Goal: Transaction & Acquisition: Download file/media

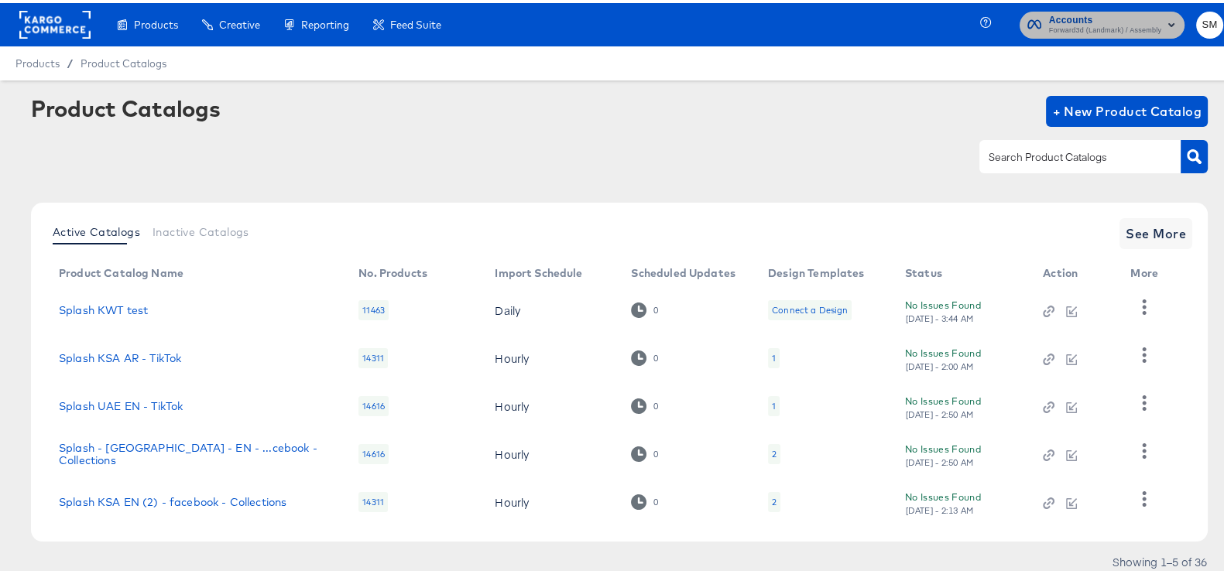
click at [1114, 23] on span "Forward3d (Landmark) / Assembly" at bounding box center [1105, 28] width 112 height 12
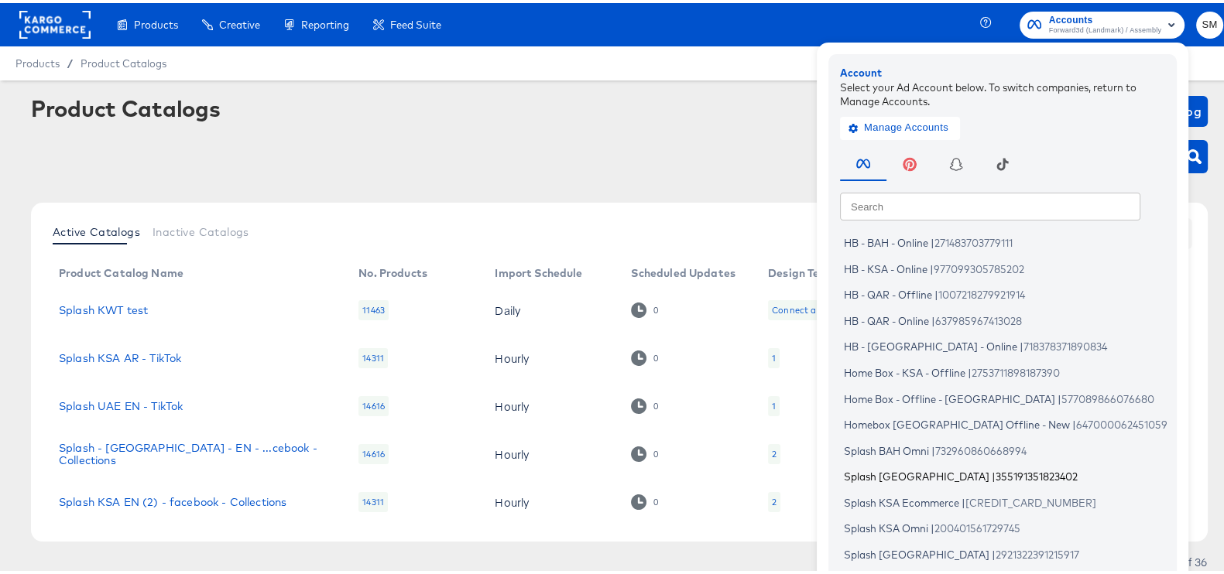
scroll to position [93, 0]
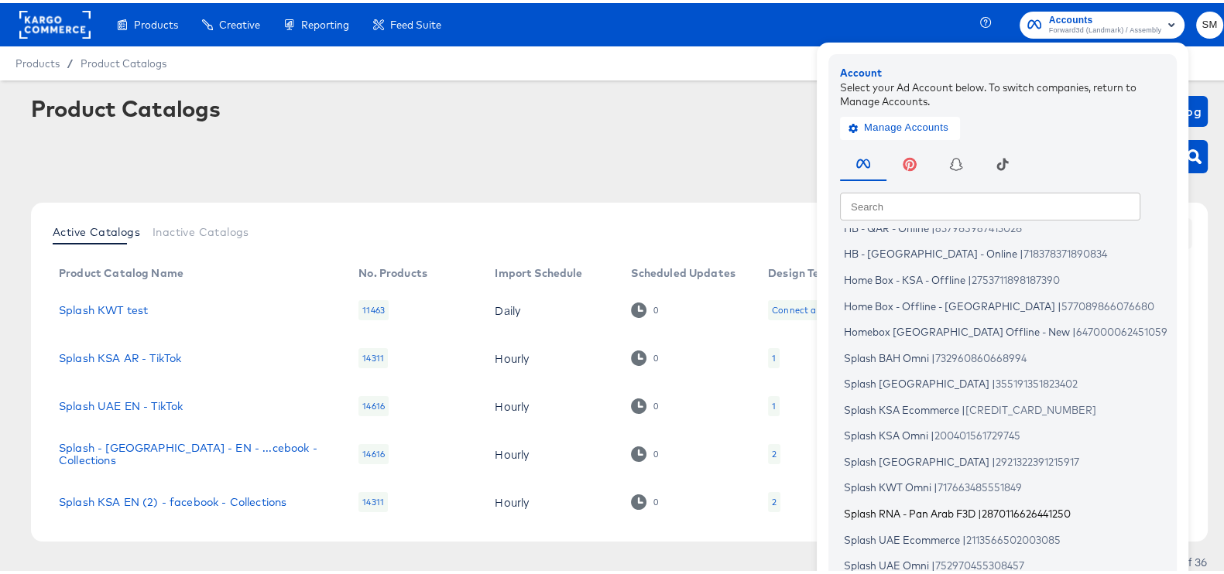
click at [942, 509] on span "Splash RNA - Pan Arab F3D" at bounding box center [910, 511] width 132 height 12
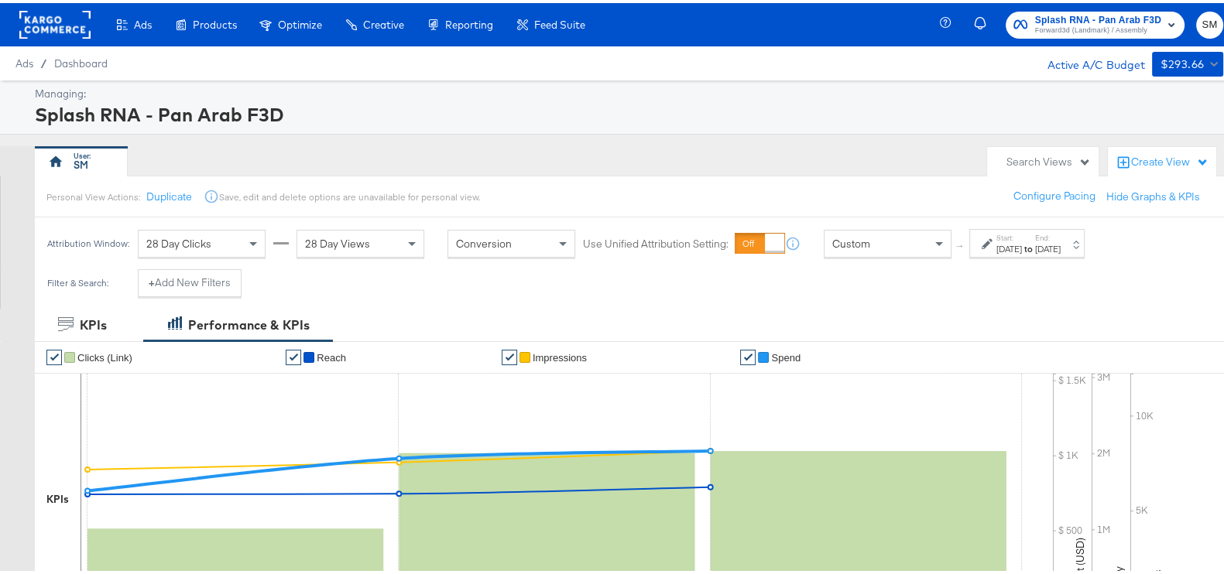
click at [1002, 234] on label "Start:" at bounding box center [1009, 235] width 26 height 10
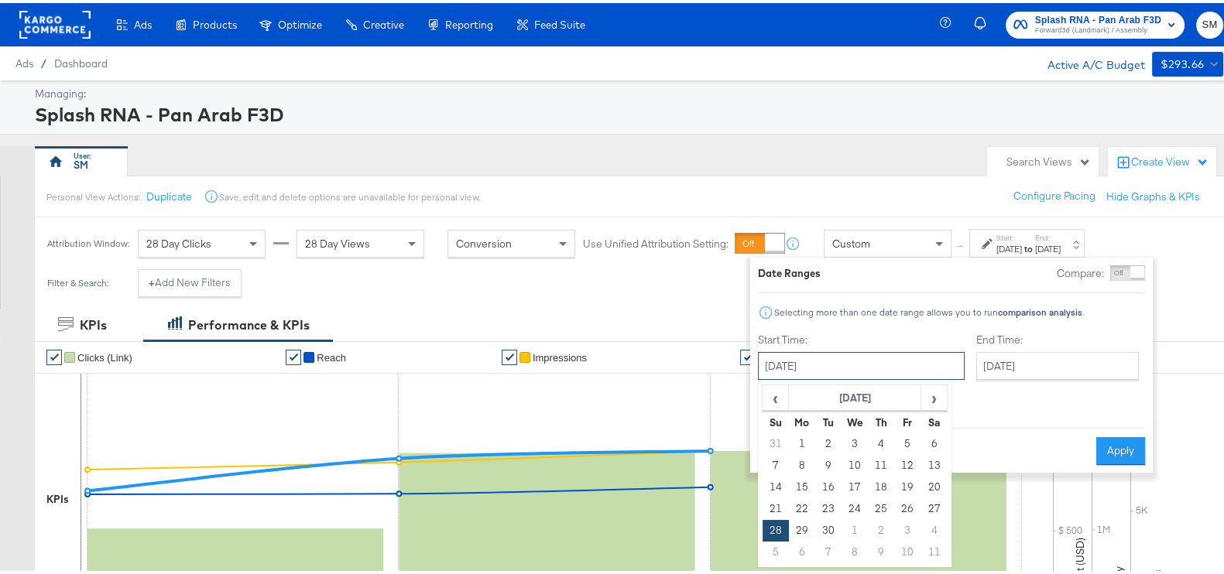
click at [900, 367] on input "September 28th 2025" at bounding box center [861, 363] width 207 height 28
click at [935, 394] on span "›" at bounding box center [934, 394] width 24 height 23
click at [859, 439] on td "1" at bounding box center [855, 441] width 26 height 22
type input "October 1st 2025"
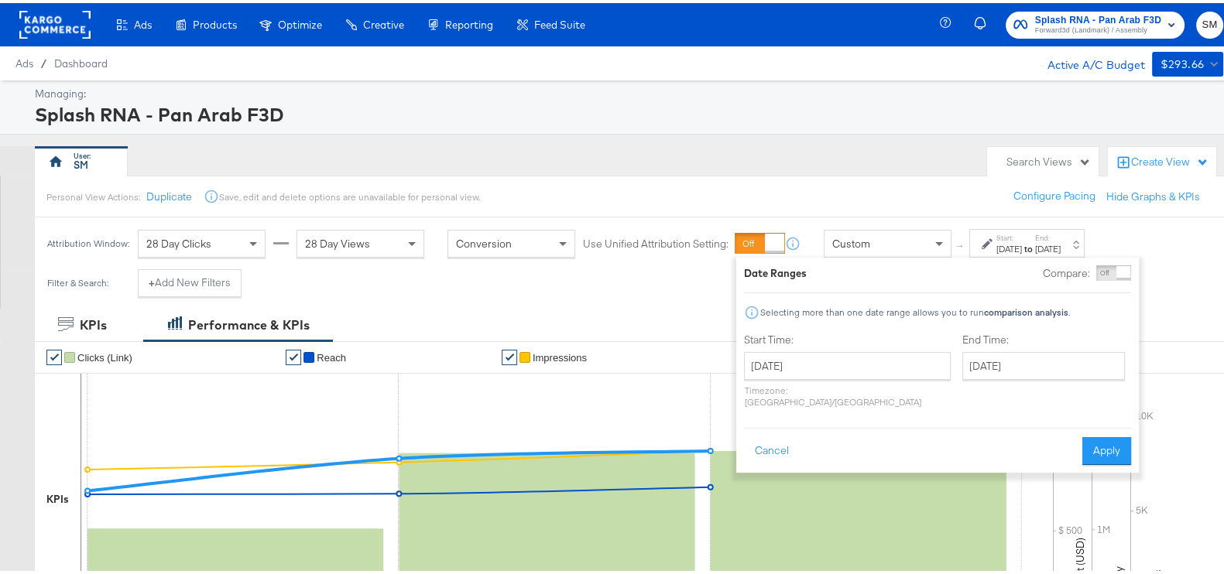
click at [978, 377] on div "End Time: October 1st 2025 ‹ October 2025 › Su Mo Tu We Th Fr Sa 28 29 30 1 2 3…" at bounding box center [1046, 371] width 169 height 82
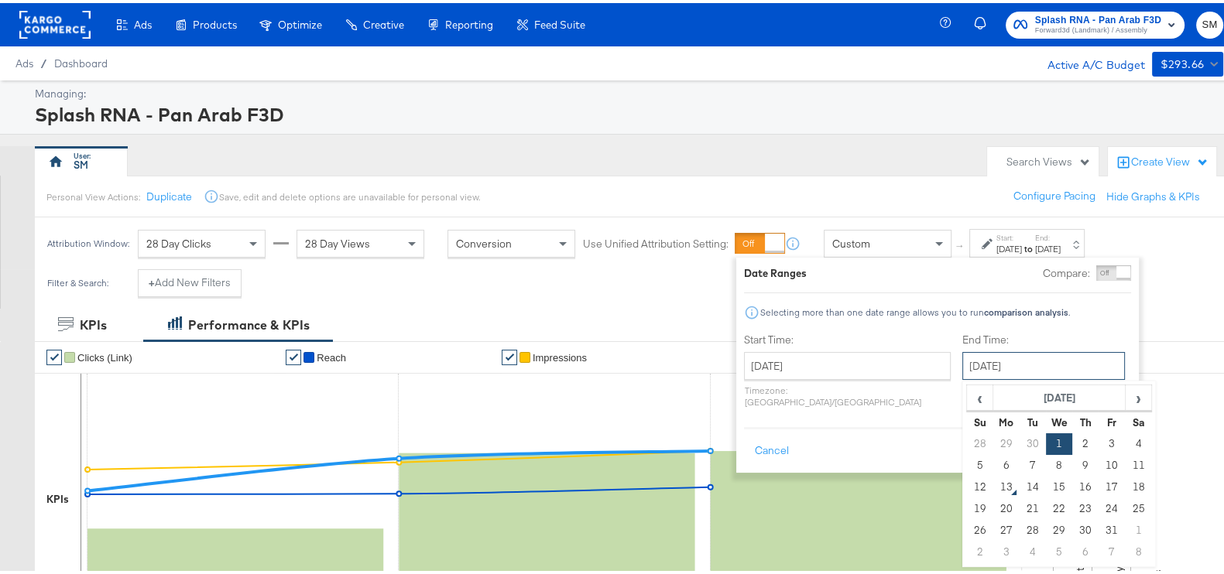
click at [976, 373] on input "October 1st 2025" at bounding box center [1043, 363] width 163 height 28
click at [967, 488] on td "12" at bounding box center [980, 485] width 26 height 22
type input "[DATE]"
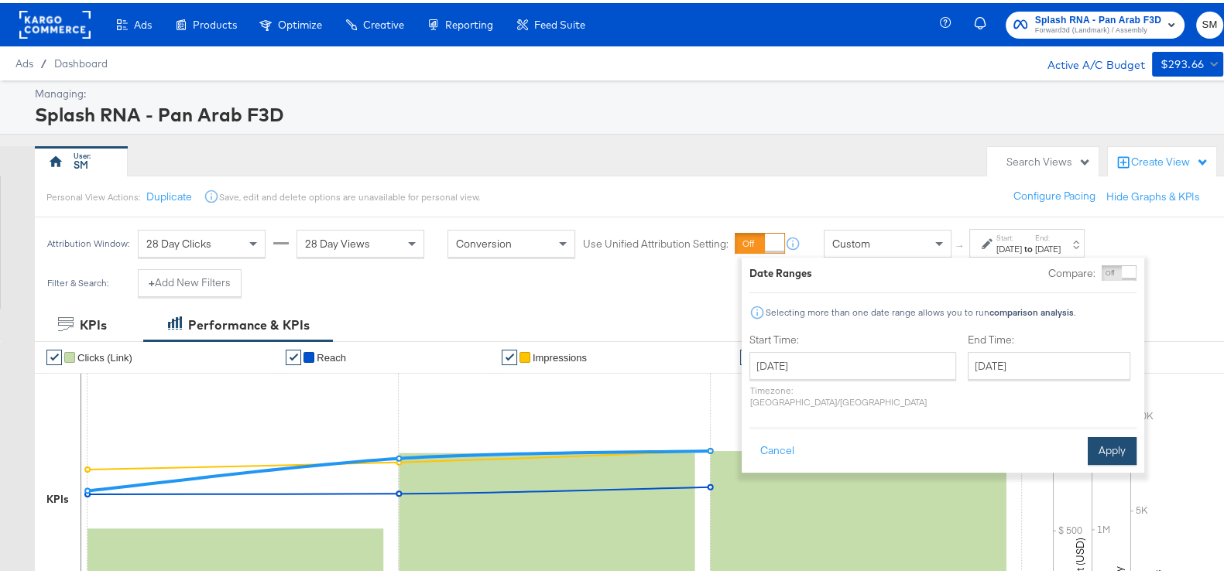
click at [1103, 434] on button "Apply" at bounding box center [1112, 448] width 49 height 28
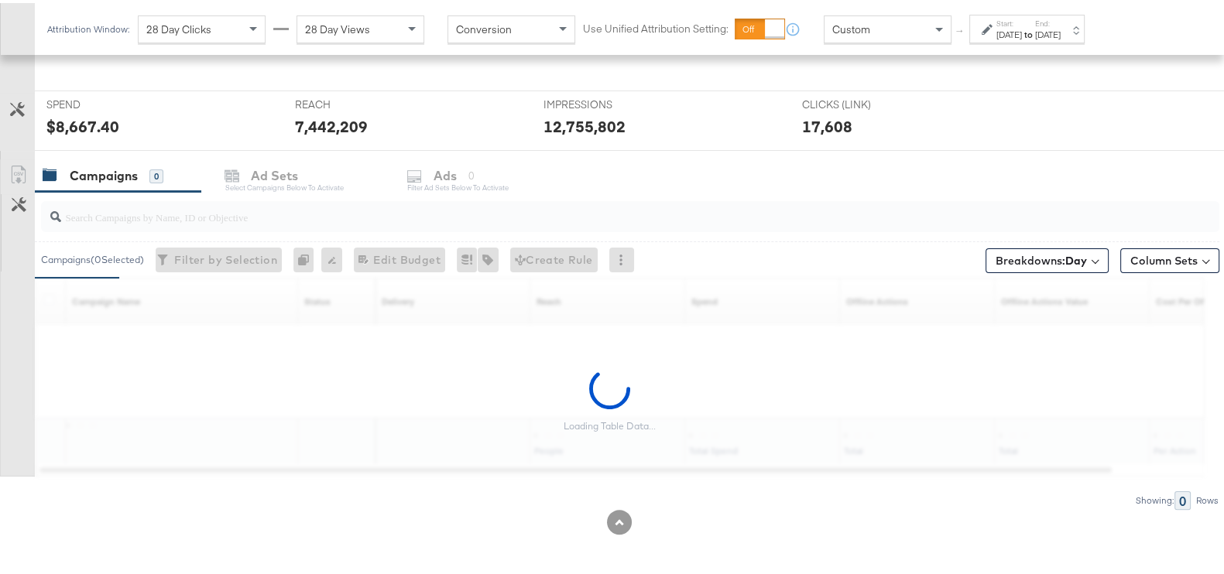
scroll to position [553, 0]
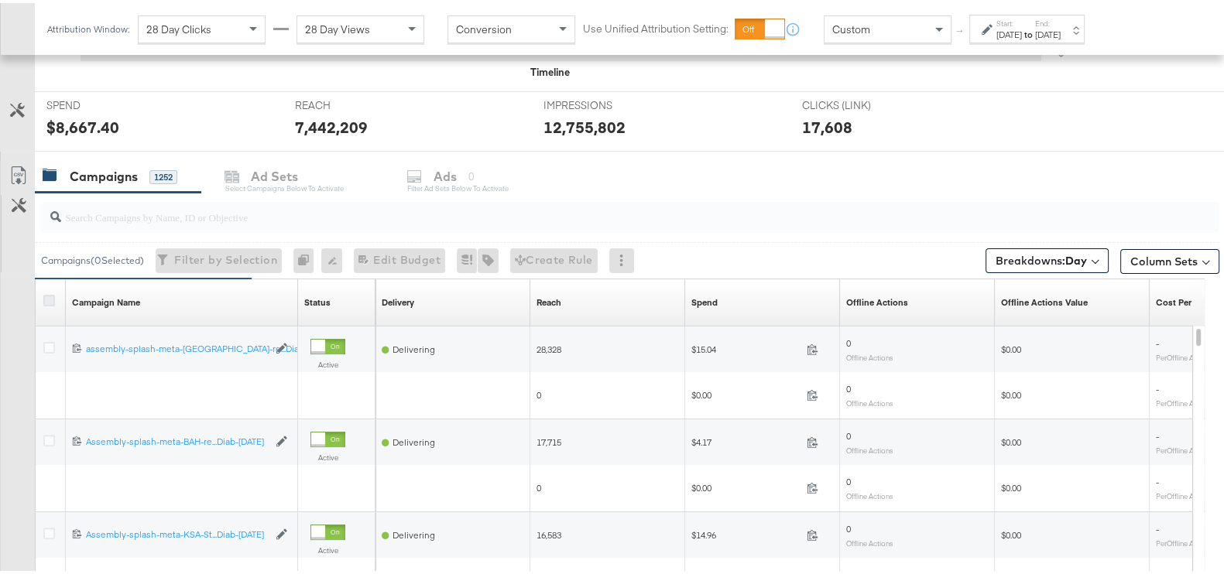
click at [50, 292] on icon at bounding box center [49, 298] width 12 height 12
click at [0, 0] on input "checkbox" at bounding box center [0, 0] width 0 height 0
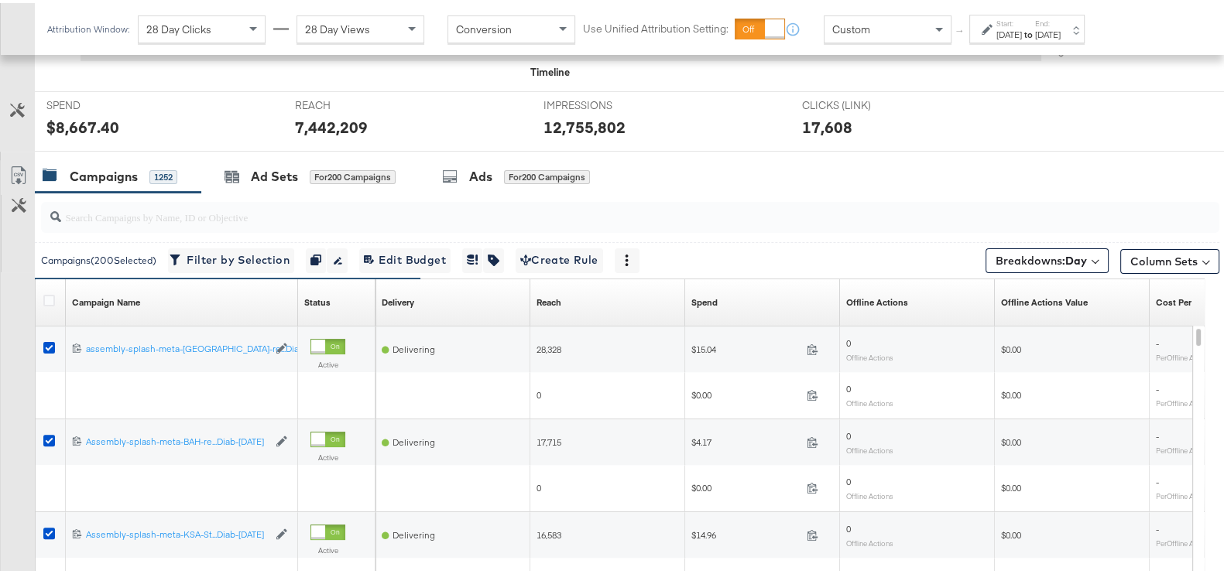
click at [29, 170] on link "Export as CSV" at bounding box center [18, 174] width 35 height 35
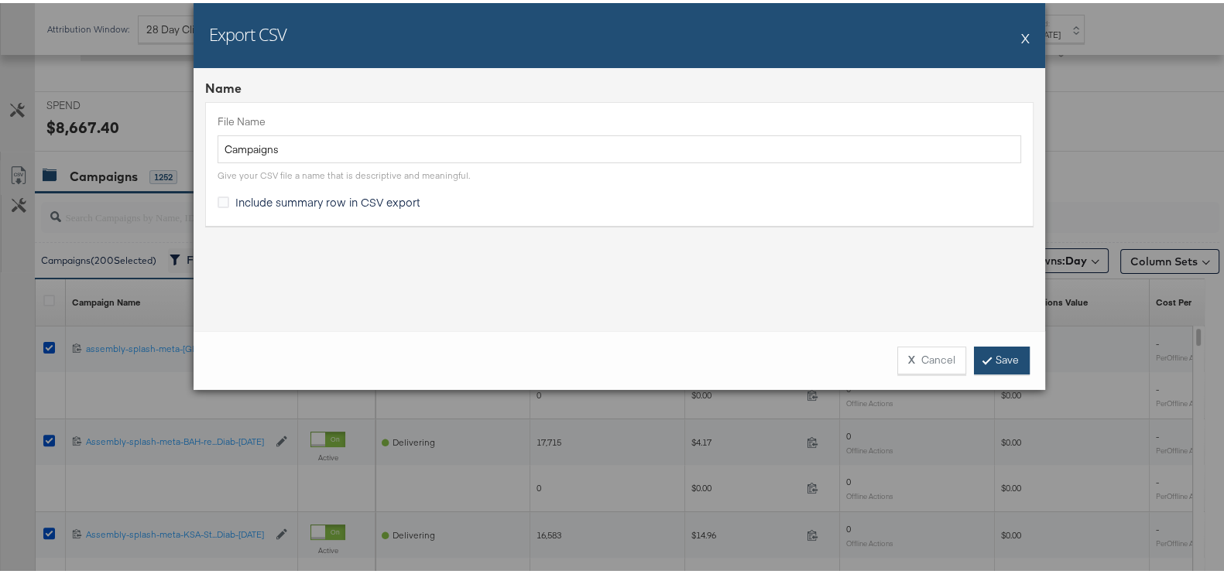
click at [987, 345] on link "Save" at bounding box center [1002, 358] width 56 height 28
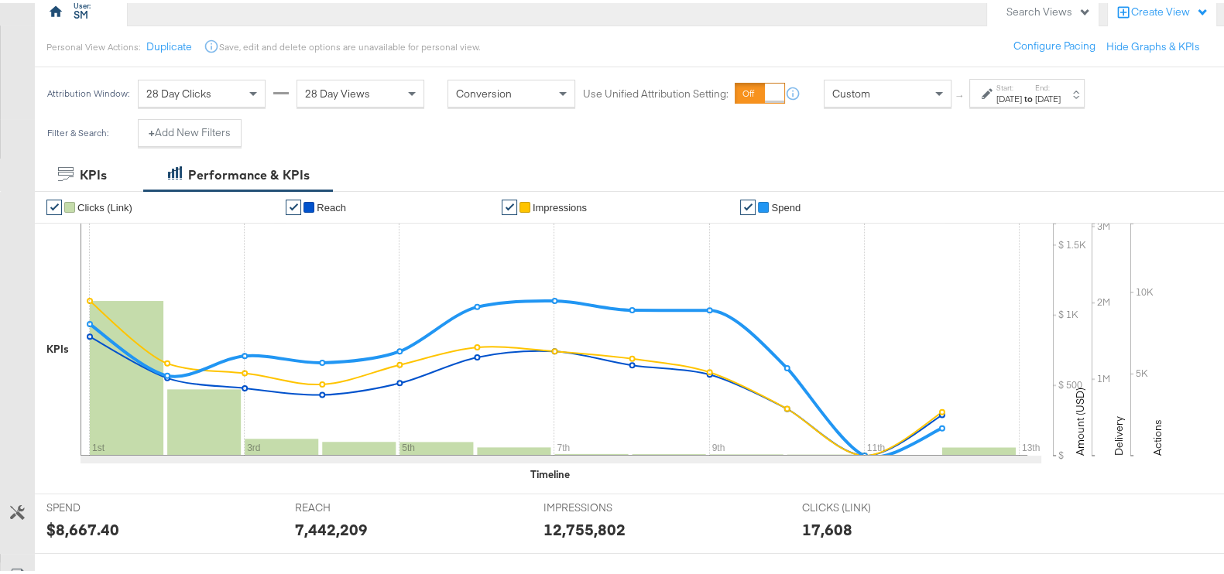
scroll to position [0, 0]
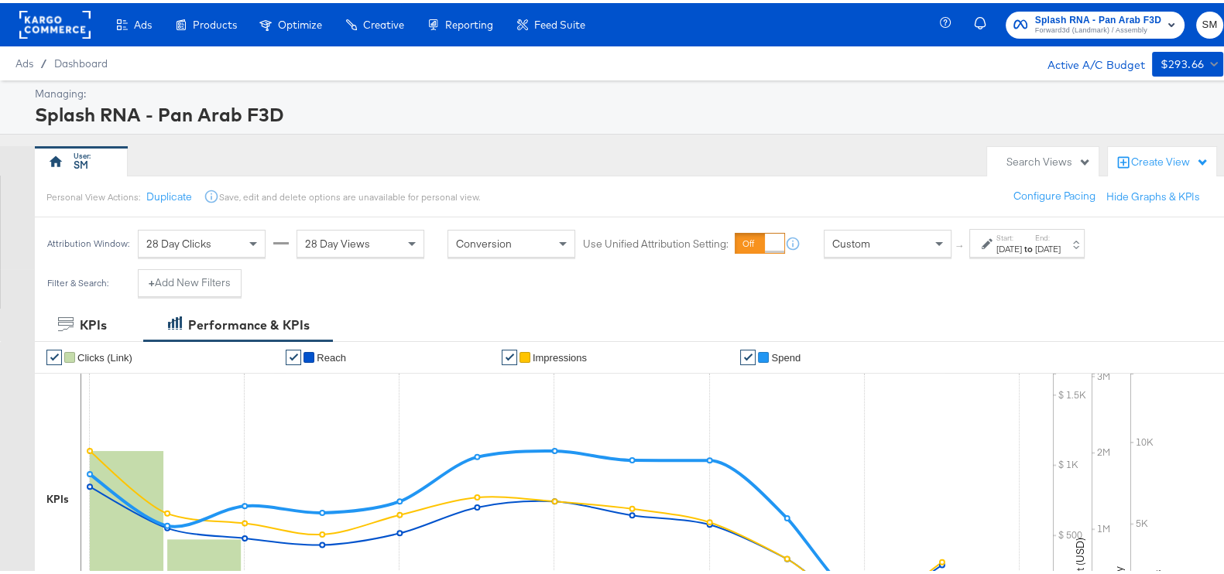
click at [1061, 6] on div "Splash RNA - Pan Arab F3D Forward3d (Landmark) / Assembly SM" at bounding box center [1091, 21] width 293 height 43
click at [1067, 17] on span "Splash RNA - Pan Arab F3D" at bounding box center [1098, 17] width 126 height 16
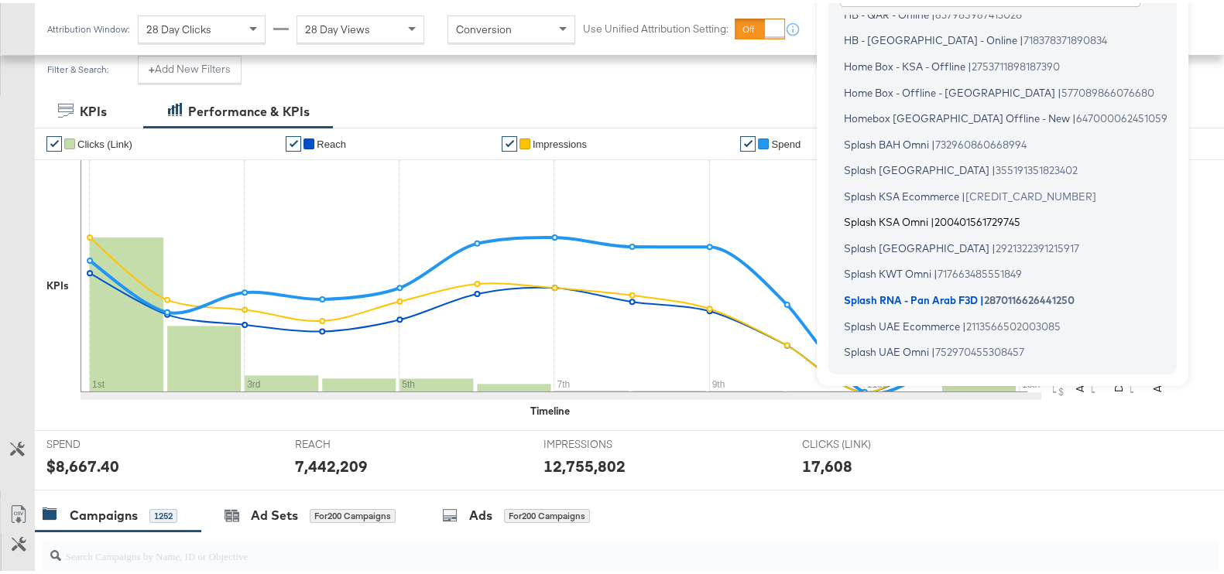
scroll to position [214, 0]
click at [886, 343] on span "Splash UAE Omni" at bounding box center [886, 348] width 85 height 12
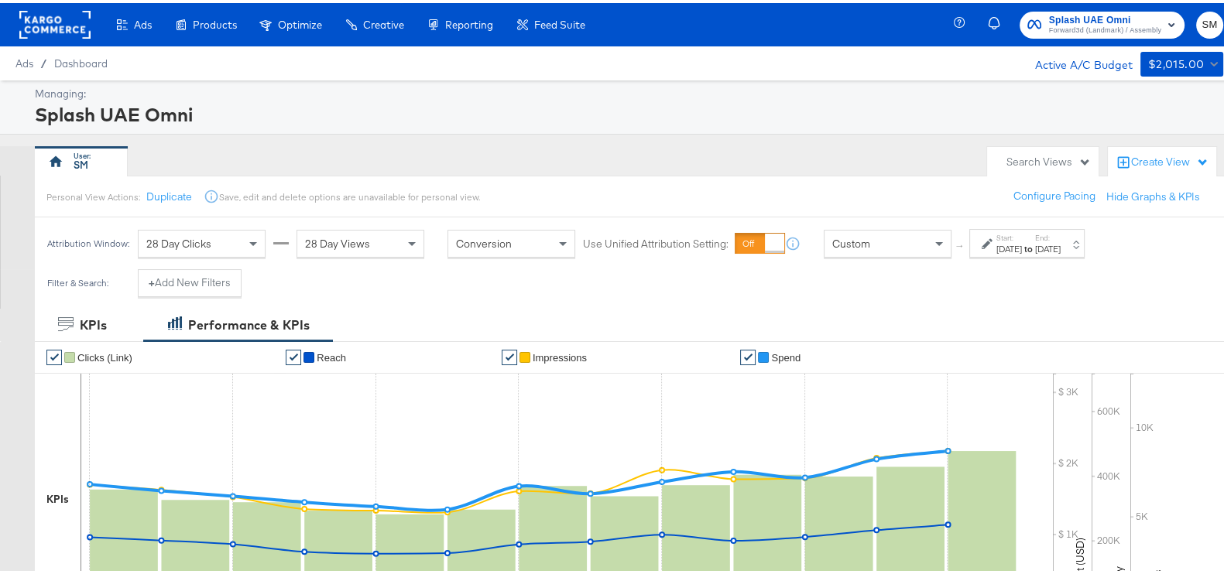
click at [1022, 249] on div "[DATE]" at bounding box center [1009, 246] width 26 height 12
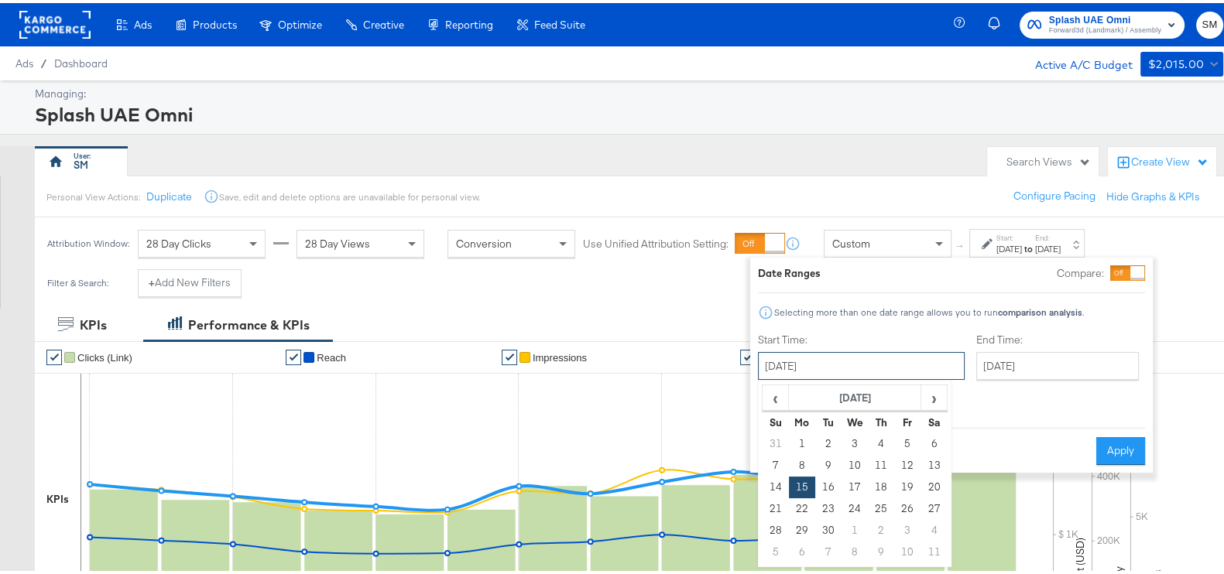
click at [879, 364] on input "September 15th 2025" at bounding box center [861, 363] width 207 height 28
click at [874, 504] on td "25" at bounding box center [881, 506] width 26 height 22
type input "September 25th 2025"
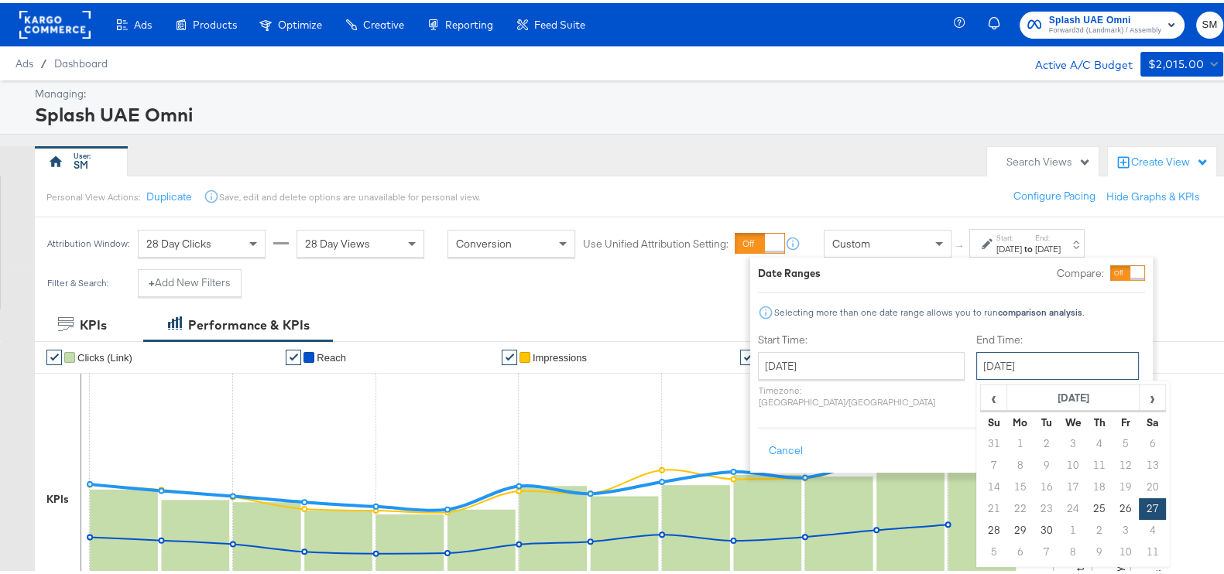
click at [986, 355] on input "[DATE]" at bounding box center [1057, 363] width 163 height 28
click at [1140, 393] on span "›" at bounding box center [1152, 394] width 24 height 23
click at [981, 487] on td "12" at bounding box center [994, 485] width 26 height 22
type input "[DATE]"
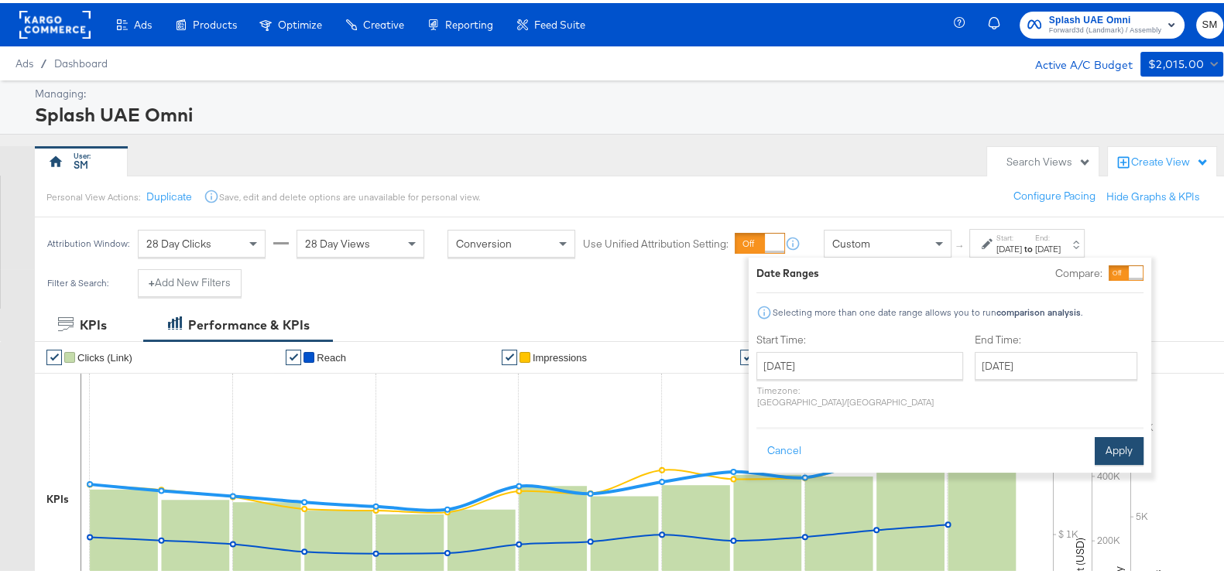
click at [1103, 434] on button "Apply" at bounding box center [1119, 448] width 49 height 28
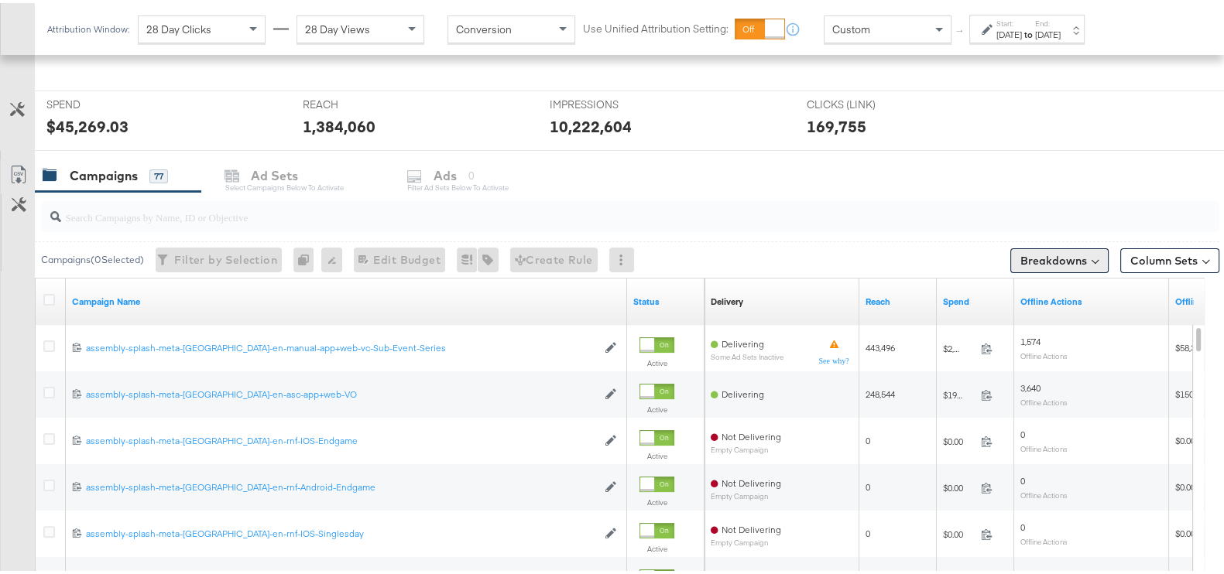
scroll to position [553, 0]
click at [1057, 266] on button "Breakdowns" at bounding box center [1059, 257] width 98 height 25
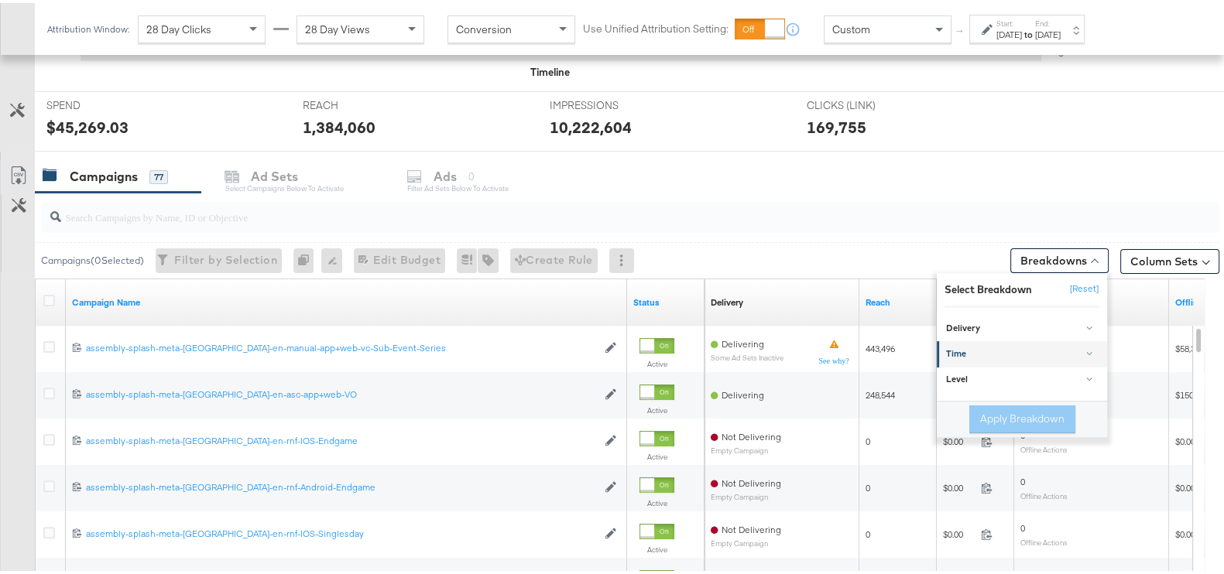
click at [963, 347] on div "Time" at bounding box center [1023, 351] width 154 height 12
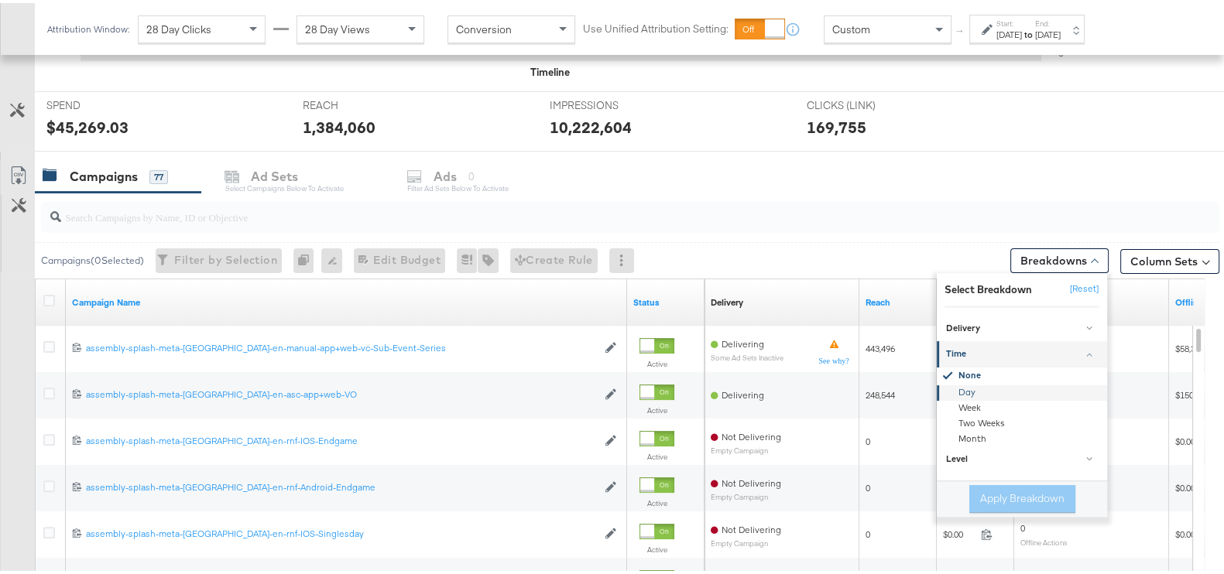
click at [960, 385] on div "Day" at bounding box center [1023, 389] width 168 height 15
click at [972, 486] on button "Apply Breakdown" at bounding box center [1022, 496] width 106 height 28
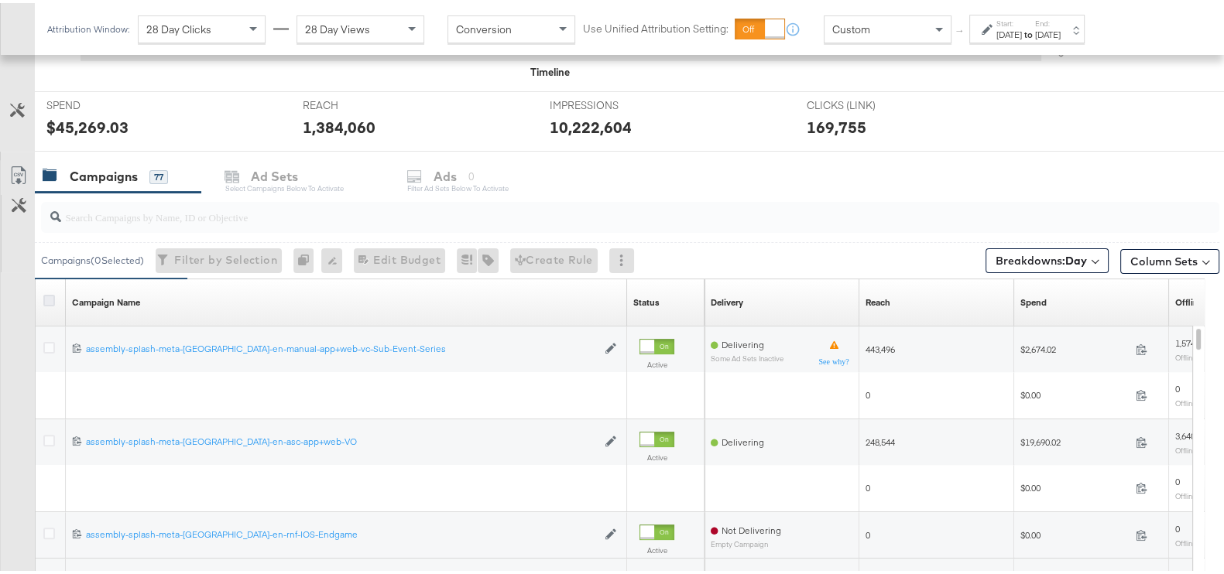
click at [50, 292] on icon at bounding box center [49, 298] width 12 height 12
click at [0, 0] on input "checkbox" at bounding box center [0, 0] width 0 height 0
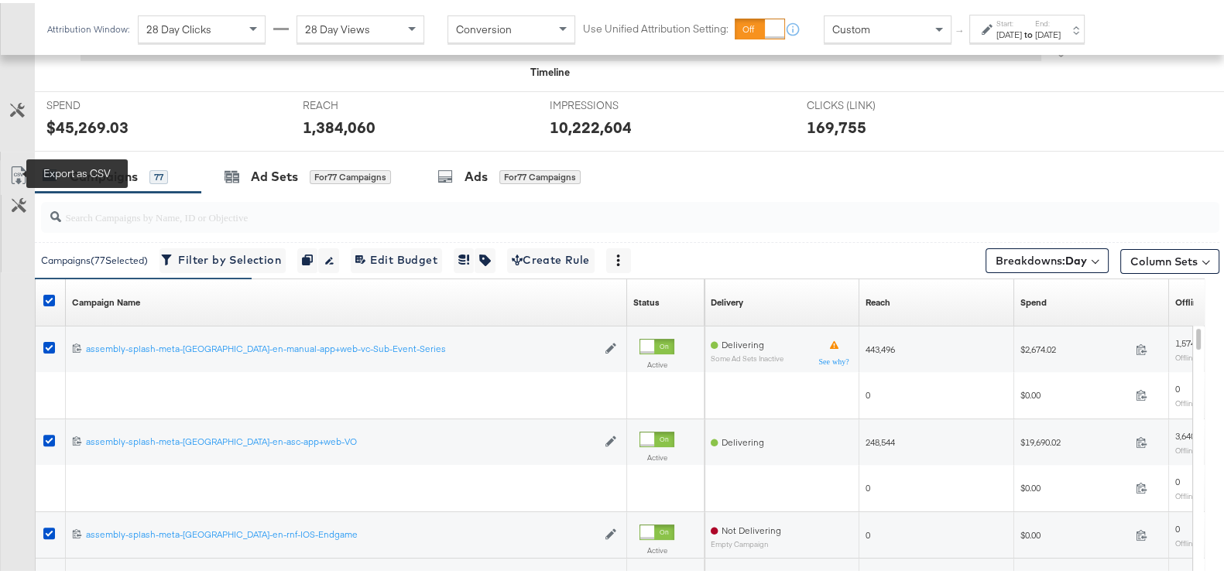
click at [21, 177] on icon at bounding box center [18, 172] width 19 height 19
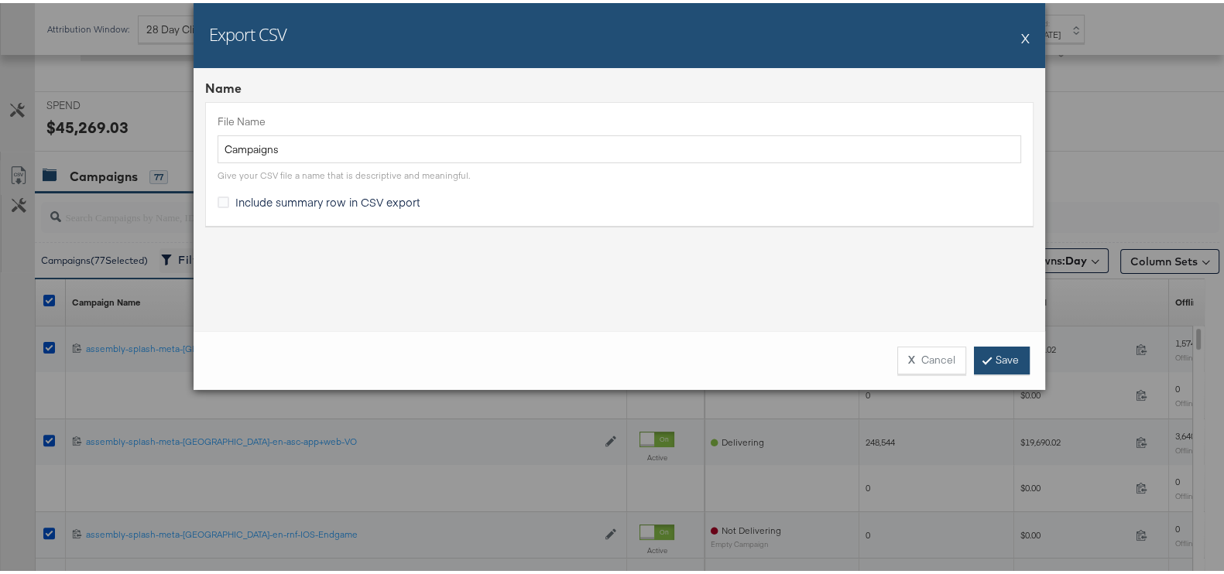
click at [984, 358] on link "Save" at bounding box center [1002, 358] width 56 height 28
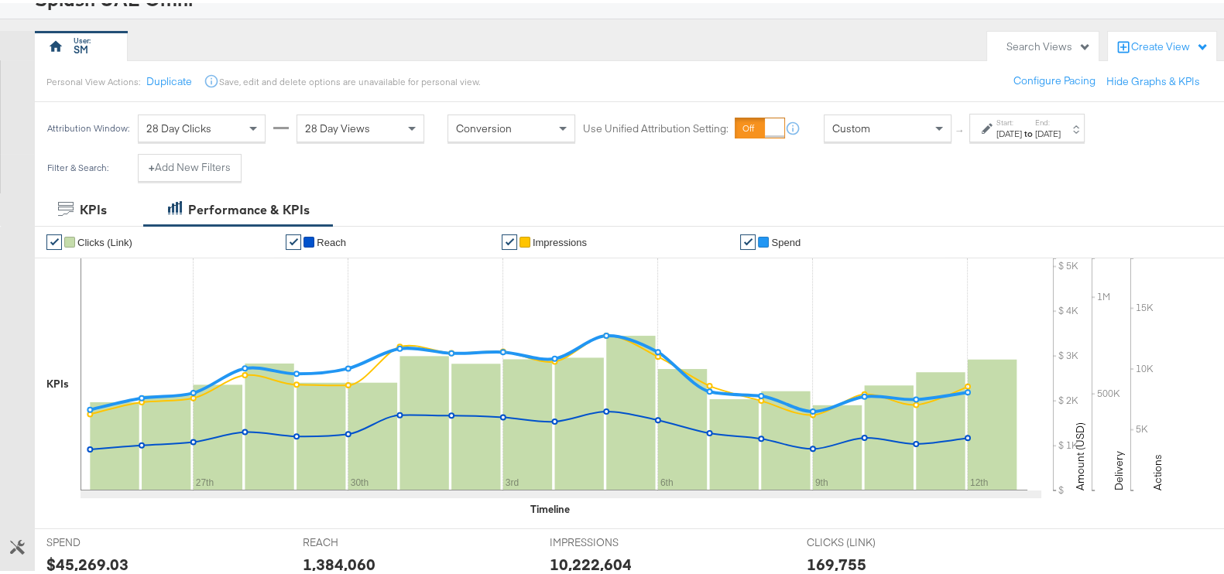
scroll to position [0, 0]
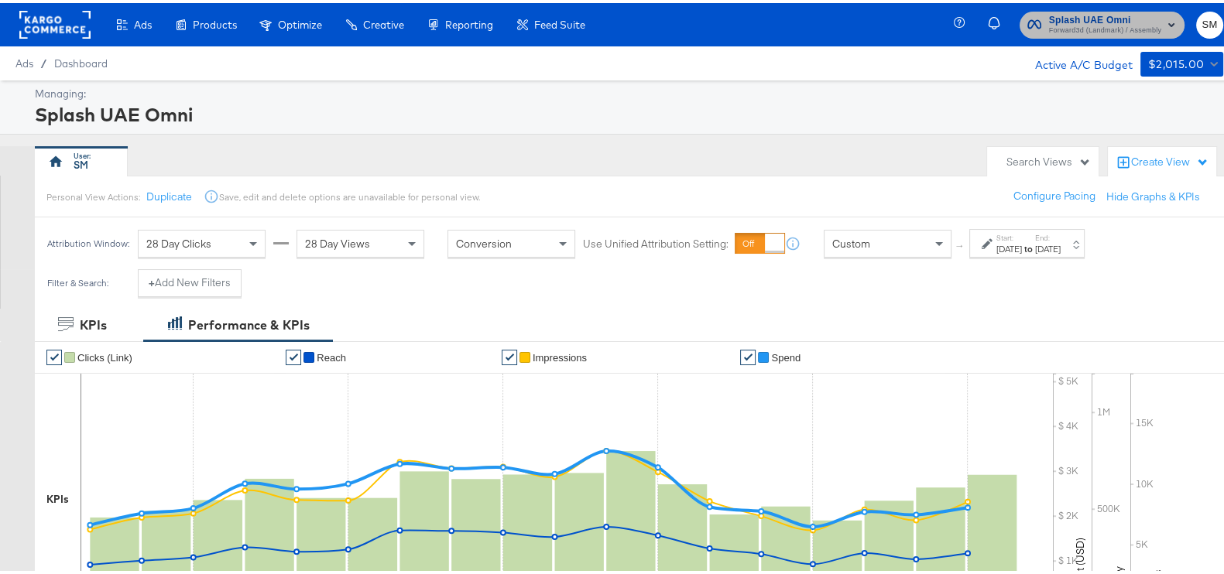
click at [1087, 17] on span "Splash UAE Omni" at bounding box center [1105, 17] width 112 height 16
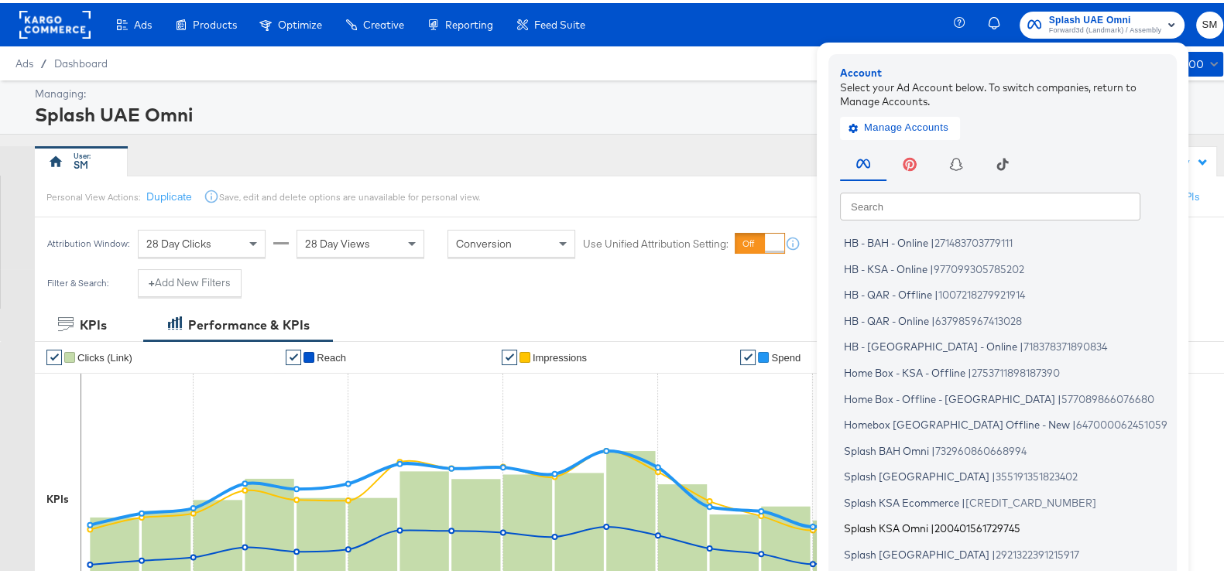
scroll to position [93, 0]
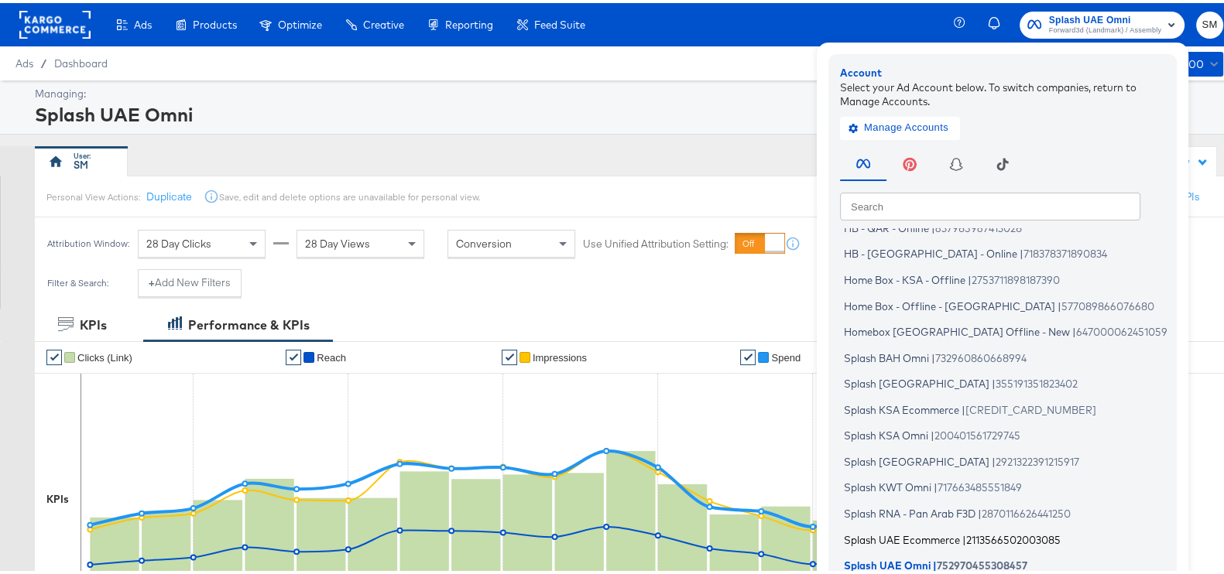
click at [915, 537] on span "Splash UAE Ecommerce" at bounding box center [902, 536] width 116 height 12
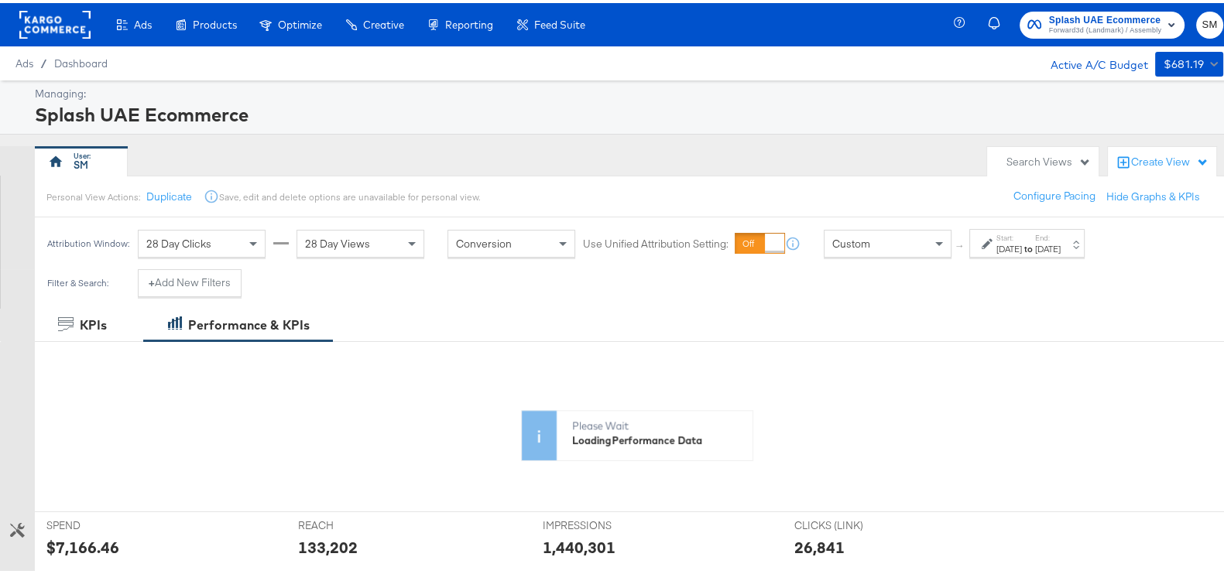
click at [1053, 235] on div "Start: [DATE] to End: [DATE]" at bounding box center [1028, 241] width 64 height 22
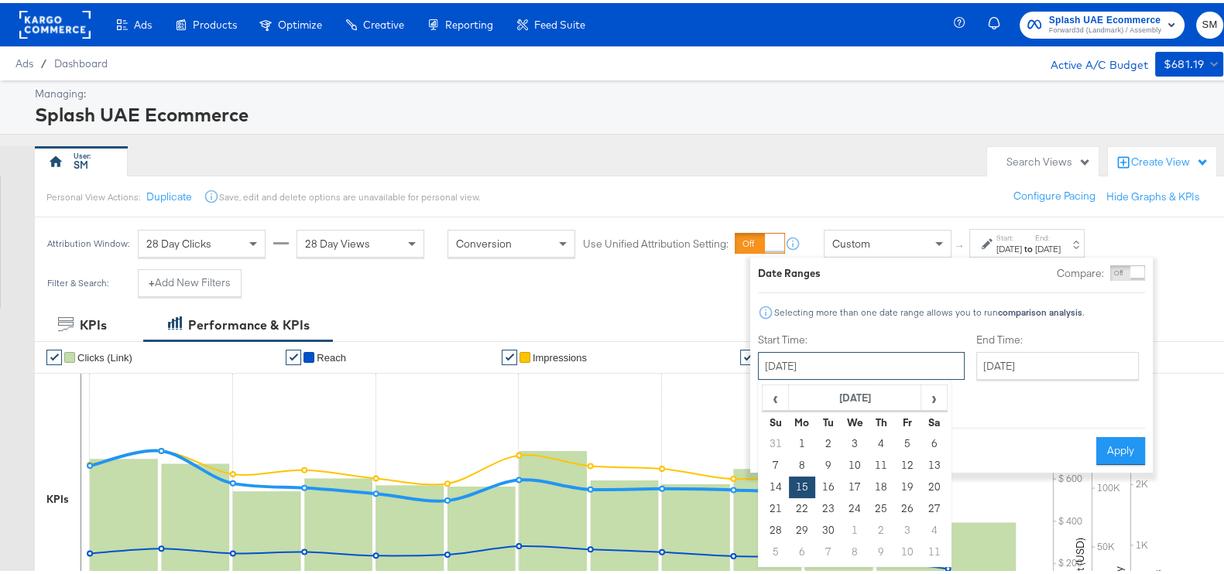
click at [902, 357] on input "[DATE]" at bounding box center [861, 363] width 207 height 28
click at [886, 496] on td "25" at bounding box center [881, 506] width 26 height 22
type input "[DATE]"
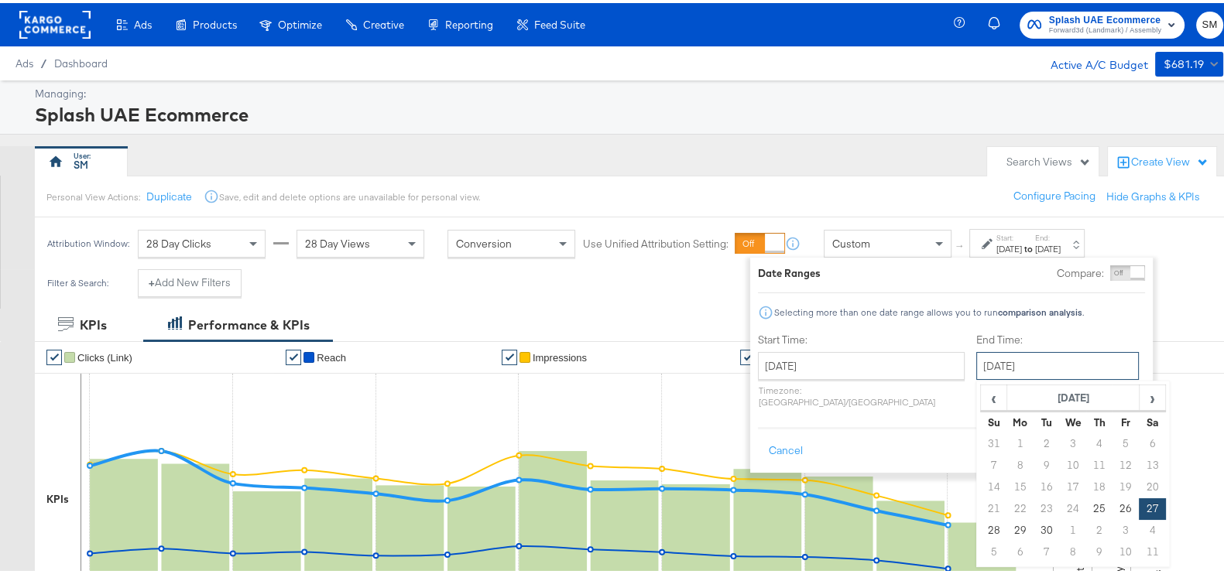
click at [1002, 364] on input "[DATE]" at bounding box center [1057, 363] width 163 height 28
click at [1140, 395] on span "›" at bounding box center [1152, 394] width 24 height 23
click at [981, 477] on td "12" at bounding box center [994, 485] width 26 height 22
type input "[DATE]"
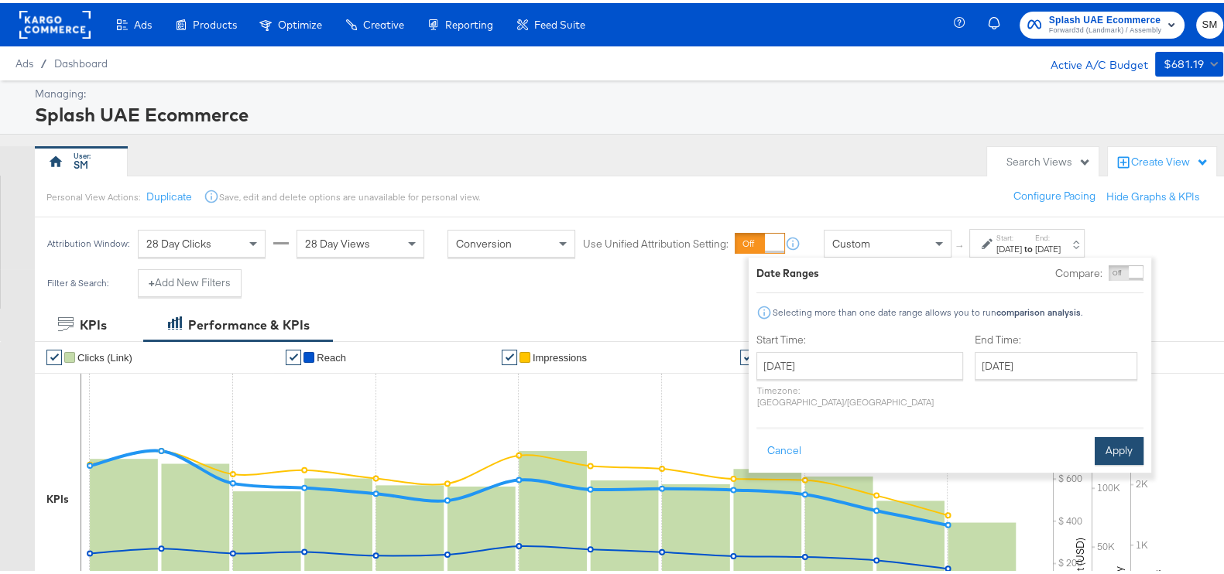
click at [1116, 434] on button "Apply" at bounding box center [1119, 448] width 49 height 28
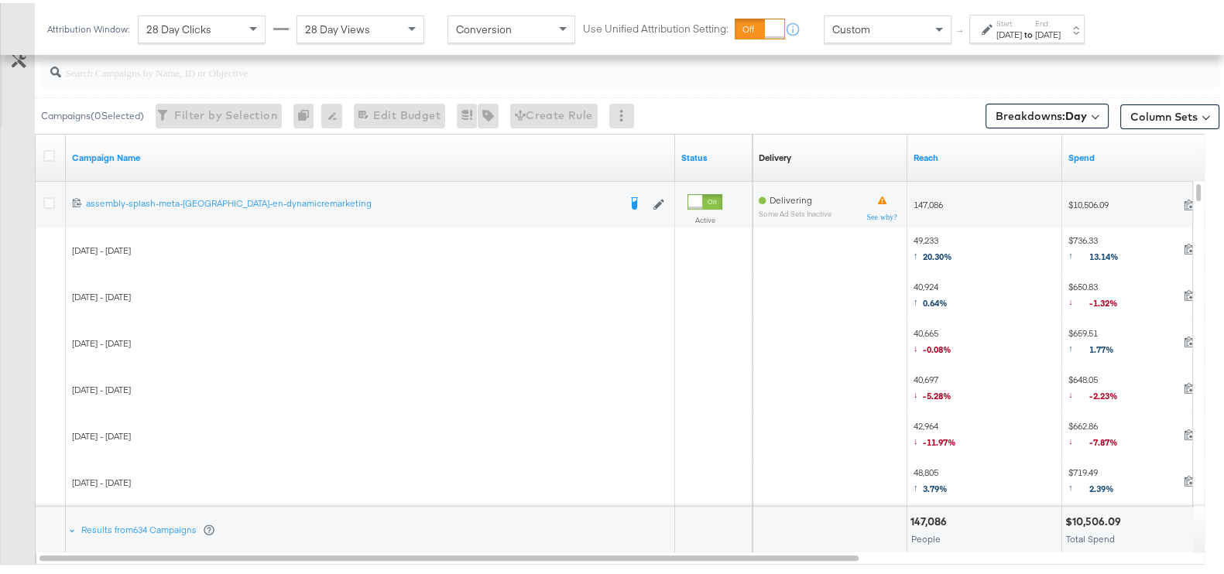
scroll to position [696, 0]
click at [50, 153] on icon at bounding box center [49, 155] width 12 height 12
click at [0, 0] on input "checkbox" at bounding box center [0, 0] width 0 height 0
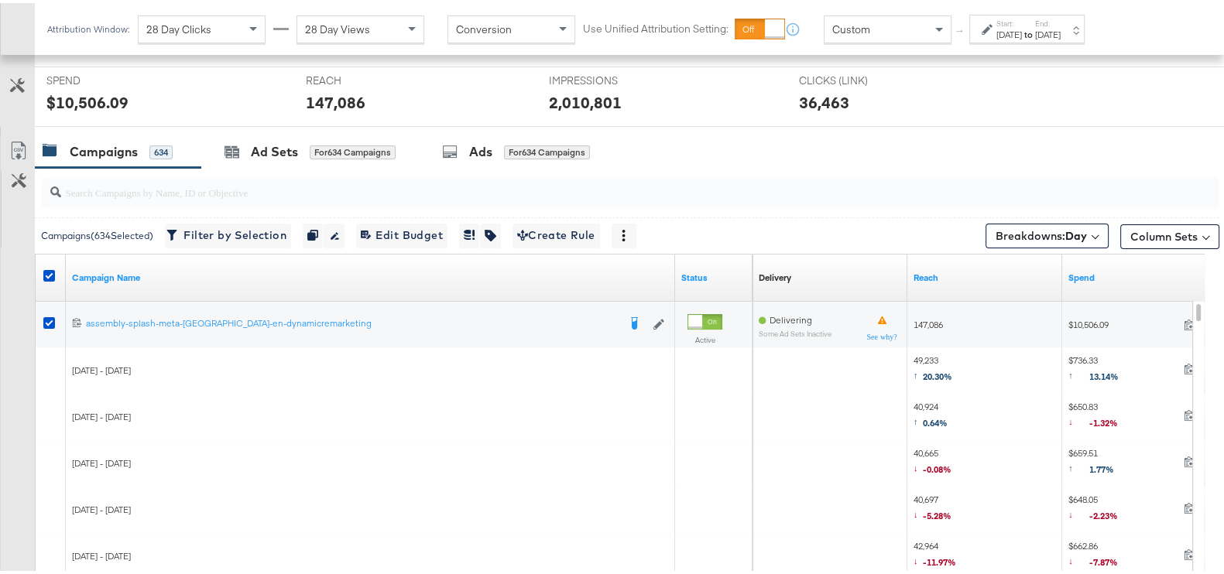
click at [15, 145] on icon at bounding box center [18, 148] width 19 height 19
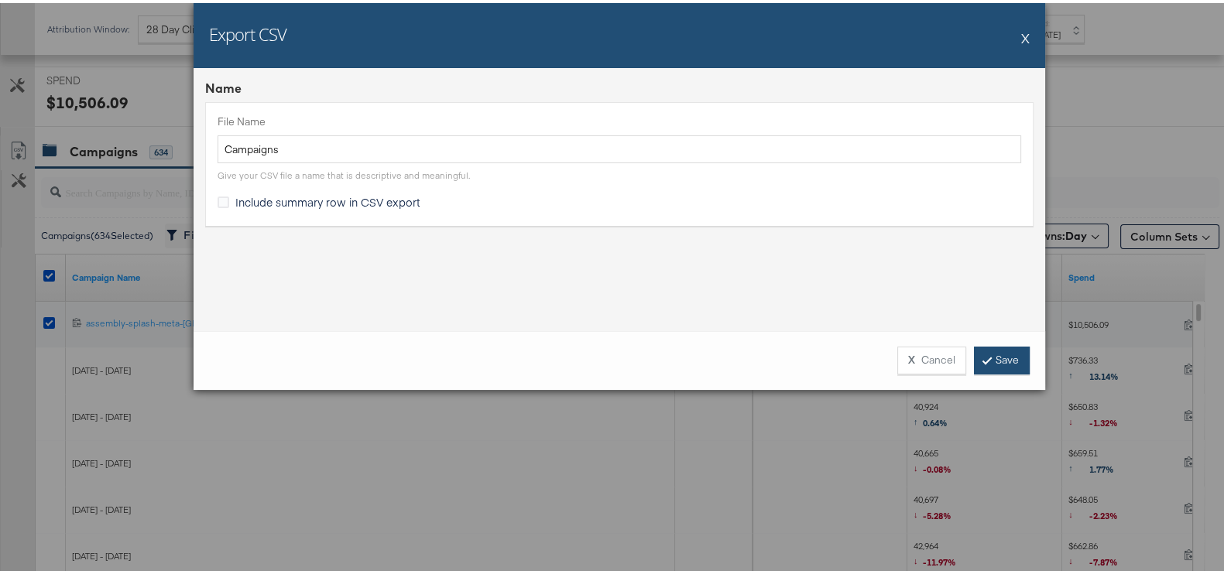
click at [987, 354] on link "Save" at bounding box center [1002, 358] width 56 height 28
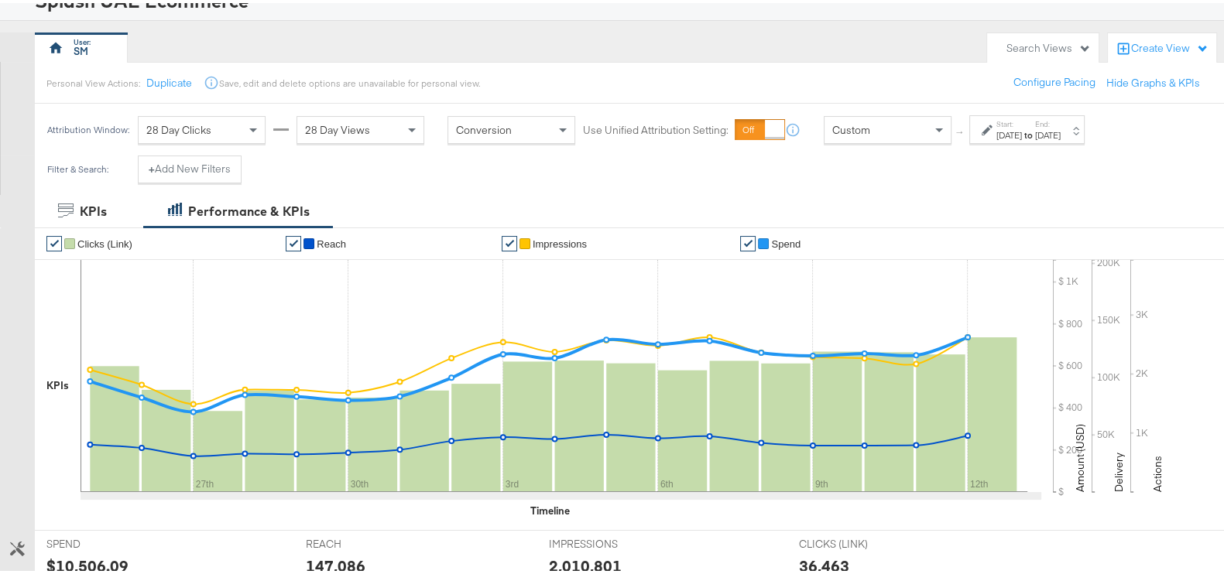
scroll to position [0, 0]
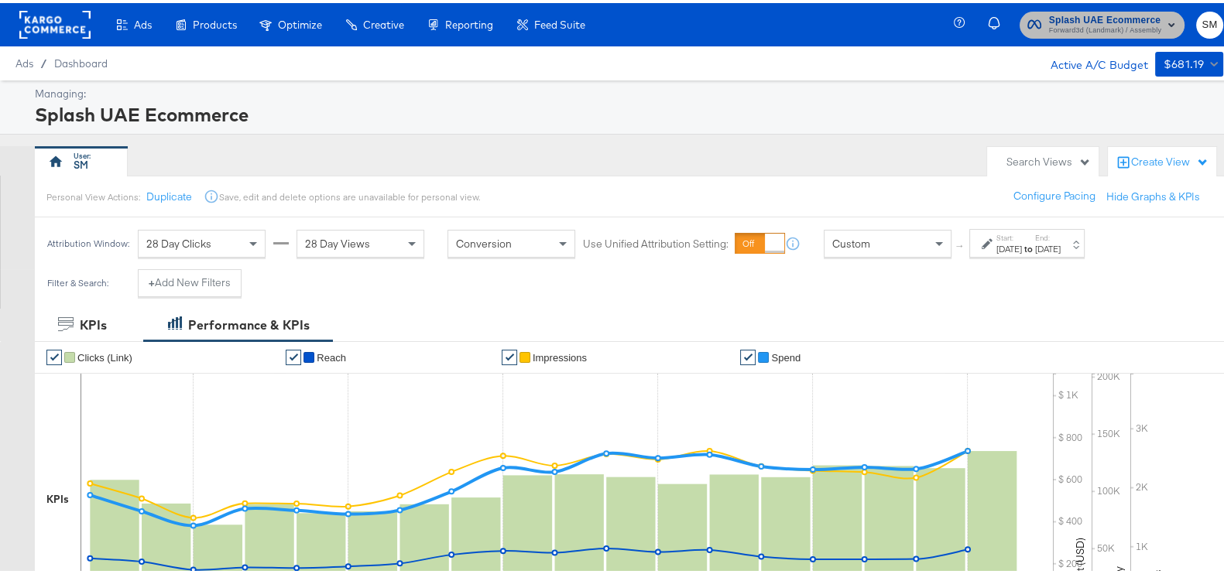
click at [1072, 19] on span "Splash UAE Ecommerce" at bounding box center [1105, 17] width 112 height 16
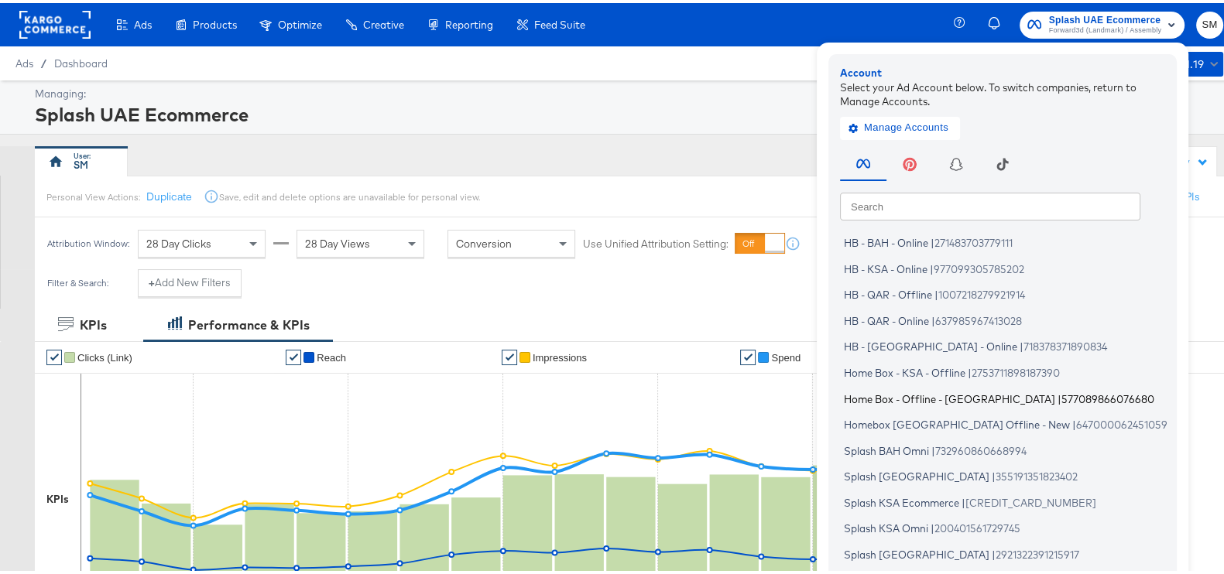
scroll to position [93, 0]
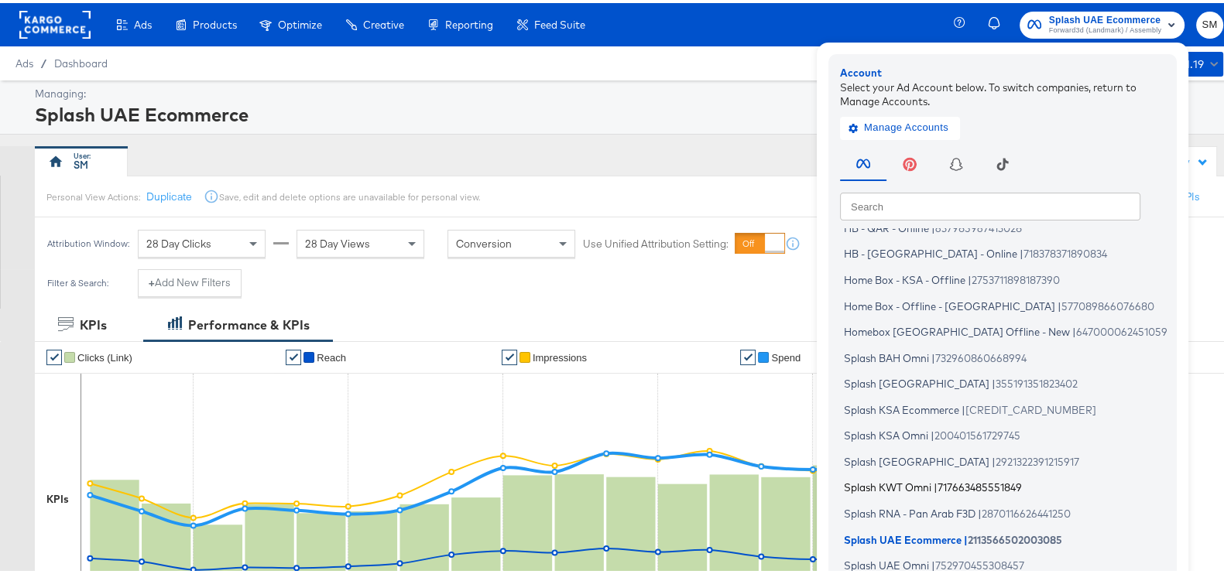
click at [869, 482] on span "Splash KWT Omni" at bounding box center [887, 484] width 87 height 12
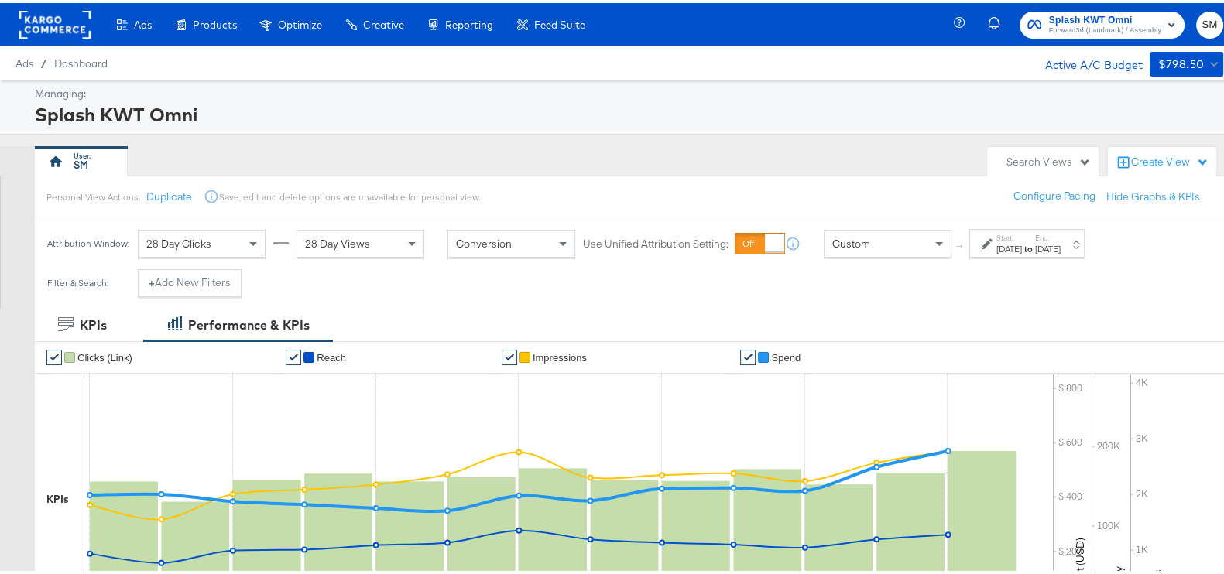
click at [1061, 249] on div "[DATE]" at bounding box center [1048, 246] width 26 height 12
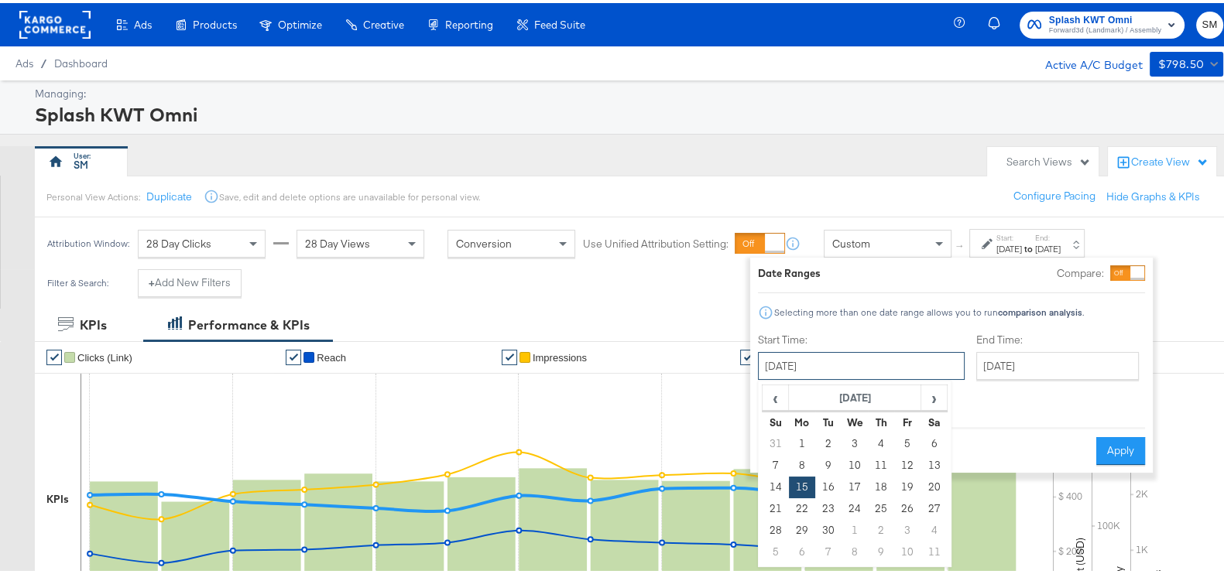
click at [856, 349] on input "[DATE]" at bounding box center [861, 363] width 207 height 28
click at [883, 500] on td "25" at bounding box center [881, 506] width 26 height 22
type input "[DATE]"
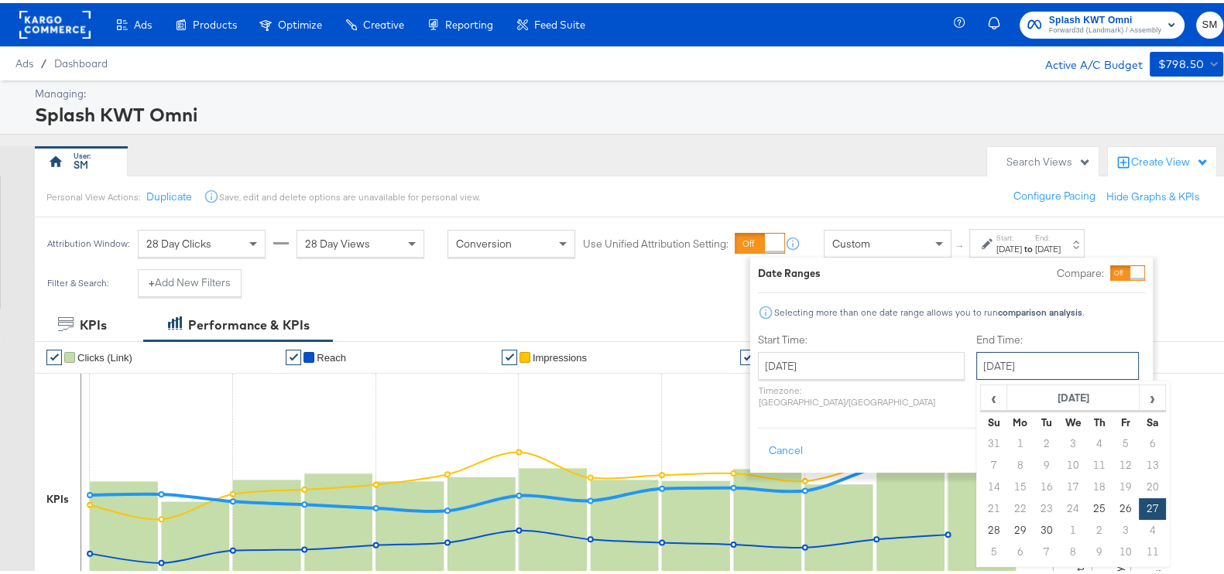
click at [976, 365] on input "September 27th 2025" at bounding box center [1057, 363] width 163 height 28
click at [1140, 391] on span "›" at bounding box center [1152, 394] width 24 height 23
click at [981, 482] on td "12" at bounding box center [994, 485] width 26 height 22
type input "[DATE]"
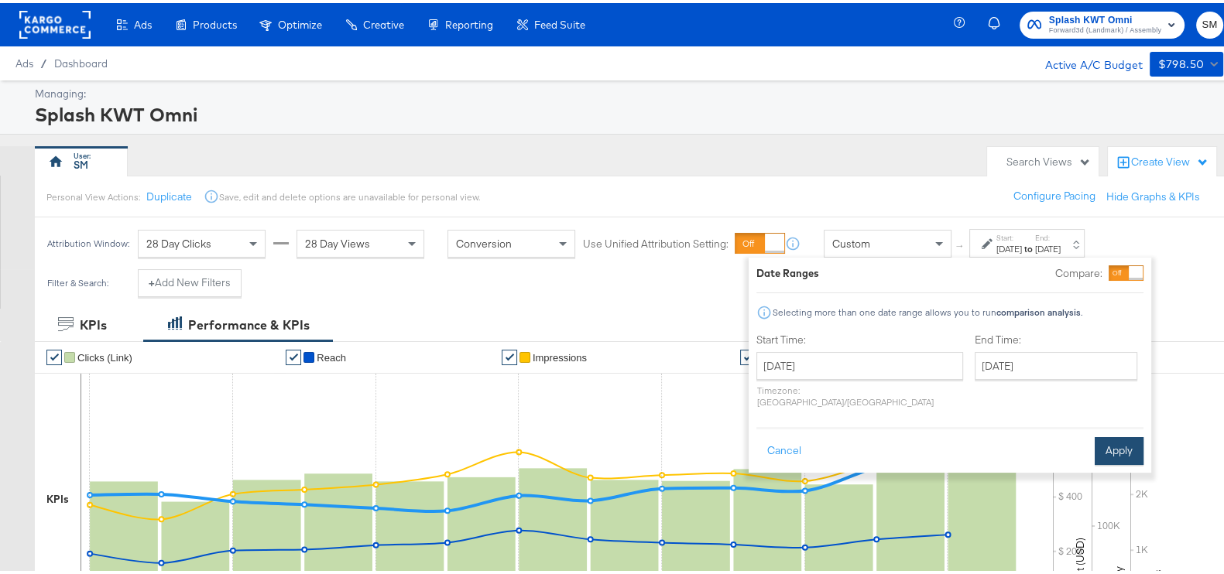
click at [1103, 435] on button "Apply" at bounding box center [1119, 448] width 49 height 28
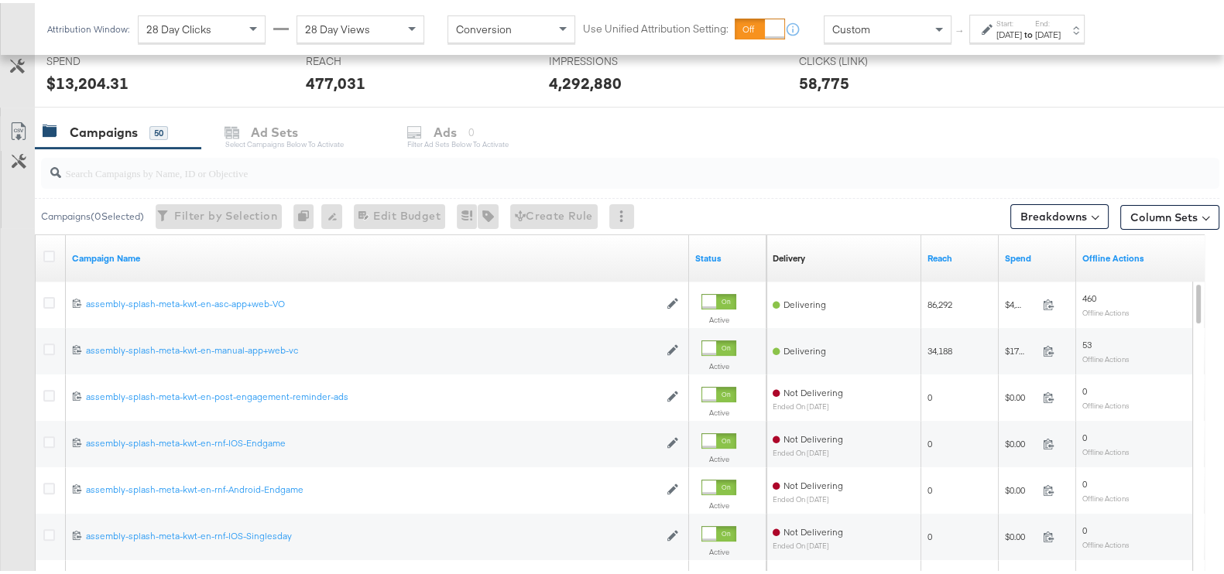
scroll to position [642, 0]
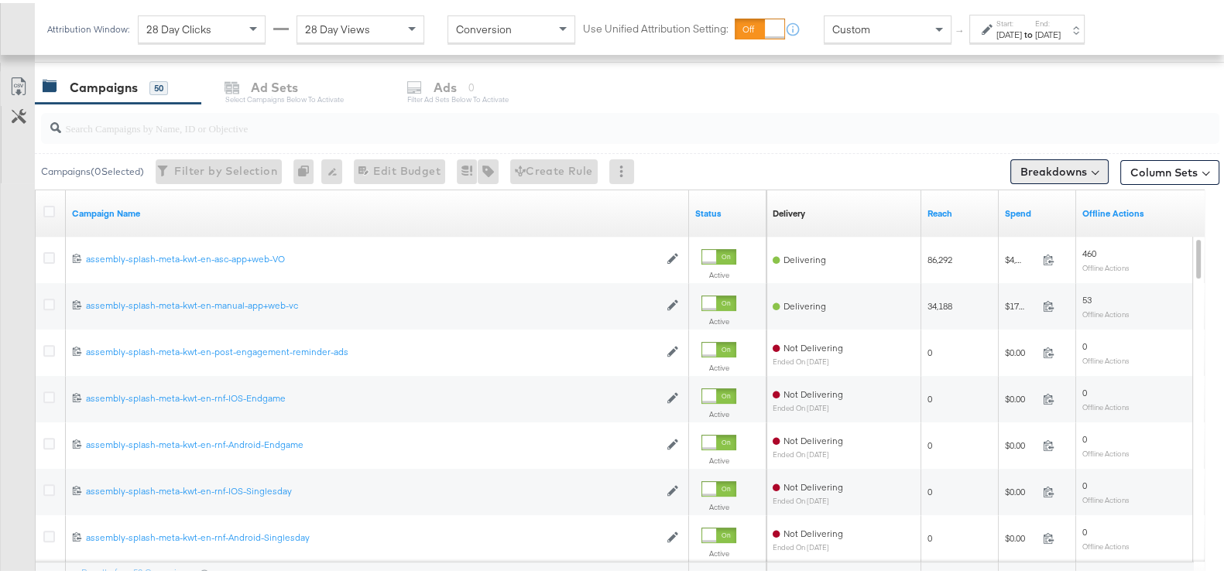
click at [1047, 169] on button "Breakdowns" at bounding box center [1059, 168] width 98 height 25
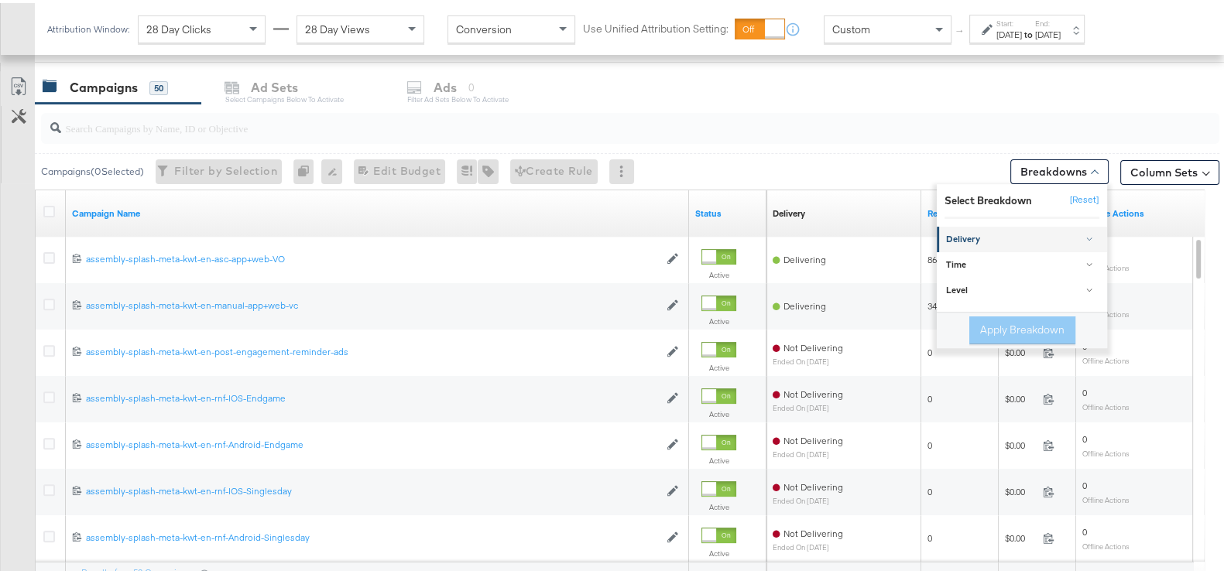
click at [988, 236] on div "Delivery" at bounding box center [1023, 237] width 154 height 12
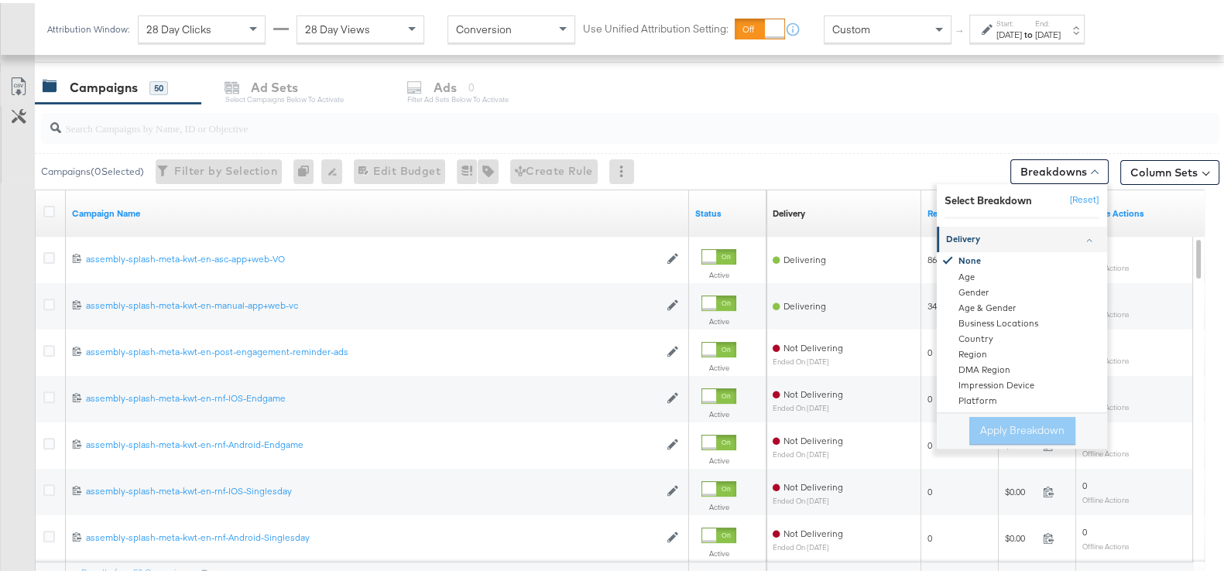
click at [973, 238] on div "Delivery" at bounding box center [1023, 237] width 154 height 12
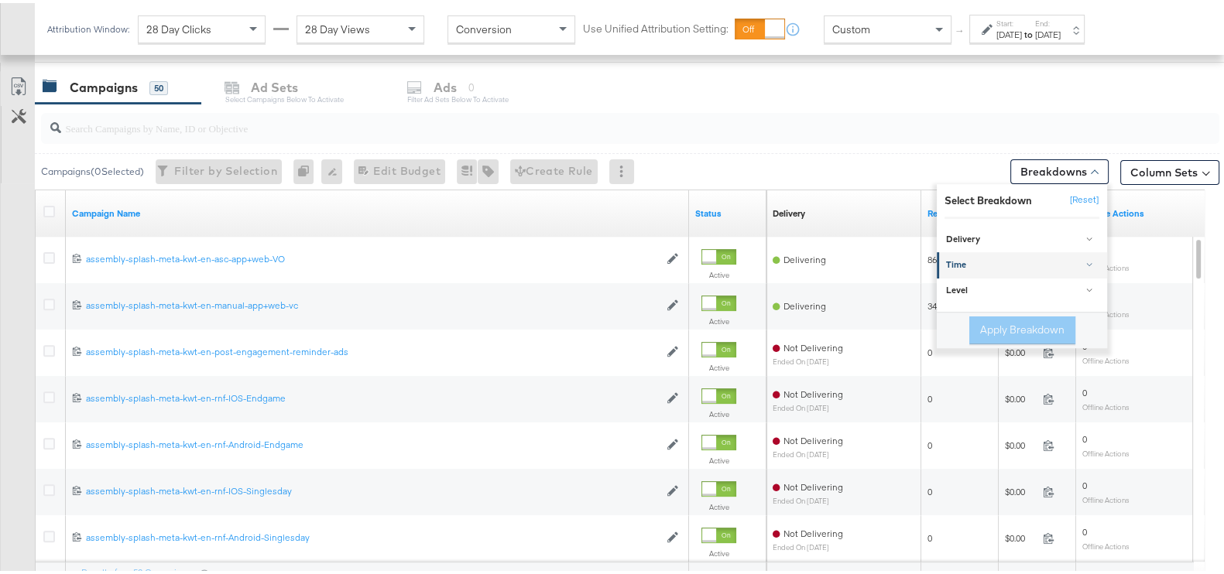
click at [972, 261] on div "Time" at bounding box center [1023, 262] width 154 height 12
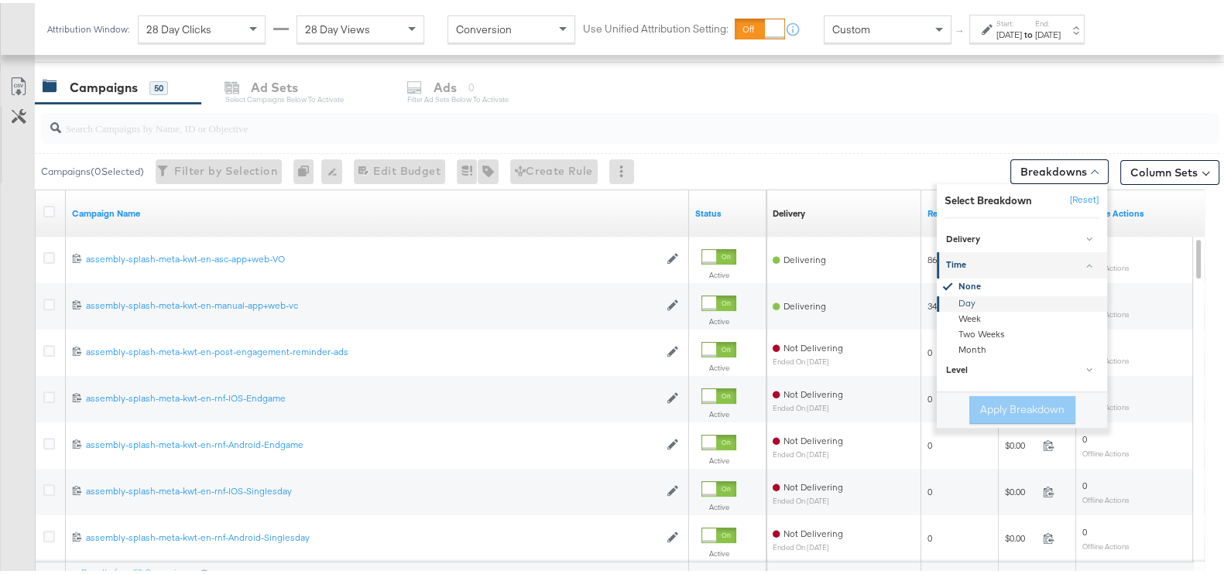
click at [964, 297] on div "Day" at bounding box center [1023, 300] width 168 height 15
click at [986, 407] on button "Apply Breakdown" at bounding box center [1022, 407] width 106 height 28
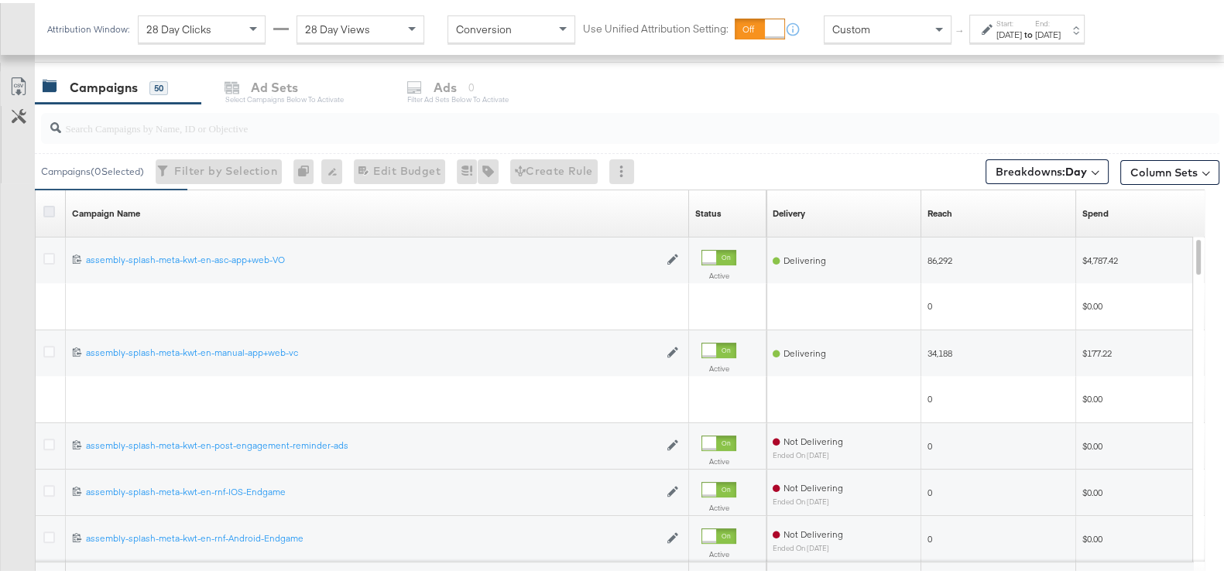
click at [47, 208] on icon at bounding box center [49, 209] width 12 height 12
click at [0, 0] on input "checkbox" at bounding box center [0, 0] width 0 height 0
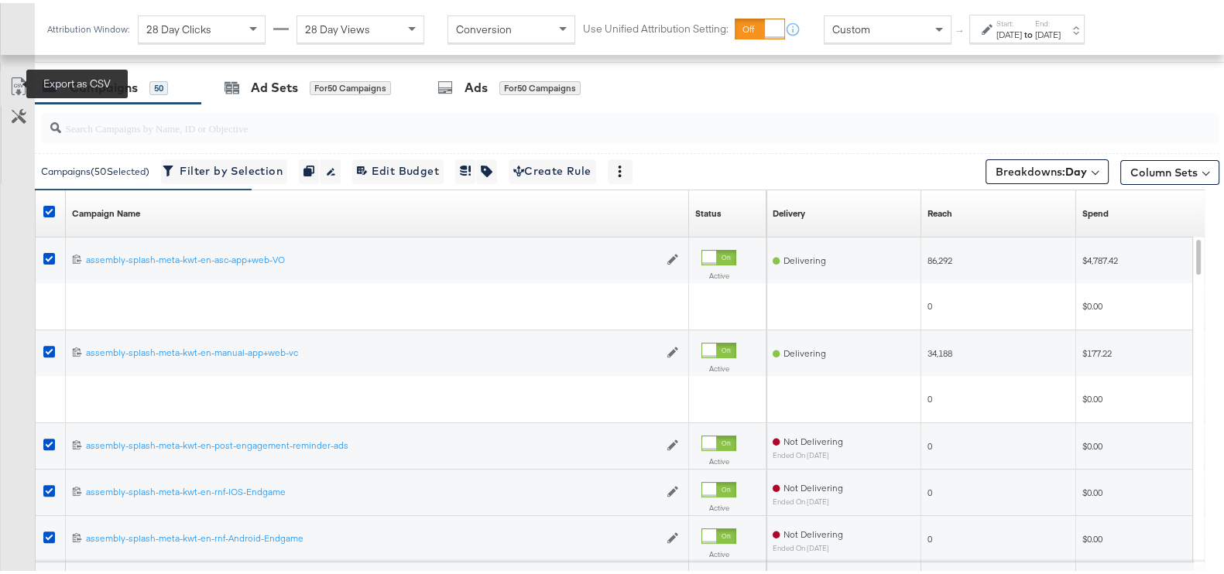
click at [18, 81] on icon at bounding box center [18, 83] width 19 height 19
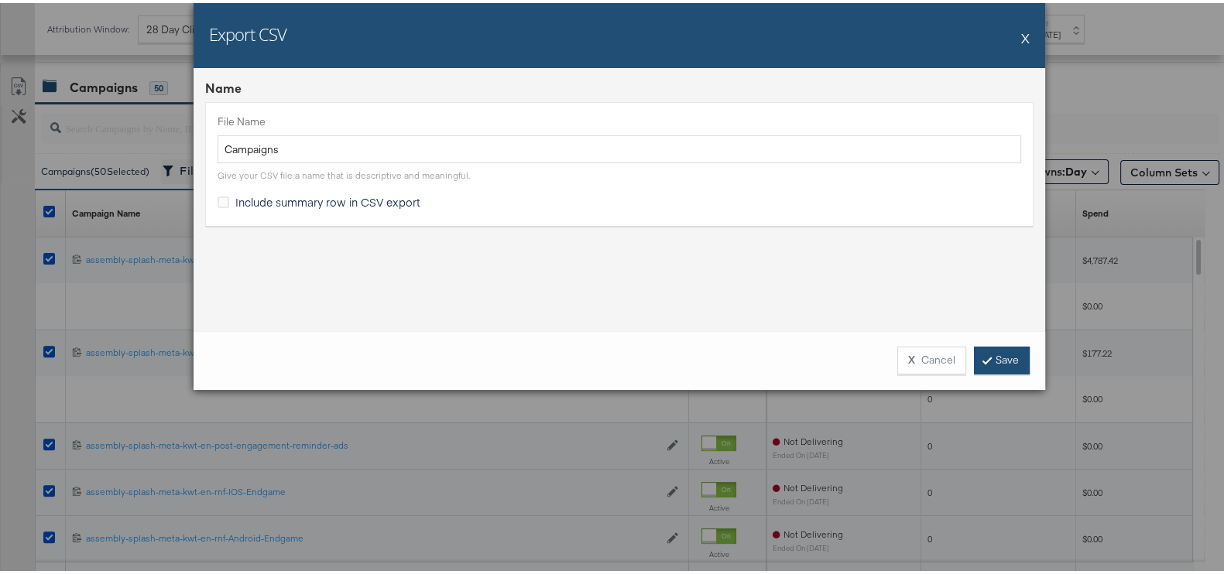
click at [986, 364] on link "Save" at bounding box center [1002, 358] width 56 height 28
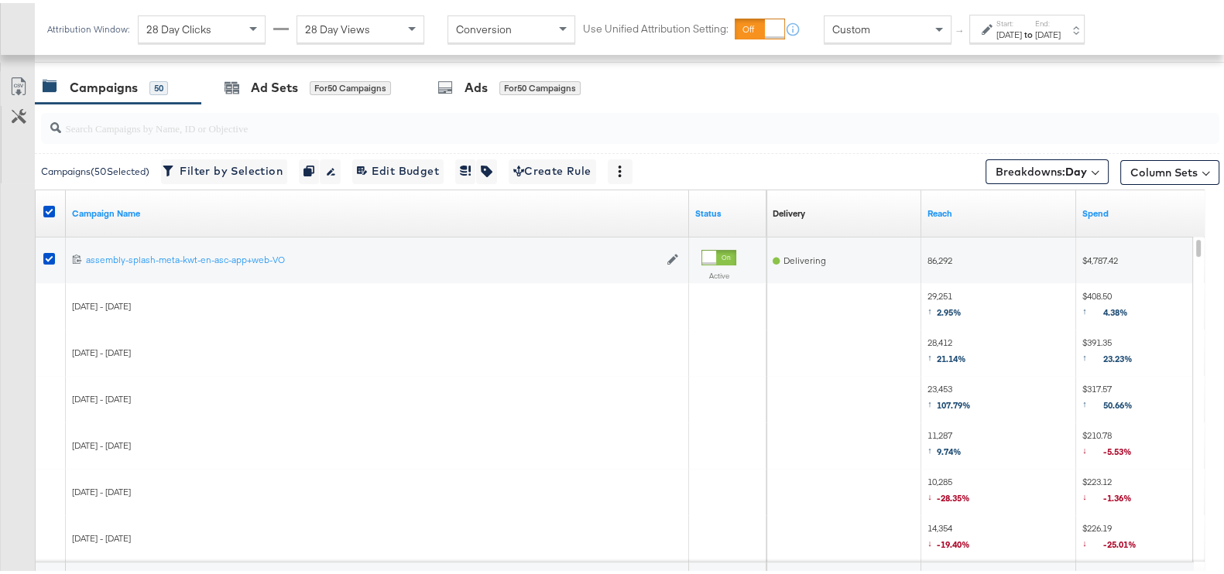
click at [1061, 33] on div "[DATE]" at bounding box center [1048, 32] width 26 height 12
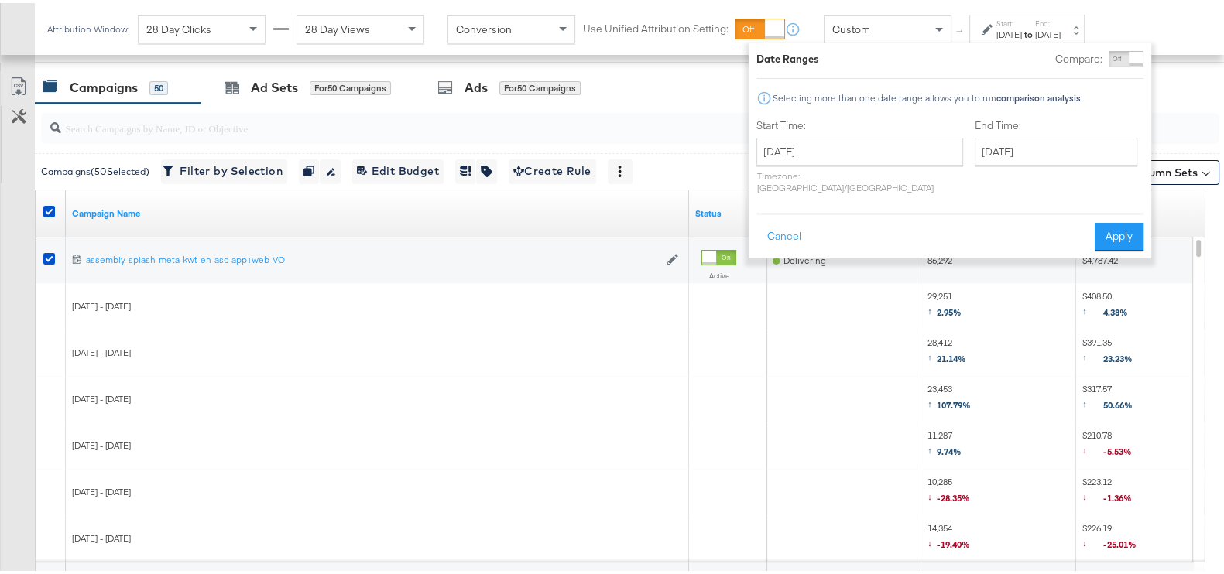
click at [1211, 100] on div "KPIs Performance & KPIs Customize KPIs ✔ Clicks (Link) ✔ Reach ✔ Impressions ✔ …" at bounding box center [619, 191] width 1239 height 1054
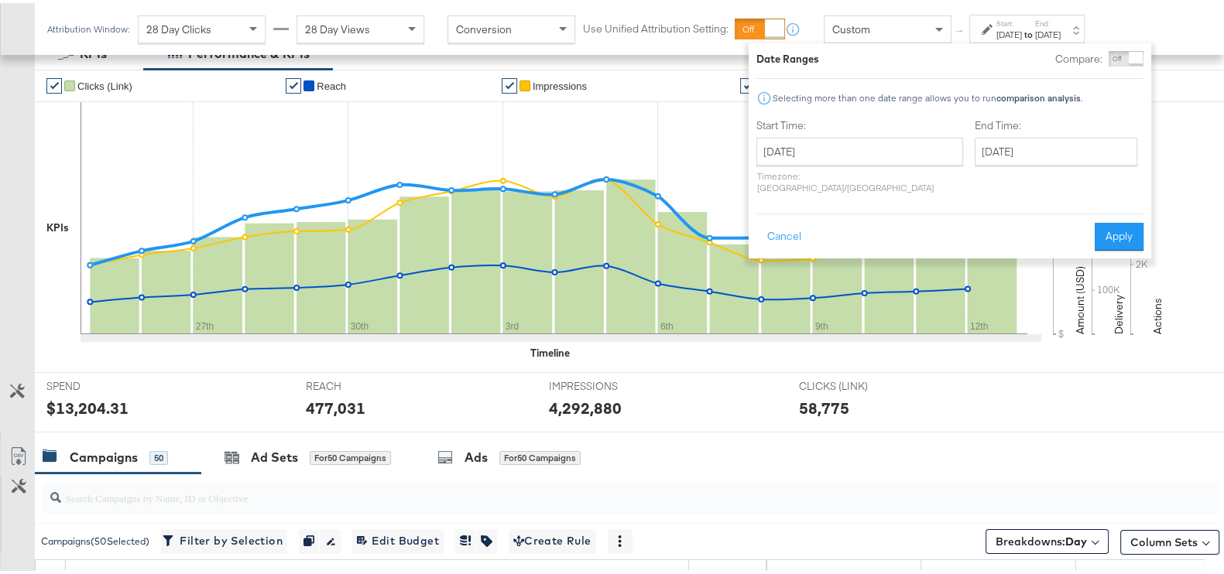
scroll to position [0, 0]
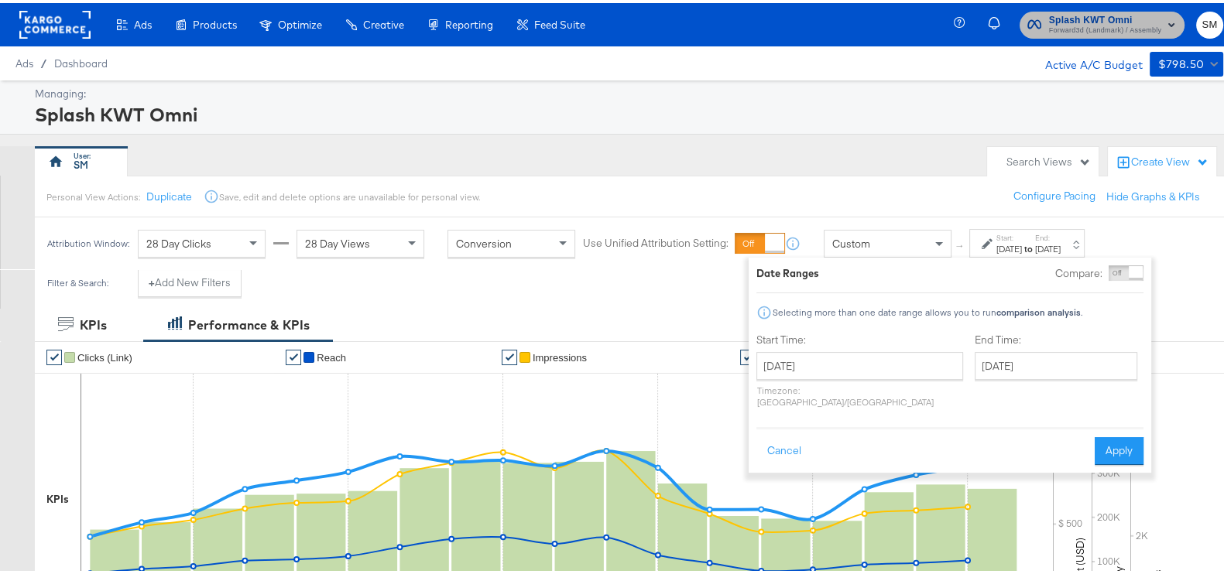
click at [1145, 25] on span "Forward3d (Landmark) / Assembly" at bounding box center [1105, 28] width 112 height 12
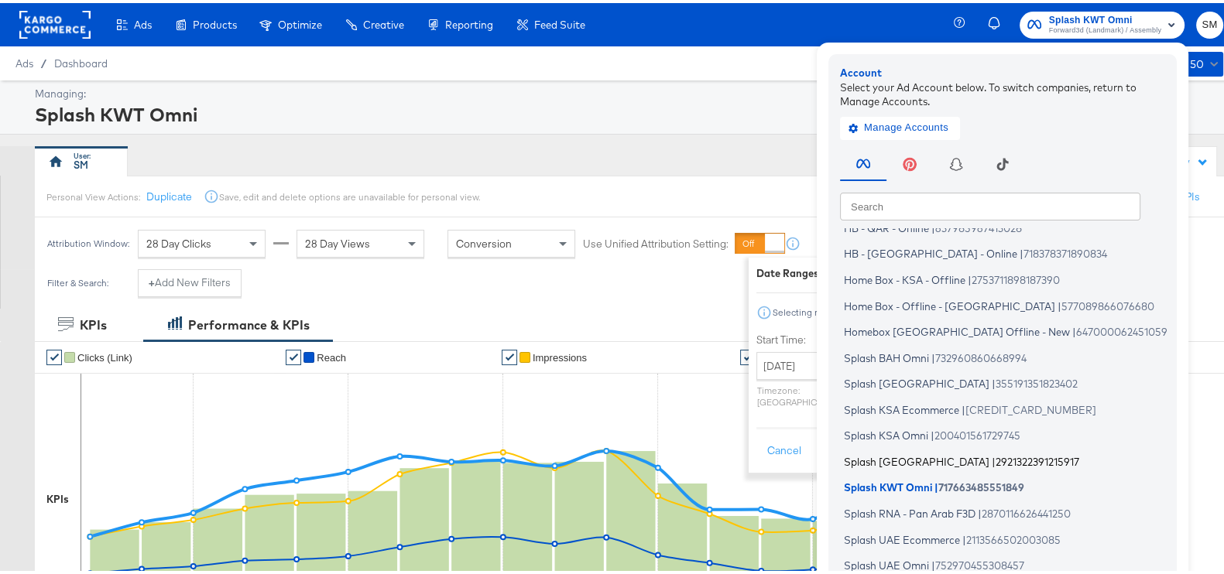
scroll to position [93, 0]
click at [901, 466] on li "Splash Kuwait | 2921322391215917" at bounding box center [1006, 458] width 333 height 22
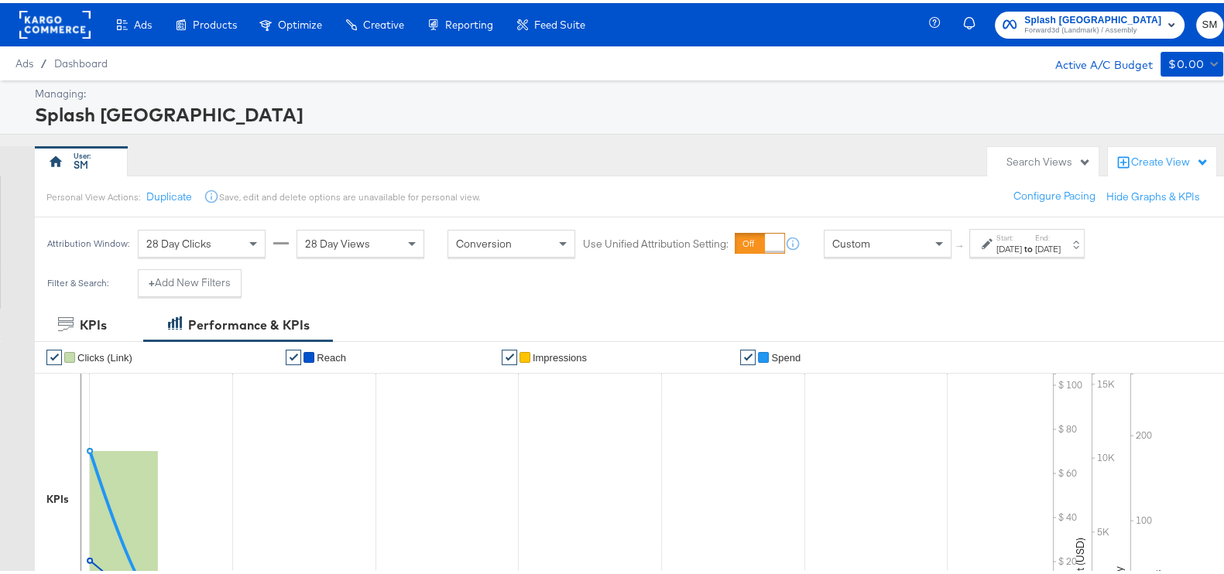
click at [1061, 245] on div "[DATE]" at bounding box center [1048, 246] width 26 height 12
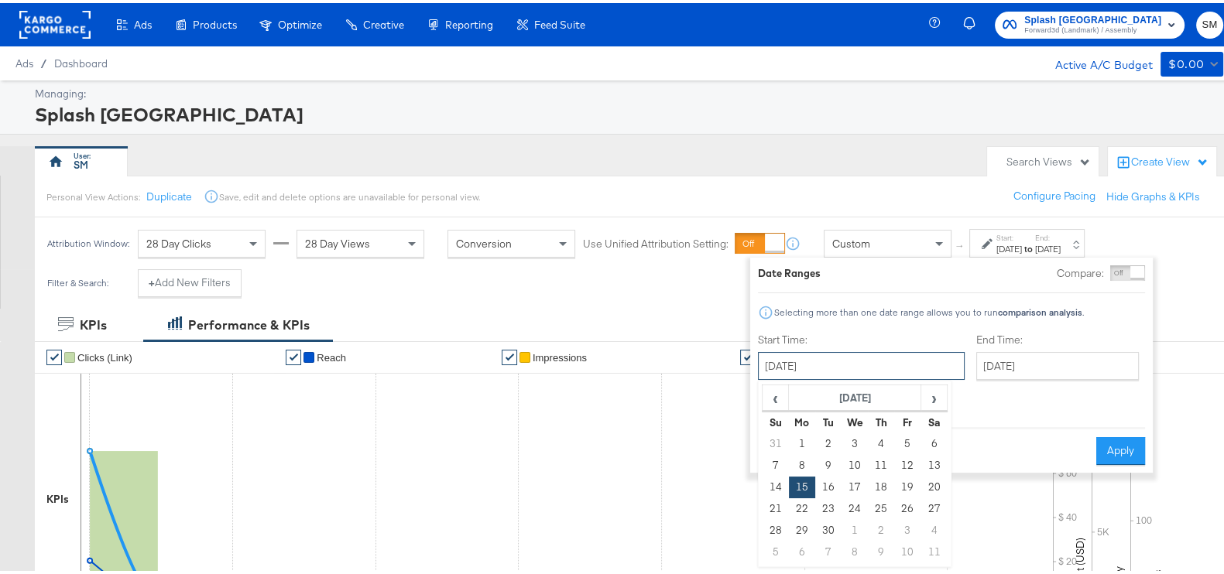
click at [821, 370] on input "[DATE]" at bounding box center [861, 363] width 207 height 28
click at [869, 502] on td "25" at bounding box center [881, 506] width 26 height 22
type input "[DATE]"
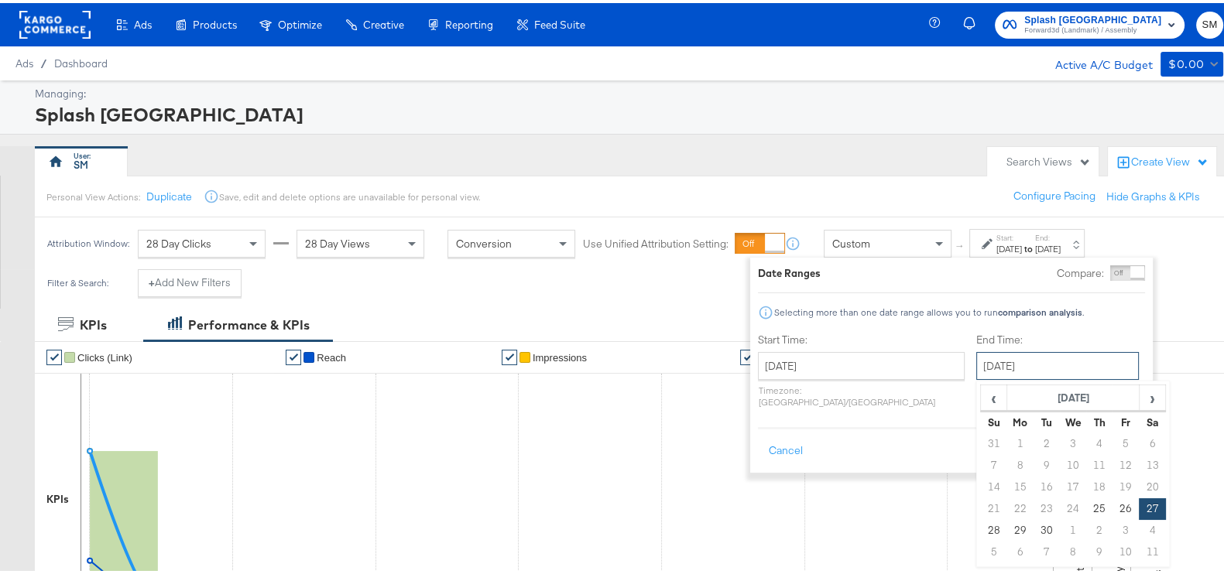
click at [976, 354] on input "[DATE]" at bounding box center [1057, 363] width 163 height 28
click at [1140, 396] on span "›" at bounding box center [1152, 394] width 24 height 23
click at [981, 482] on td "12" at bounding box center [994, 485] width 26 height 22
type input "[DATE]"
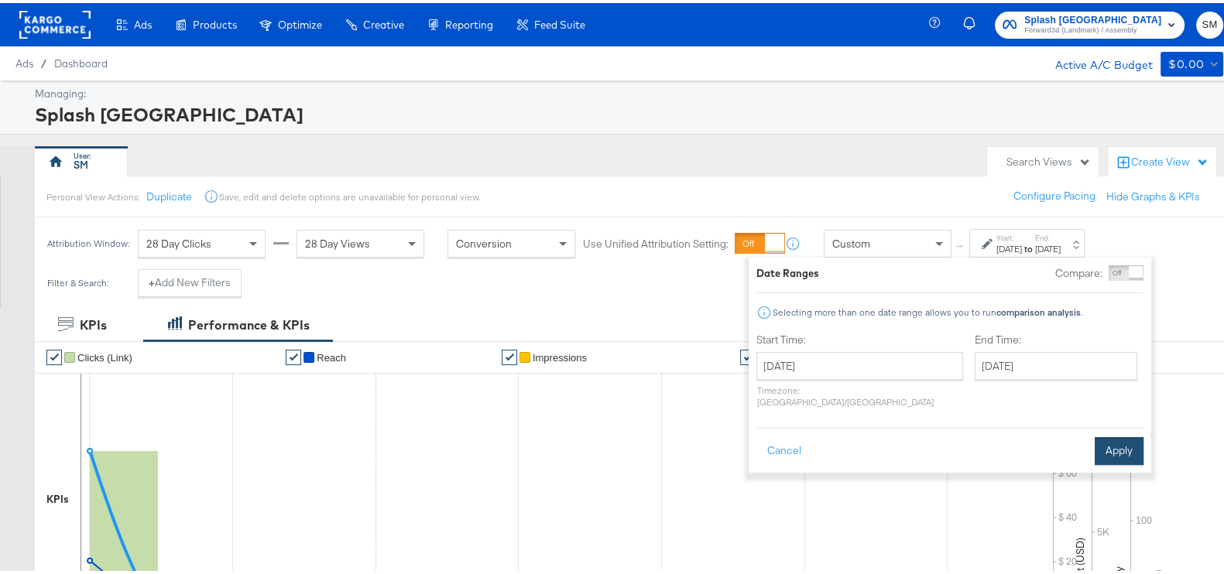
click at [1127, 434] on button "Apply" at bounding box center [1119, 448] width 49 height 28
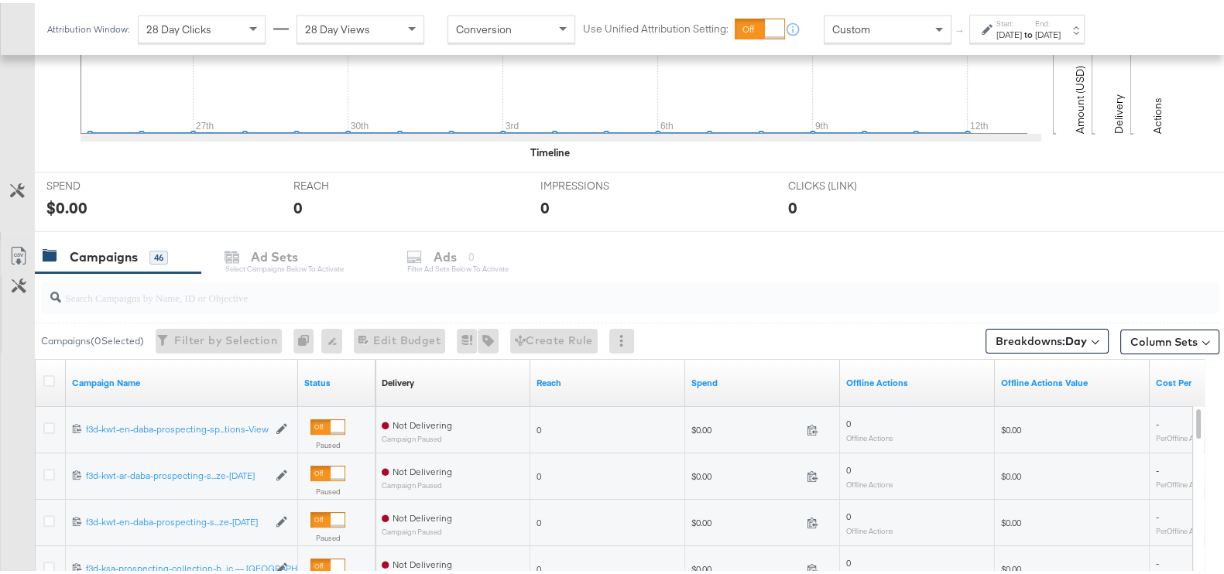
scroll to position [492, 0]
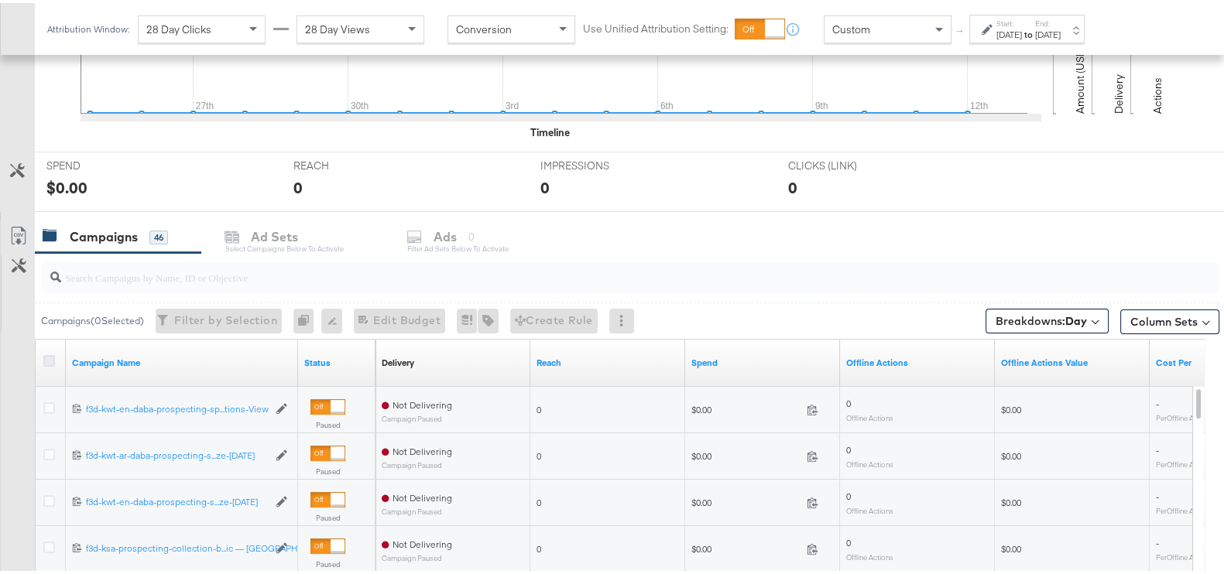
click at [50, 358] on icon at bounding box center [49, 358] width 12 height 12
click at [0, 0] on input "checkbox" at bounding box center [0, 0] width 0 height 0
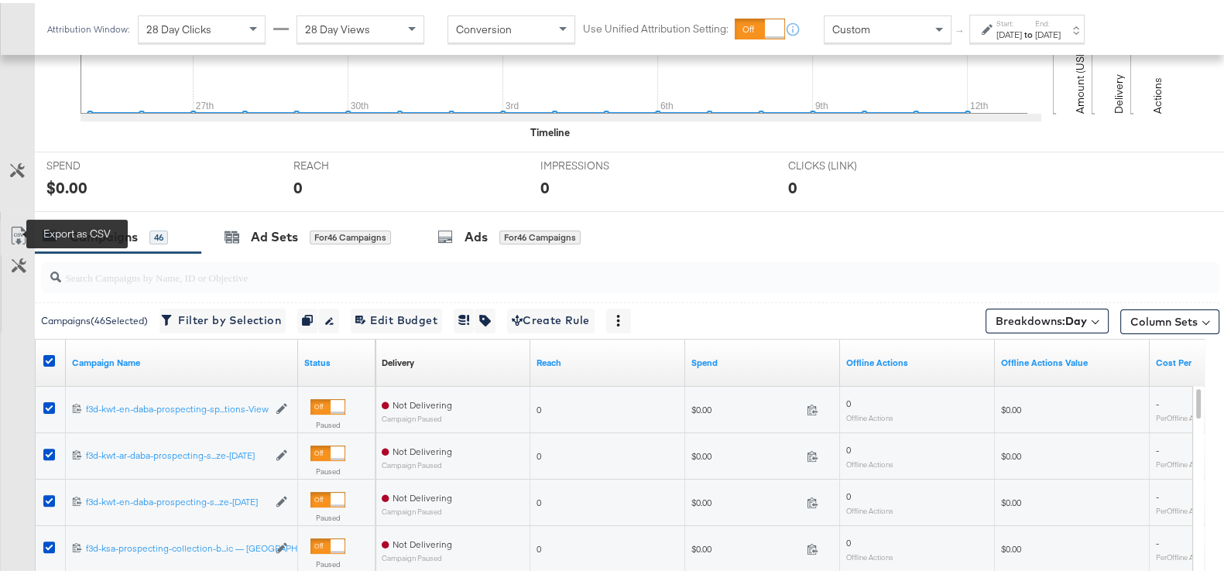
click at [10, 232] on icon at bounding box center [18, 233] width 19 height 19
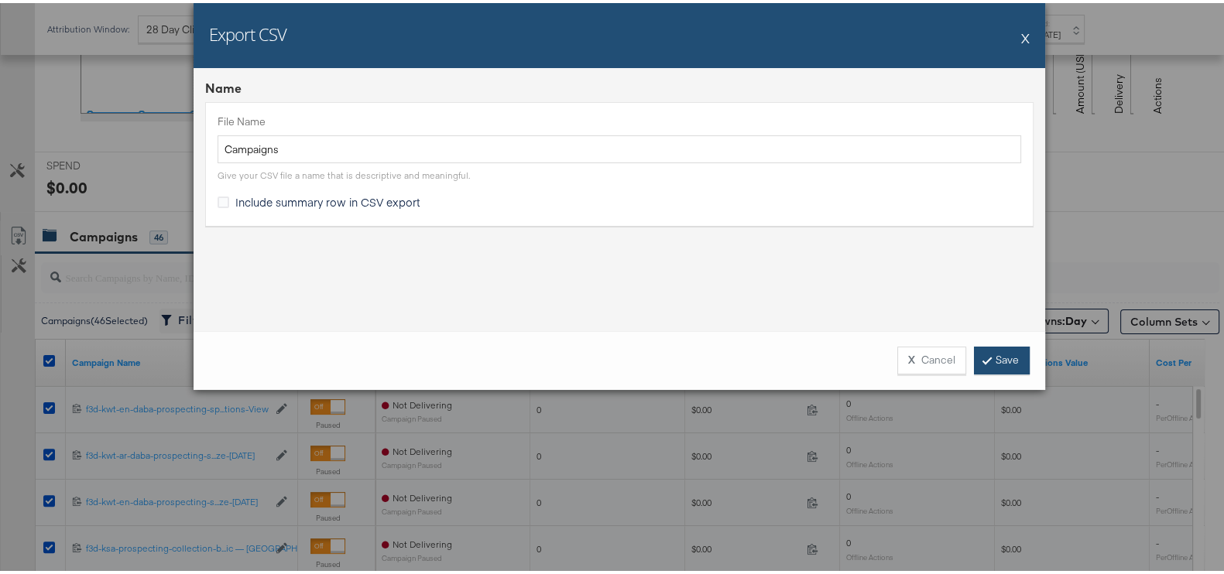
click at [999, 348] on link "Save" at bounding box center [1002, 358] width 56 height 28
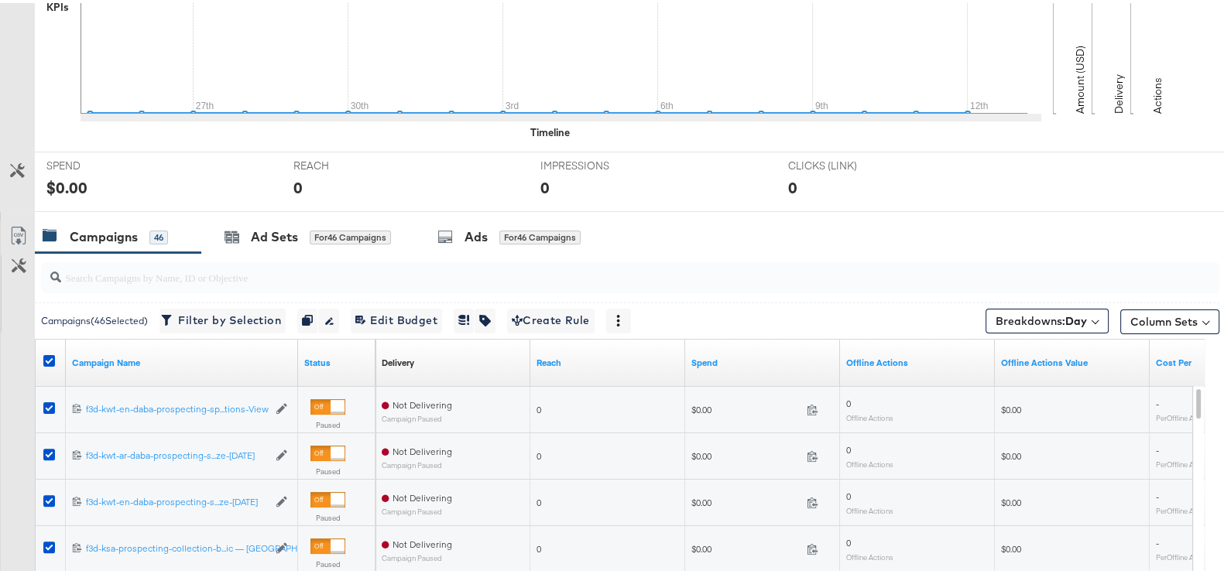
scroll to position [0, 0]
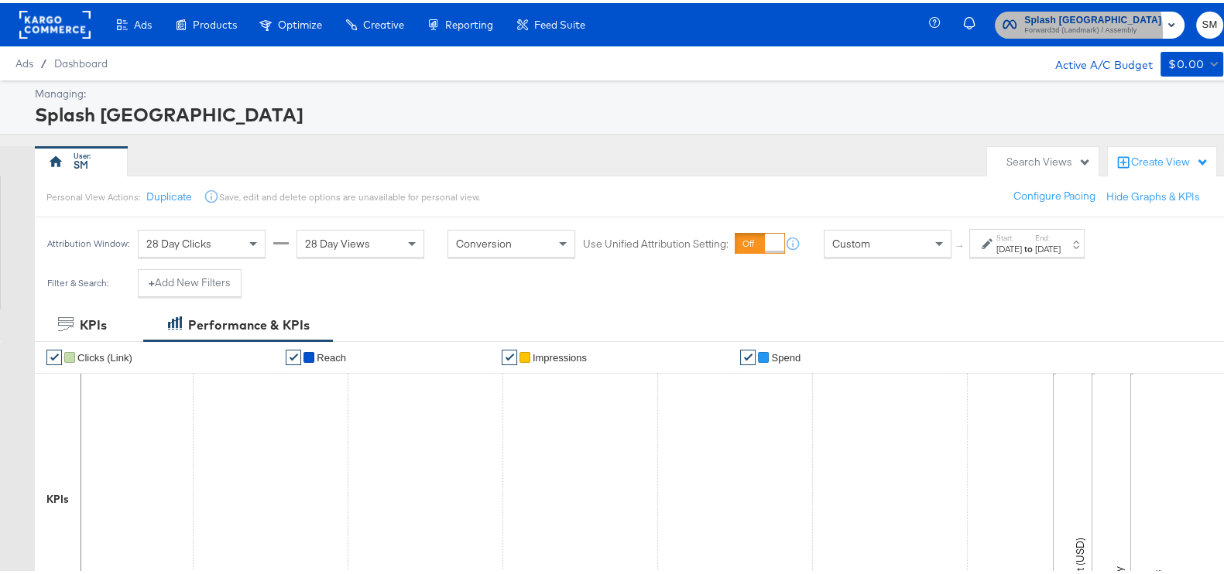
click at [1079, 29] on span "Forward3d (Landmark) / Assembly" at bounding box center [1092, 28] width 137 height 12
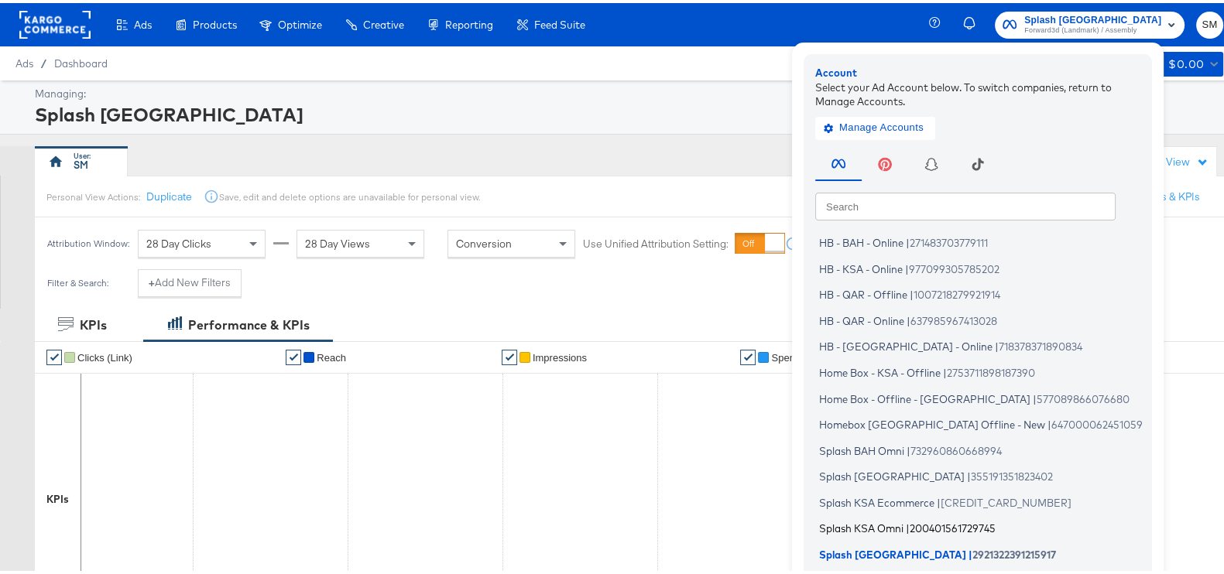
click at [892, 531] on span "Splash KSA Omni" at bounding box center [861, 526] width 84 height 12
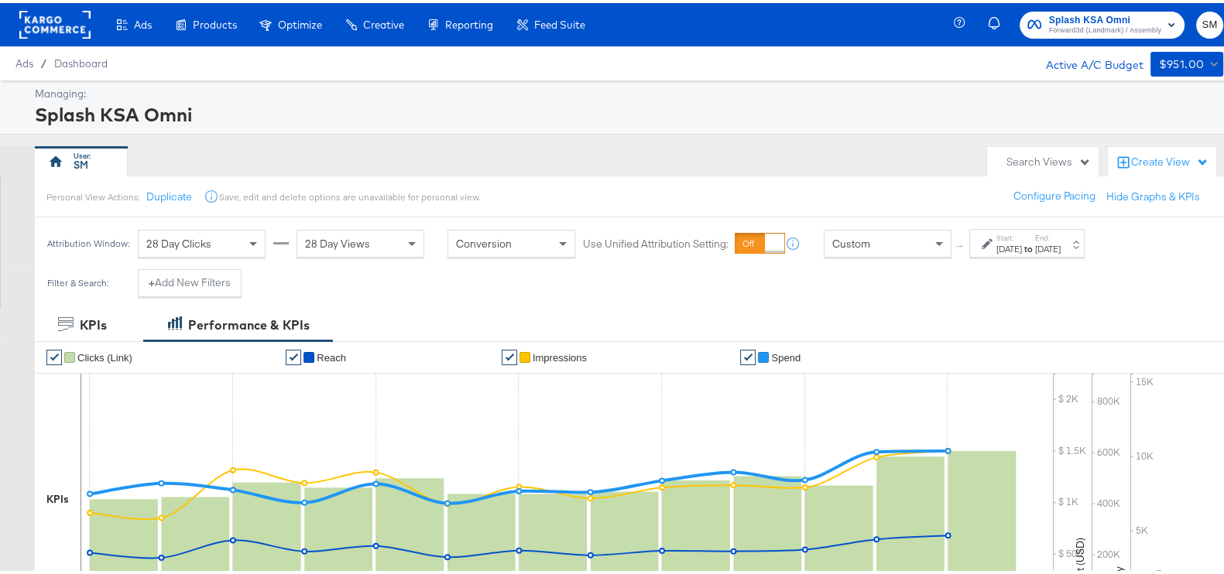
click at [1010, 231] on label "Start:" at bounding box center [1009, 235] width 26 height 10
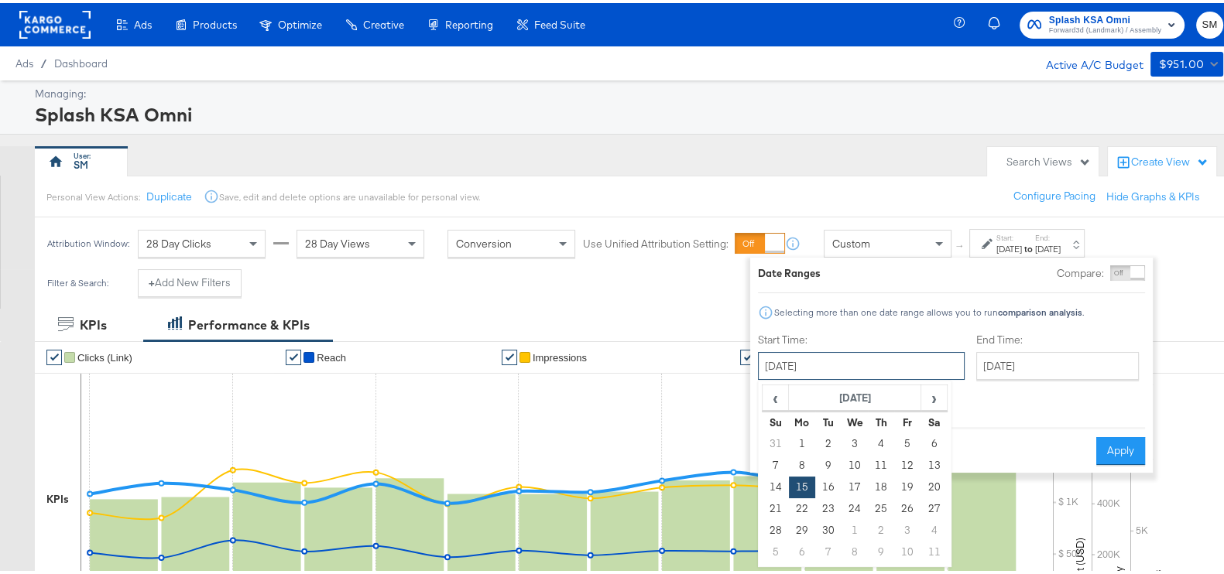
click at [872, 363] on input "[DATE]" at bounding box center [861, 363] width 207 height 28
click at [876, 502] on td "25" at bounding box center [881, 506] width 26 height 22
type input "[DATE]"
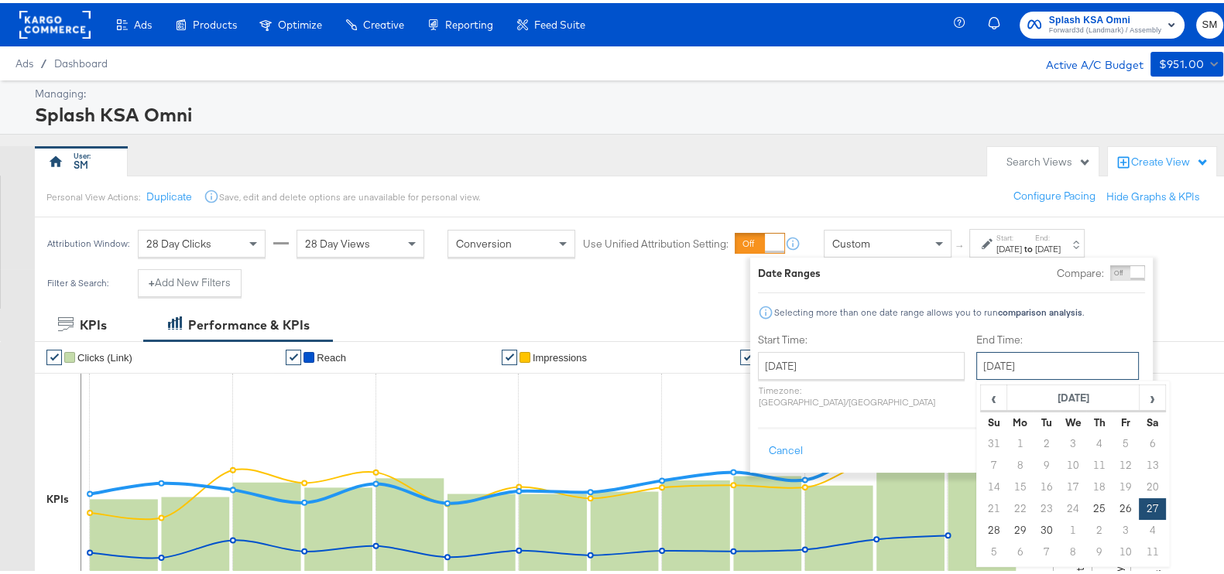
click at [1014, 360] on input "[DATE]" at bounding box center [1057, 363] width 163 height 28
click at [1140, 395] on span "›" at bounding box center [1152, 394] width 24 height 23
click at [981, 489] on td "12" at bounding box center [994, 485] width 26 height 22
type input "[DATE]"
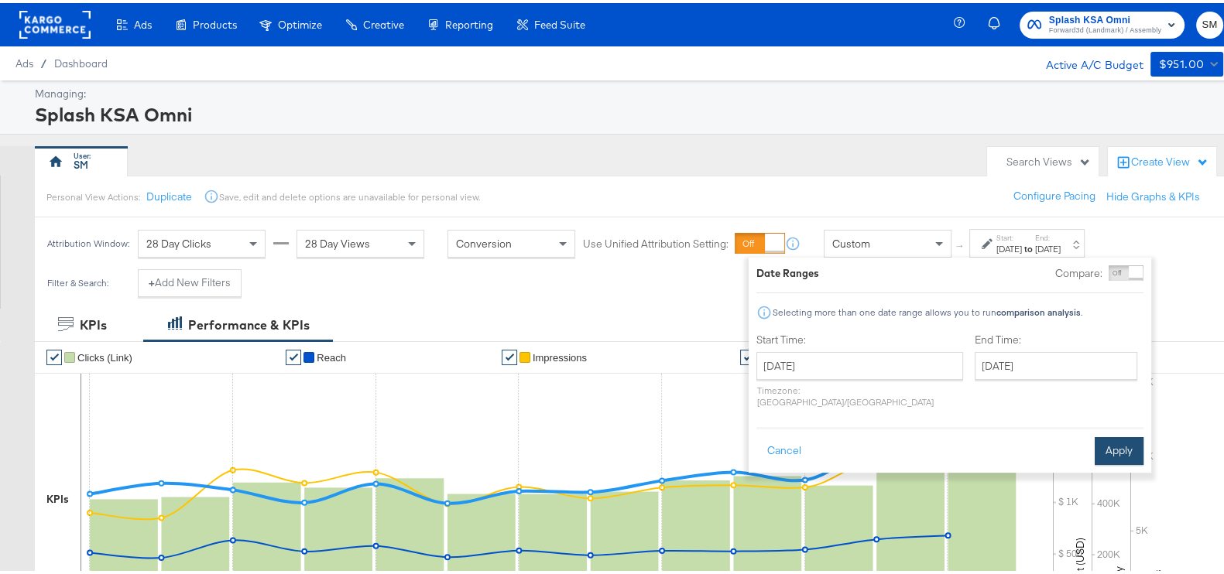
click at [1103, 434] on button "Apply" at bounding box center [1119, 448] width 49 height 28
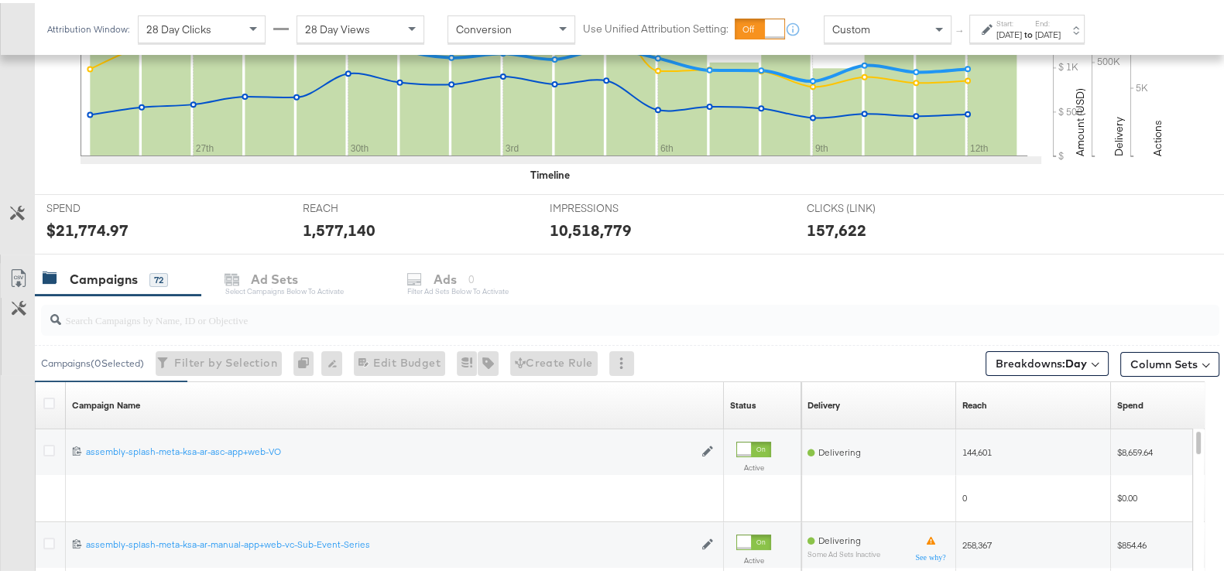
scroll to position [581, 0]
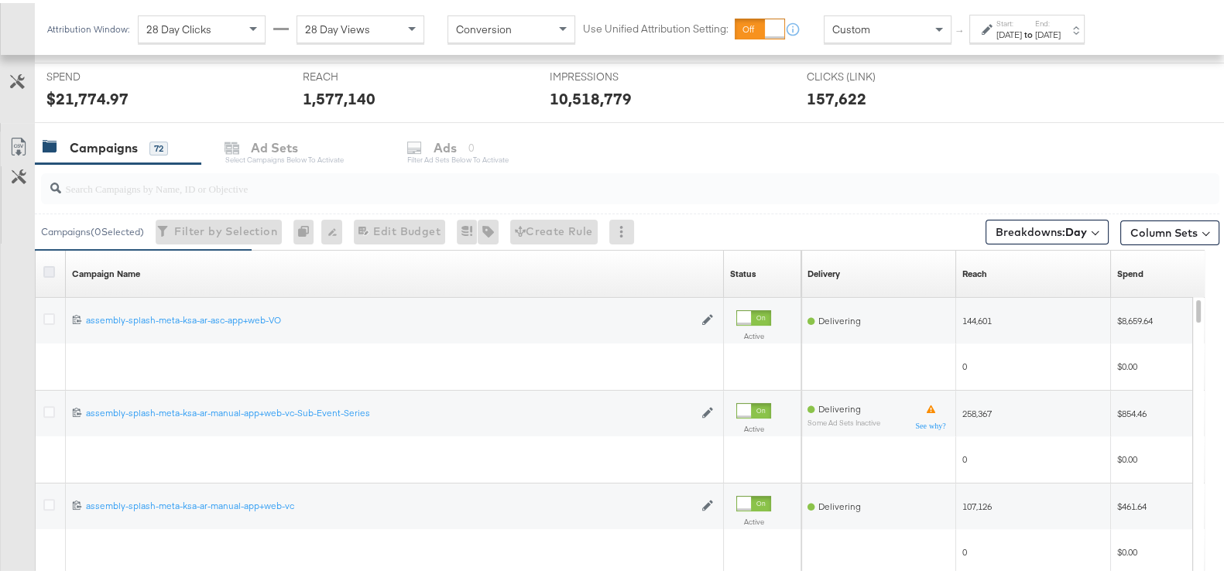
click at [48, 263] on icon at bounding box center [49, 269] width 12 height 12
click at [0, 0] on input "checkbox" at bounding box center [0, 0] width 0 height 0
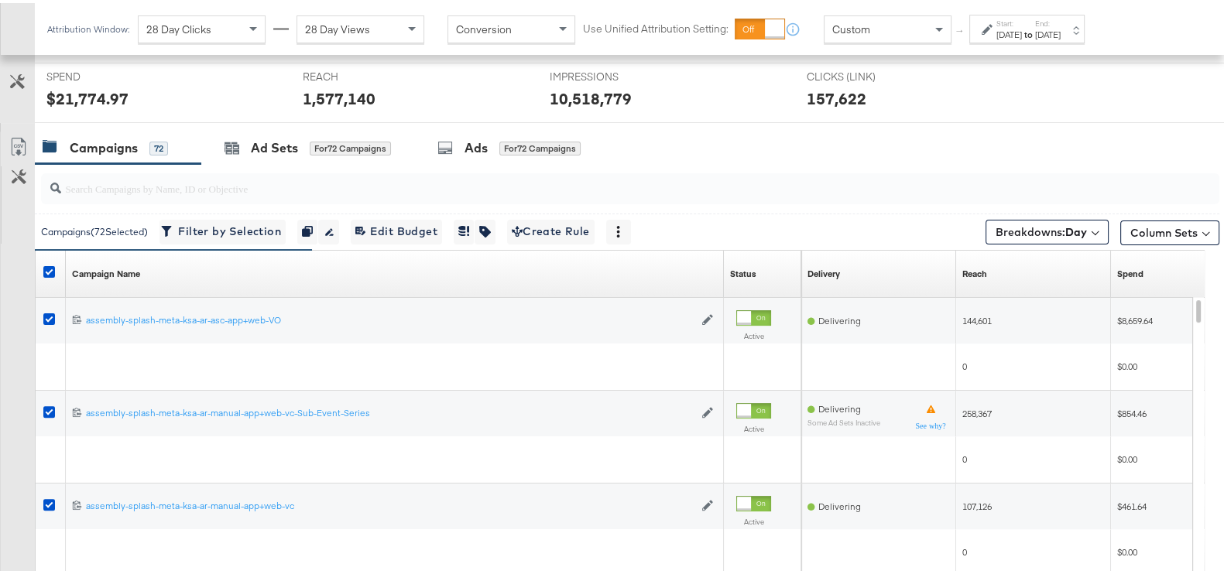
click at [17, 129] on link "Export as CSV" at bounding box center [18, 146] width 35 height 35
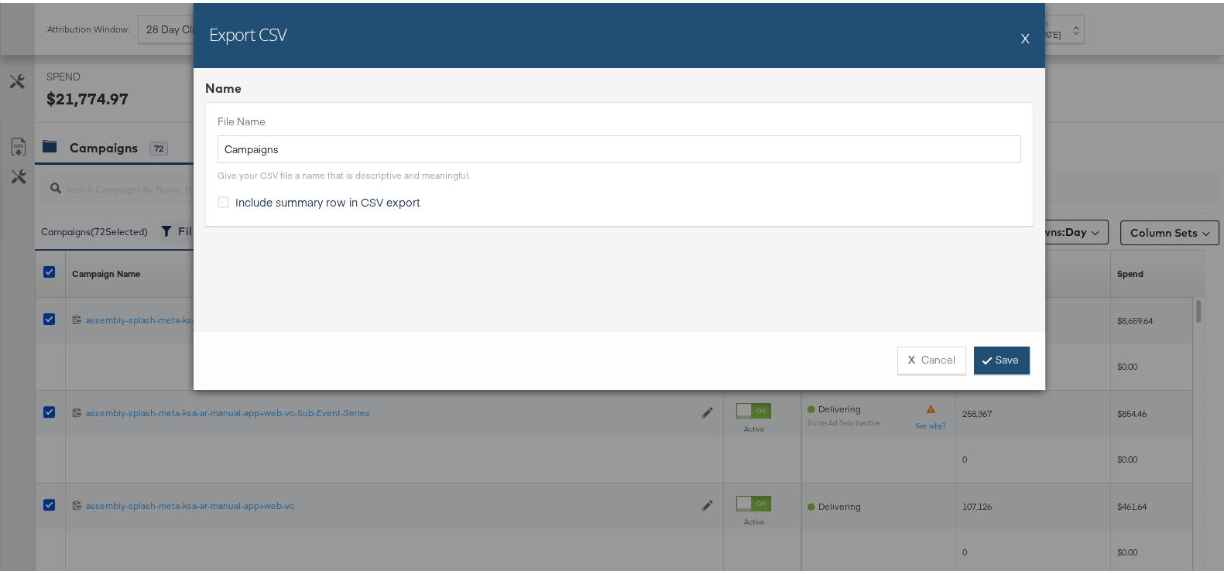
click at [999, 362] on link "Save" at bounding box center [1002, 358] width 56 height 28
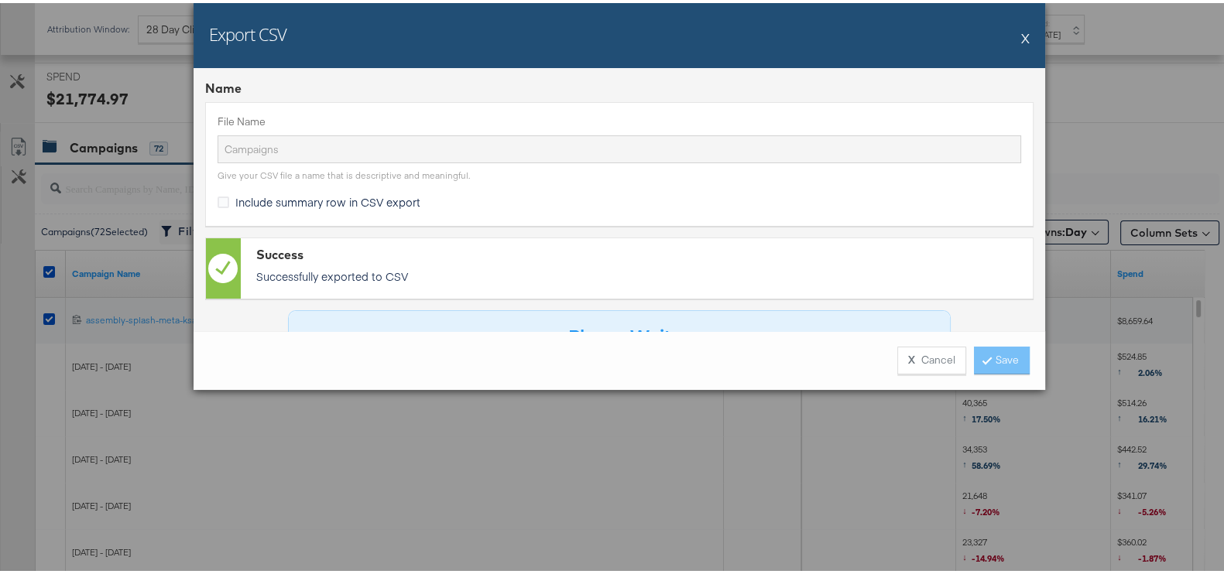
click at [845, 65] on div "Name File Name Campaigns Give your CSV file a name that is descriptive and mean…" at bounding box center [620, 196] width 852 height 263
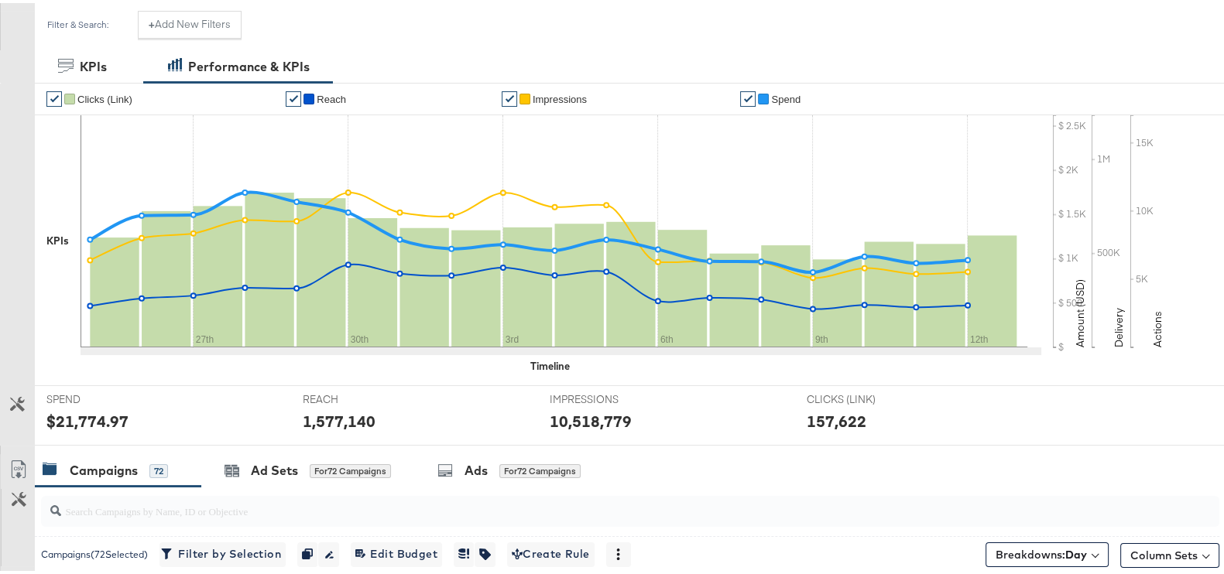
scroll to position [0, 0]
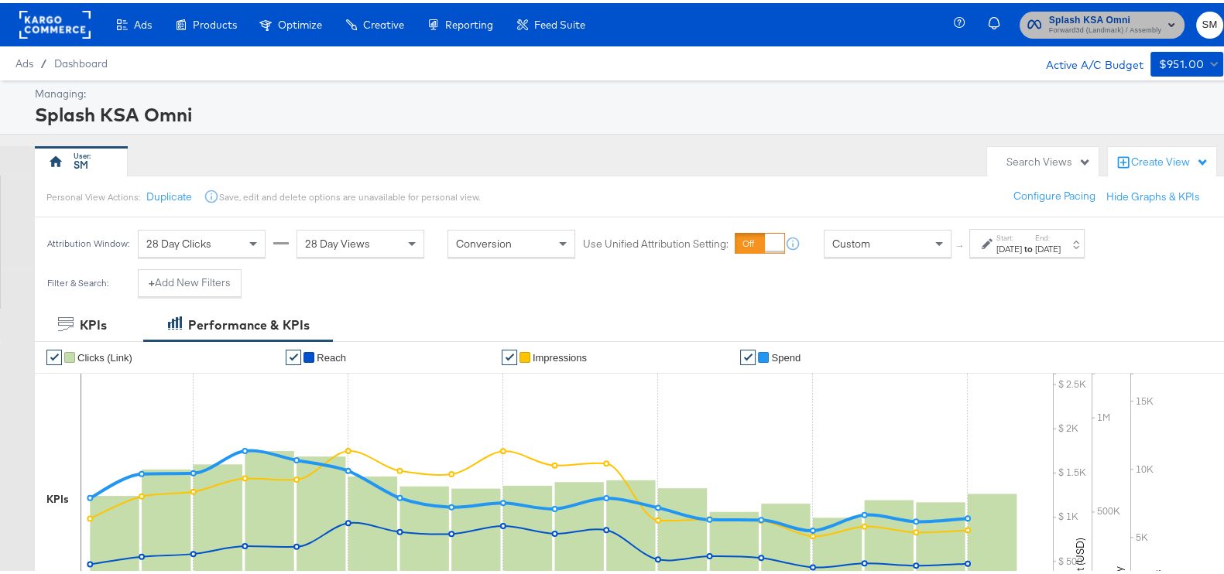
click at [1081, 32] on span "Forward3d (Landmark) / Assembly" at bounding box center [1105, 28] width 112 height 12
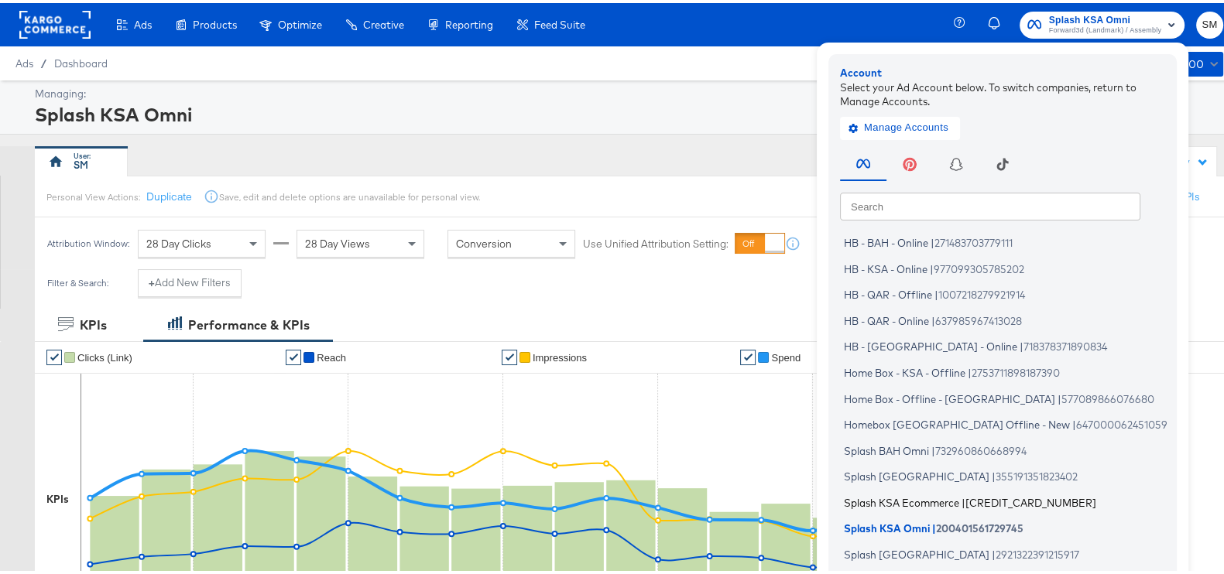
click at [890, 497] on span "Splash KSA Ecommerce" at bounding box center [901, 499] width 115 height 12
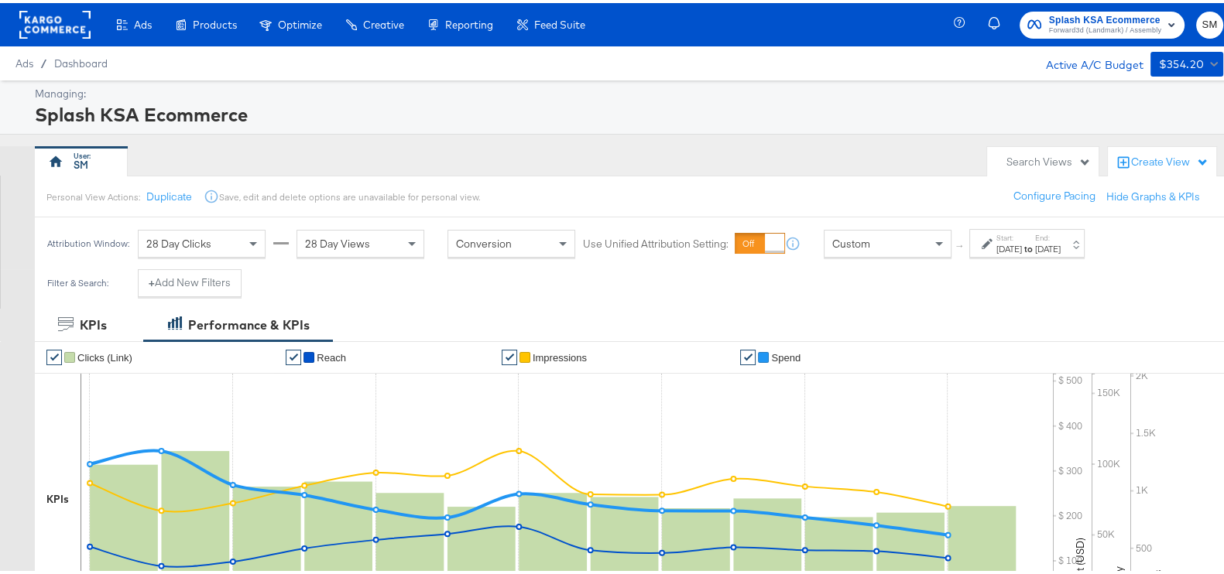
click at [1061, 231] on div "Start: [DATE] to End: [DATE]" at bounding box center [1028, 241] width 64 height 22
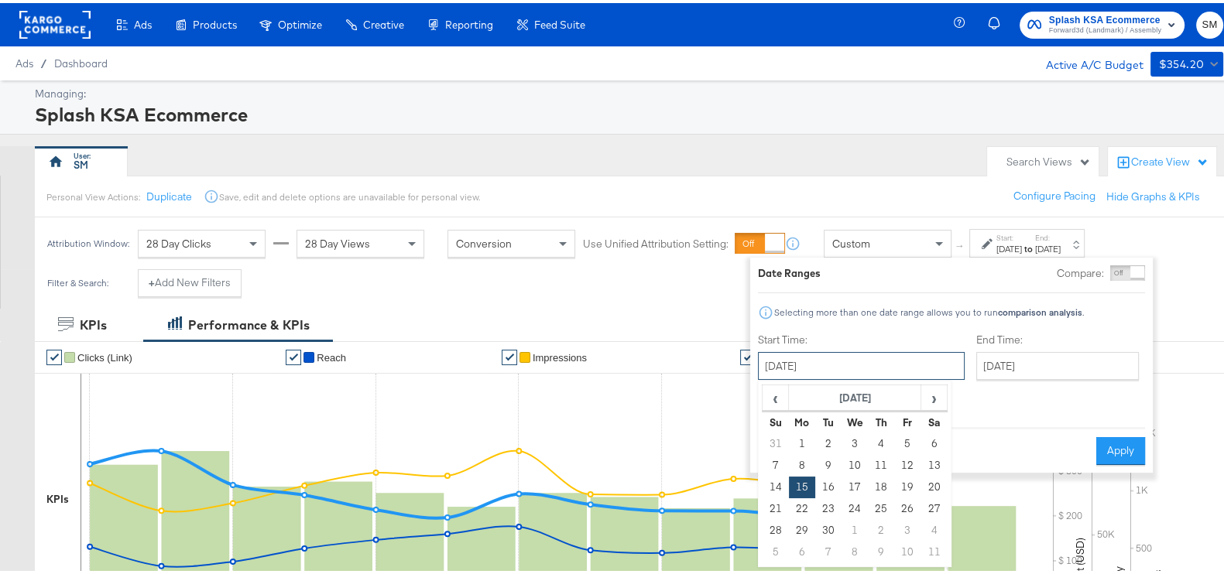
click at [821, 374] on input "[DATE]" at bounding box center [861, 363] width 207 height 28
click at [886, 509] on td "25" at bounding box center [881, 506] width 26 height 22
type input "[DATE]"
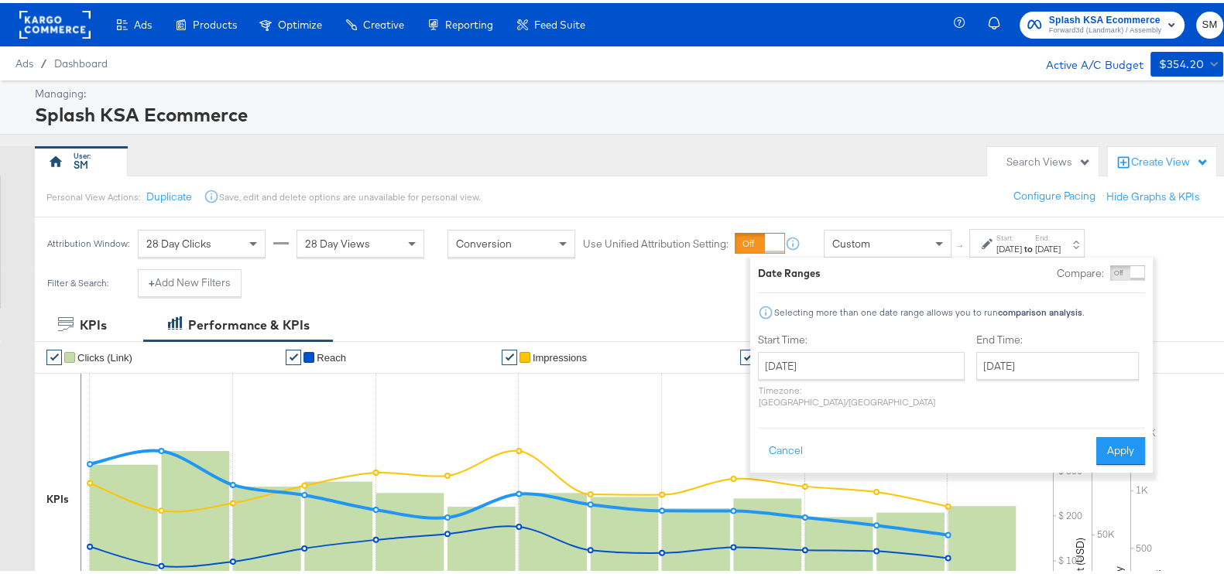
click at [976, 348] on div "End Time: [DATE] ‹ [DATE] › Su Mo Tu We Th Fr Sa 31 1 2 3 4 5 6 7 8 9 10 11 12 …" at bounding box center [1060, 371] width 169 height 82
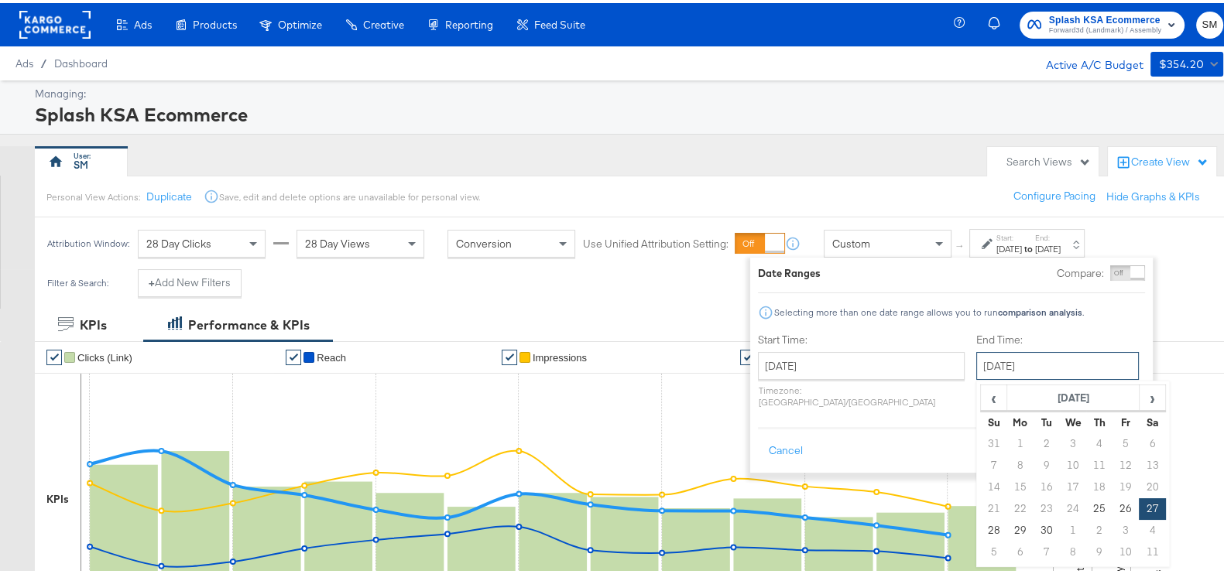
click at [976, 373] on input "[DATE]" at bounding box center [1057, 363] width 163 height 28
click at [1140, 396] on span "›" at bounding box center [1152, 394] width 24 height 23
click at [981, 478] on td "12" at bounding box center [994, 485] width 26 height 22
type input "[DATE]"
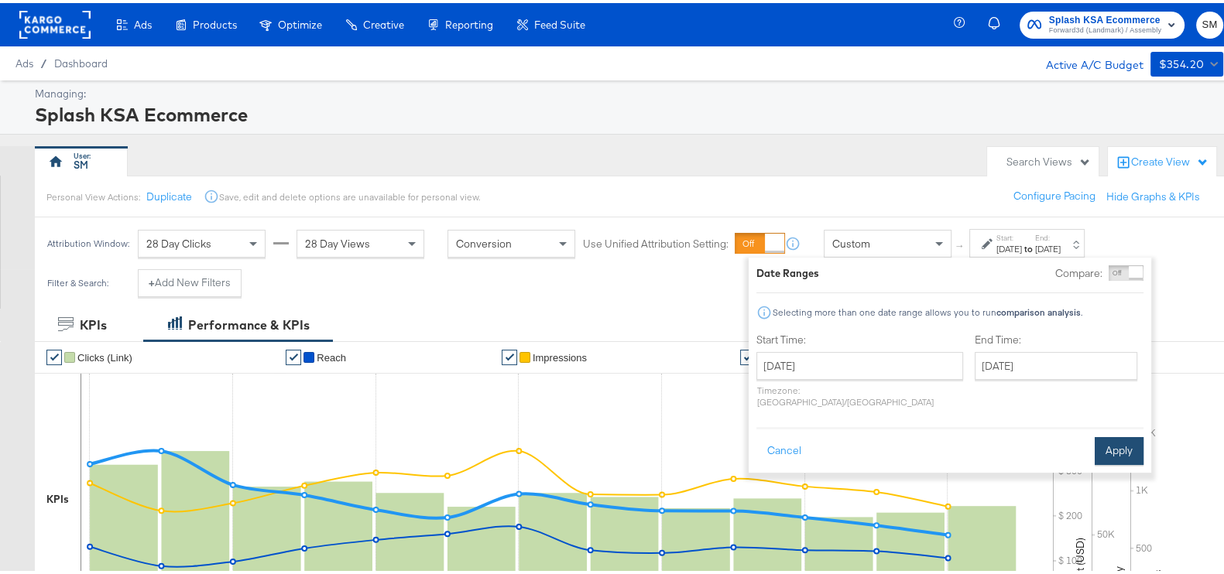
click at [1113, 437] on button "Apply" at bounding box center [1119, 448] width 49 height 28
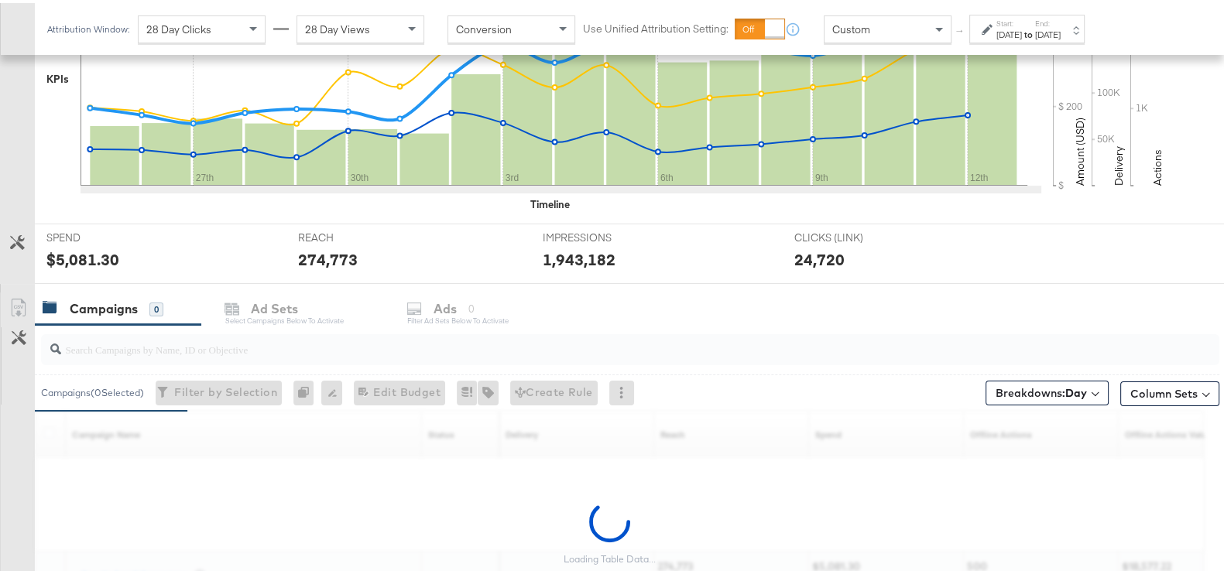
scroll to position [553, 0]
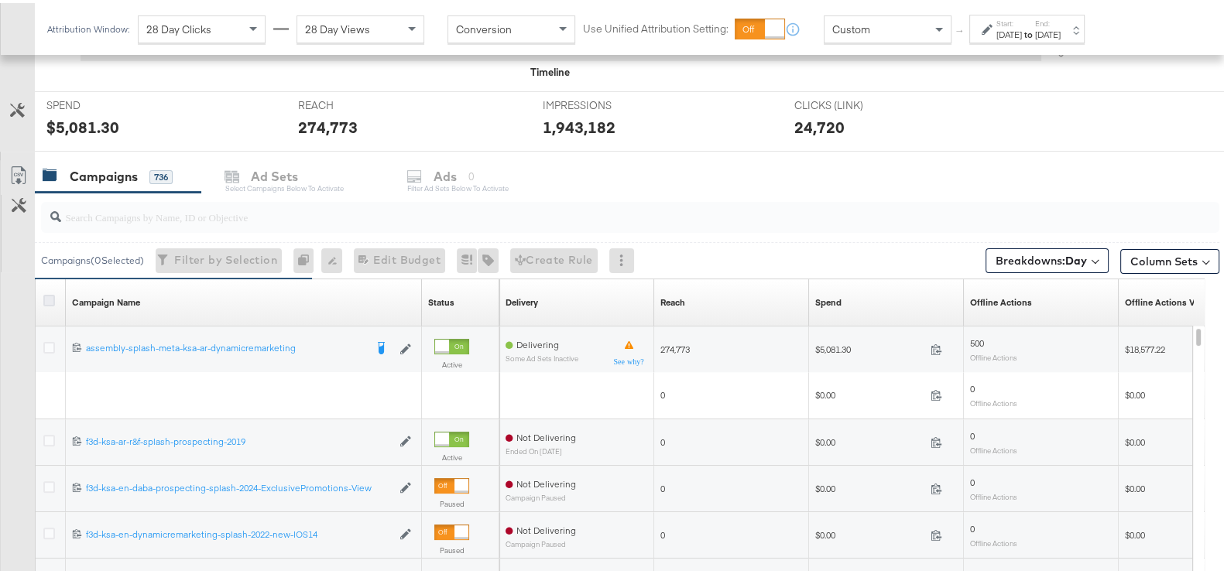
click at [54, 300] on icon at bounding box center [49, 298] width 12 height 12
click at [0, 0] on input "checkbox" at bounding box center [0, 0] width 0 height 0
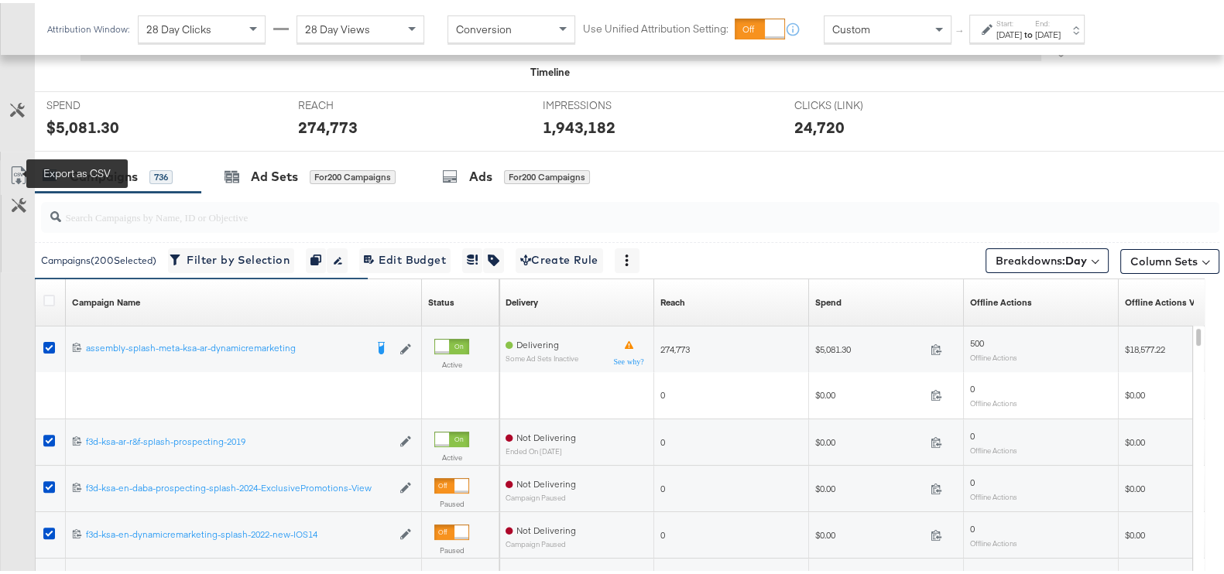
click at [22, 164] on icon at bounding box center [18, 172] width 14 height 18
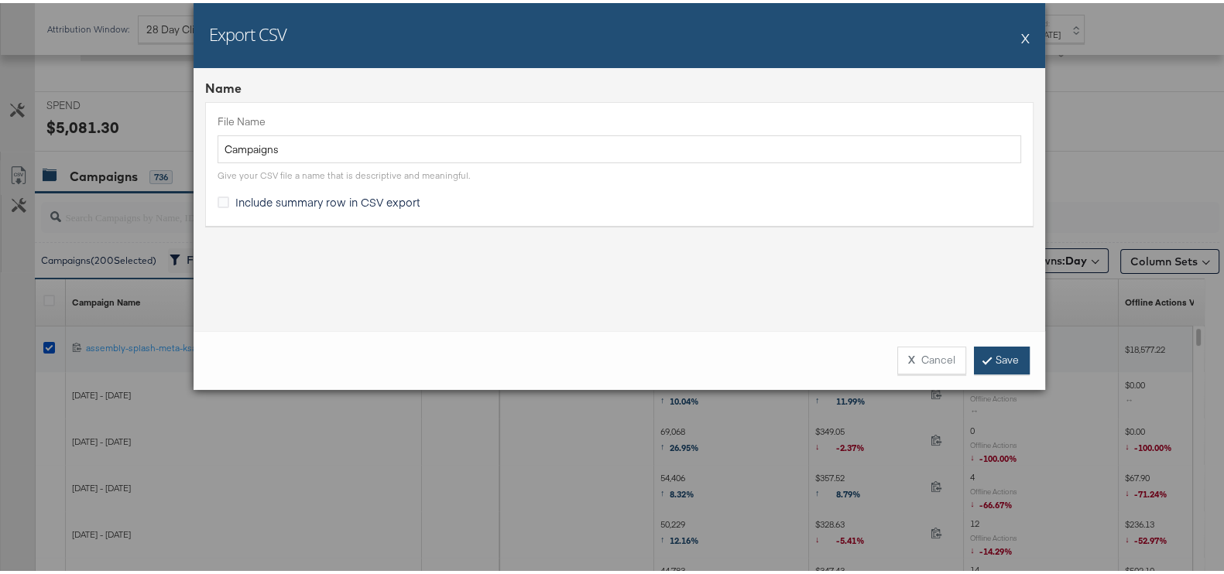
click at [995, 362] on link "Save" at bounding box center [1002, 358] width 56 height 28
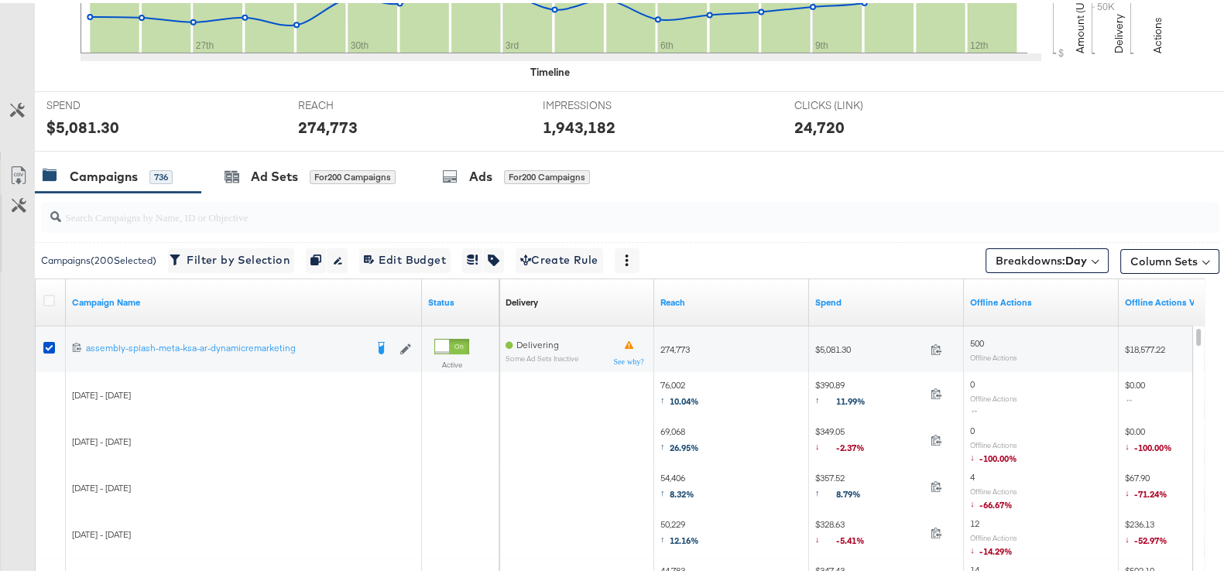
scroll to position [0, 0]
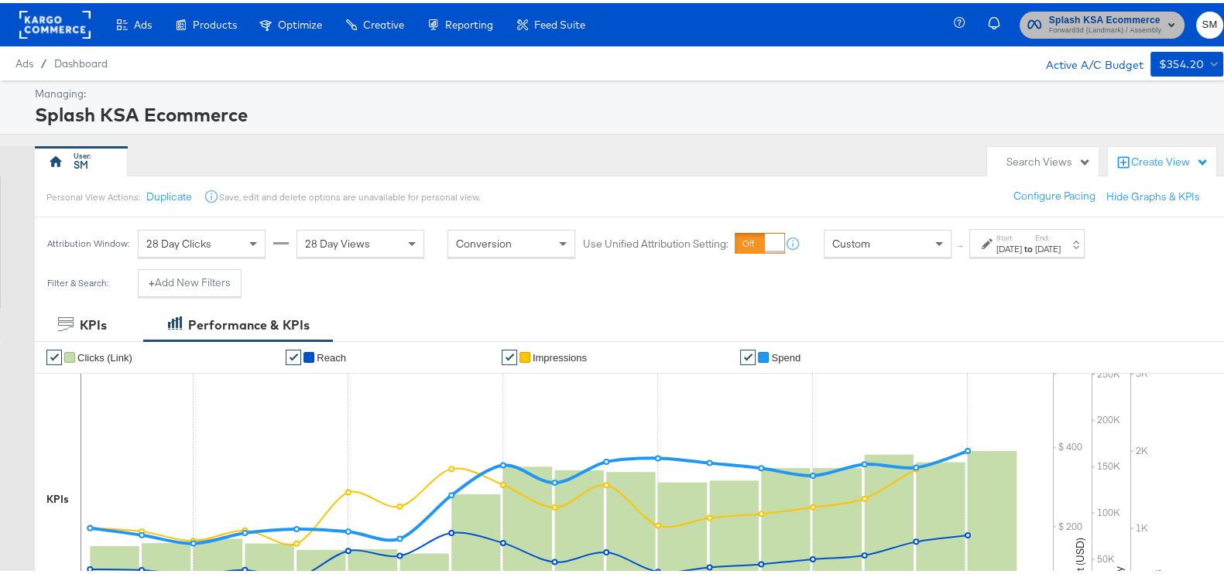
click at [1085, 12] on span "Splash KSA Ecommerce" at bounding box center [1105, 17] width 112 height 16
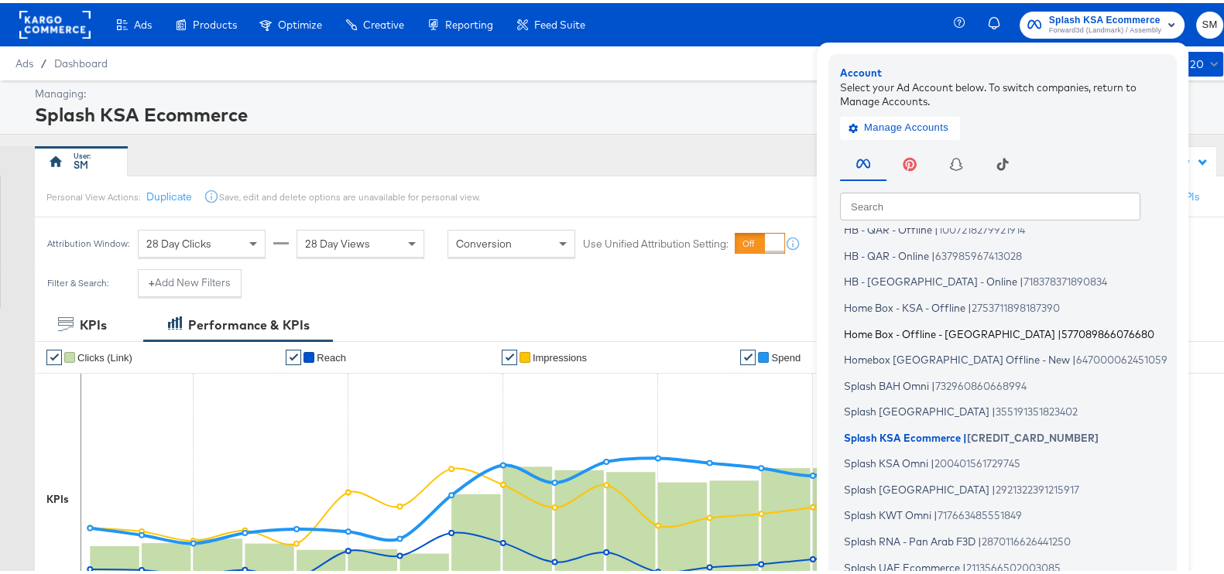
scroll to position [93, 0]
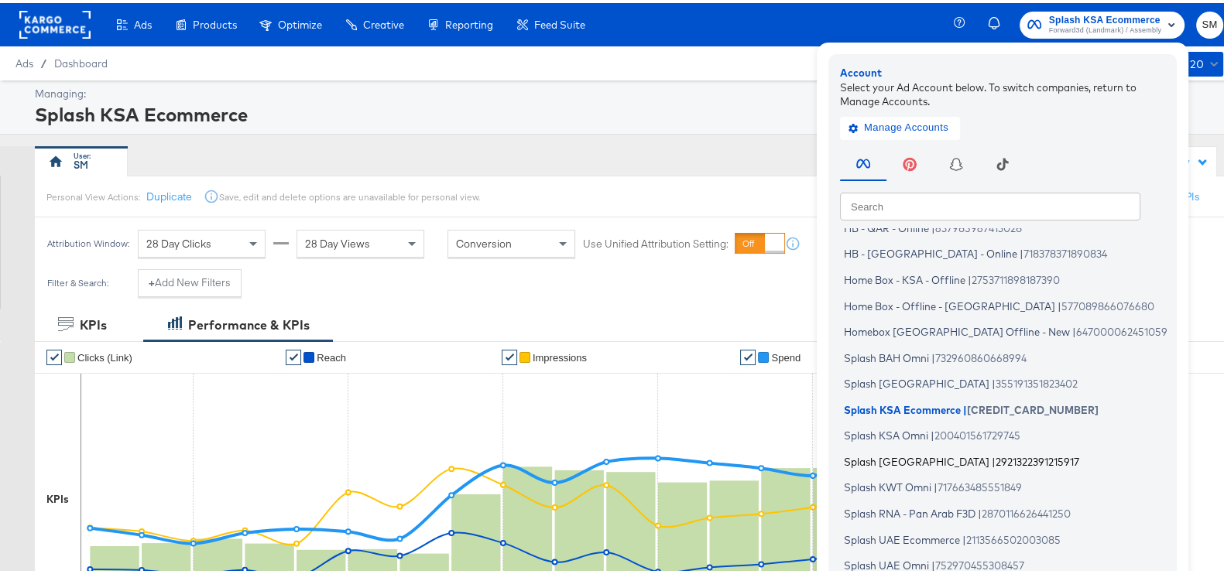
click at [872, 459] on span "Splash [GEOGRAPHIC_DATA]" at bounding box center [917, 458] width 146 height 12
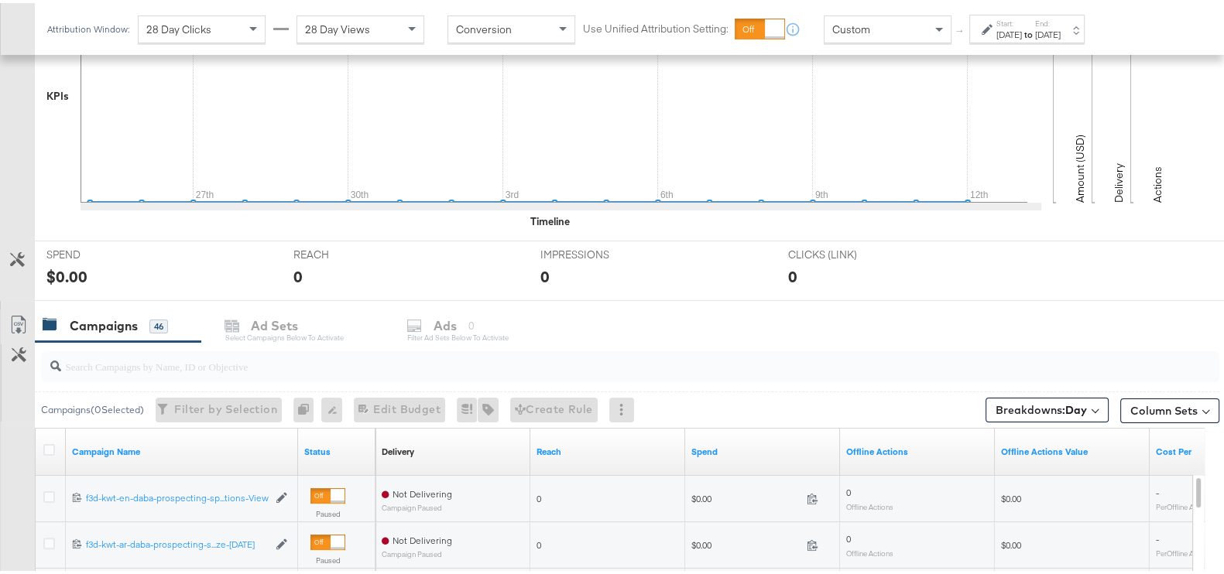
scroll to position [411, 0]
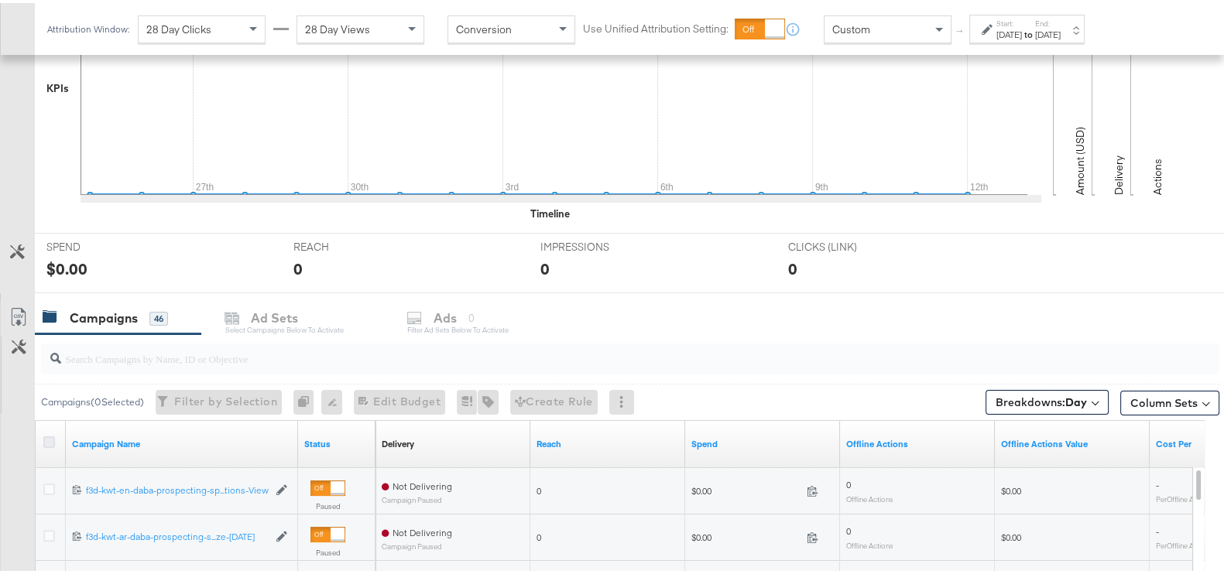
click at [45, 441] on icon at bounding box center [49, 440] width 12 height 12
click at [0, 0] on input "checkbox" at bounding box center [0, 0] width 0 height 0
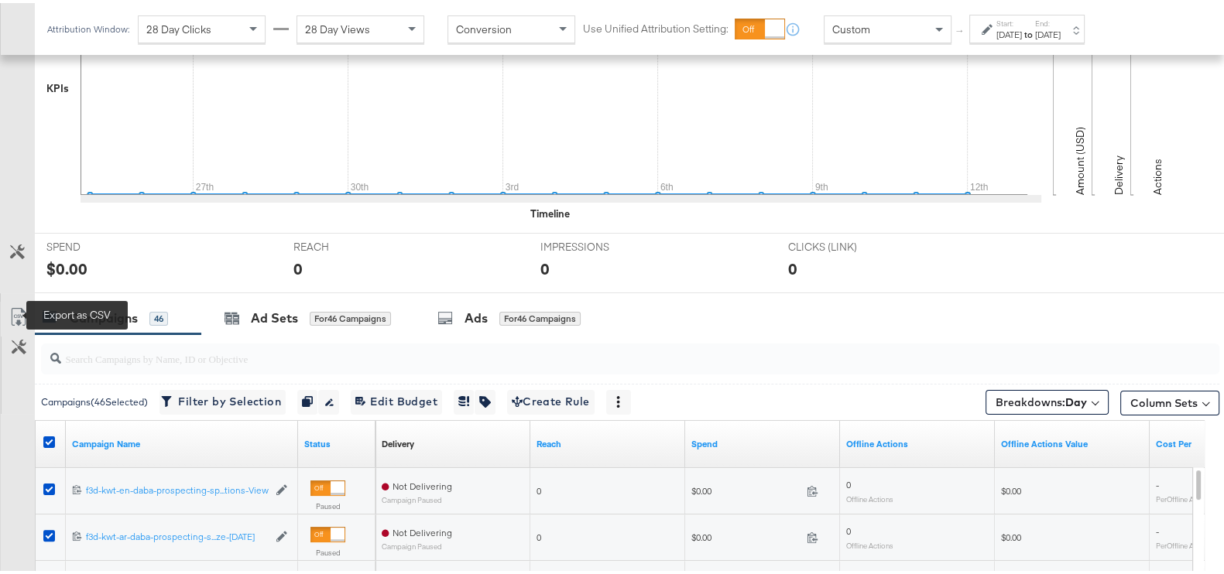
click at [20, 317] on icon at bounding box center [18, 314] width 19 height 19
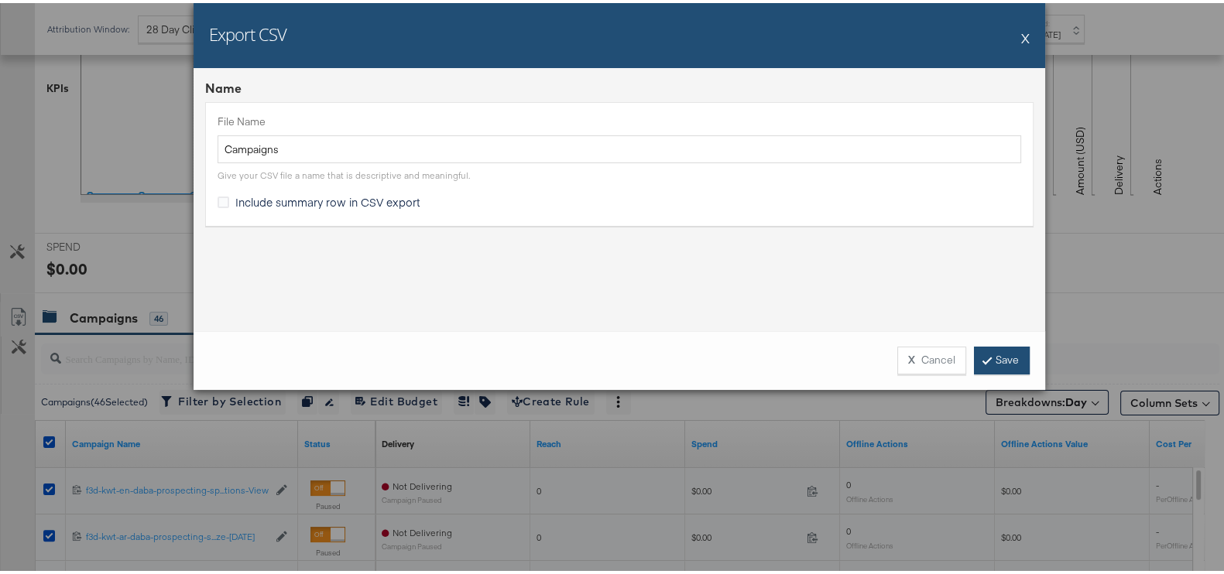
click at [976, 365] on link "Save" at bounding box center [1002, 358] width 56 height 28
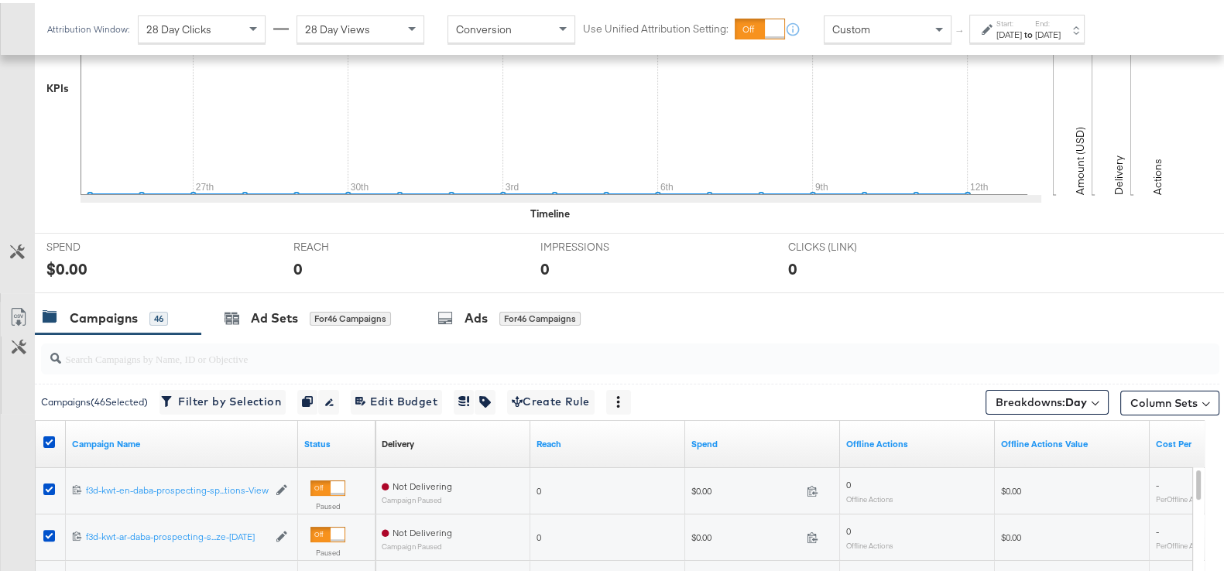
scroll to position [0, 0]
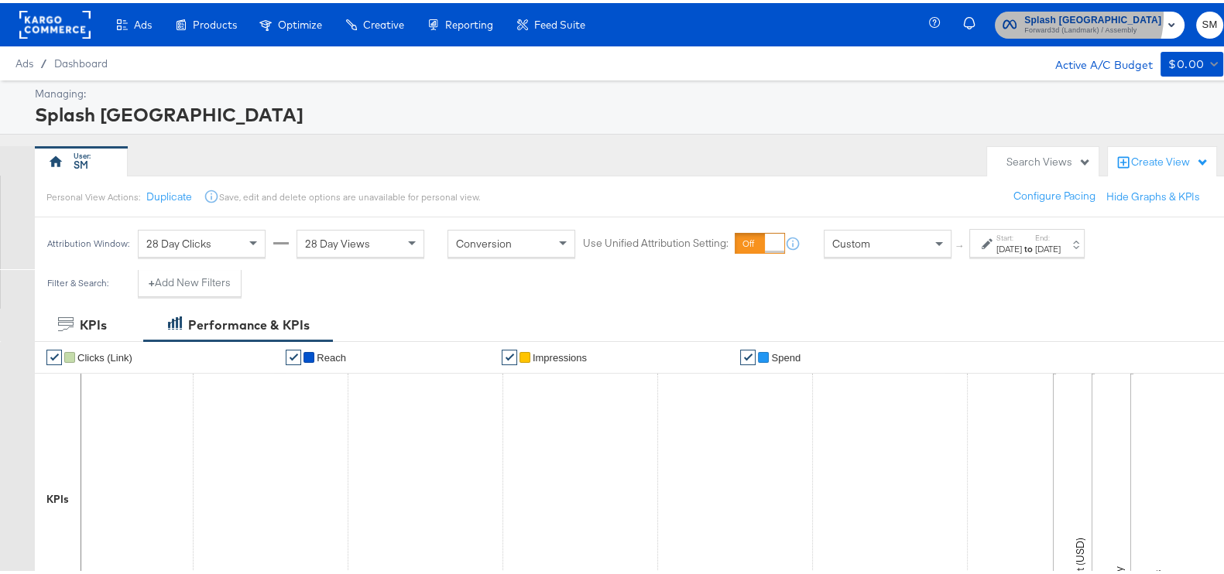
click at [1085, 13] on span "Splash [GEOGRAPHIC_DATA]" at bounding box center [1092, 17] width 137 height 16
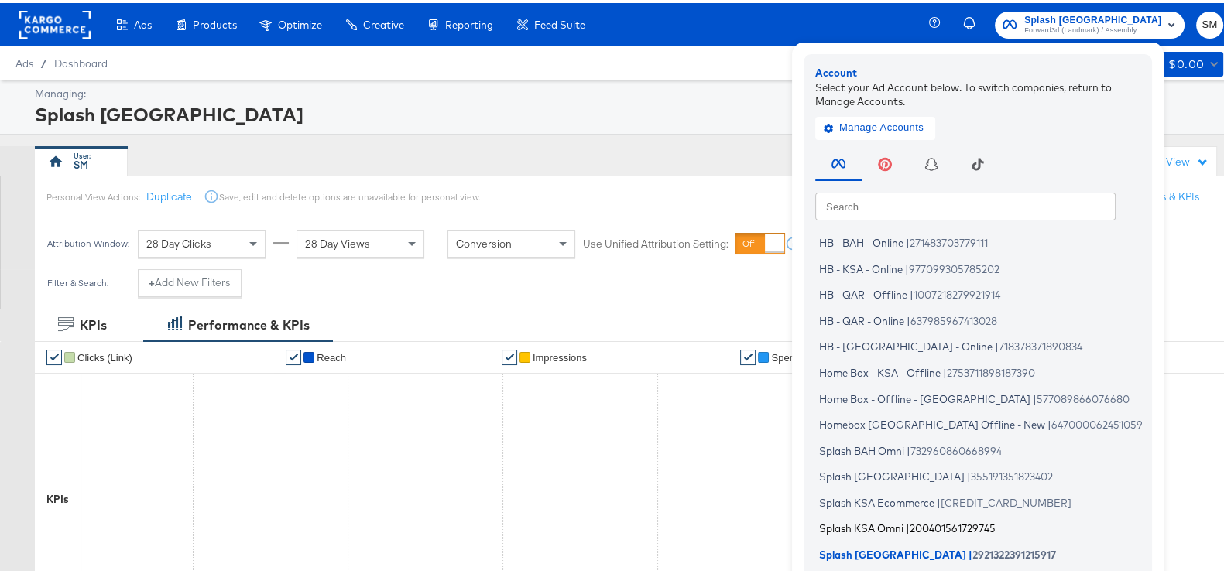
click at [880, 522] on span "Splash KSA Omni" at bounding box center [861, 526] width 84 height 12
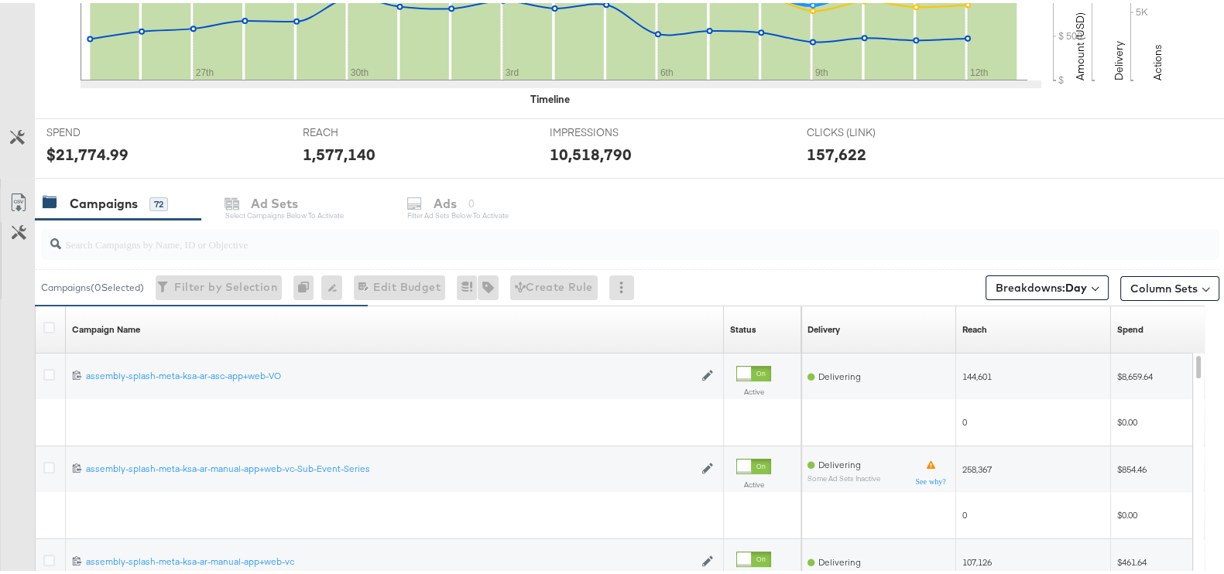
scroll to position [540, 0]
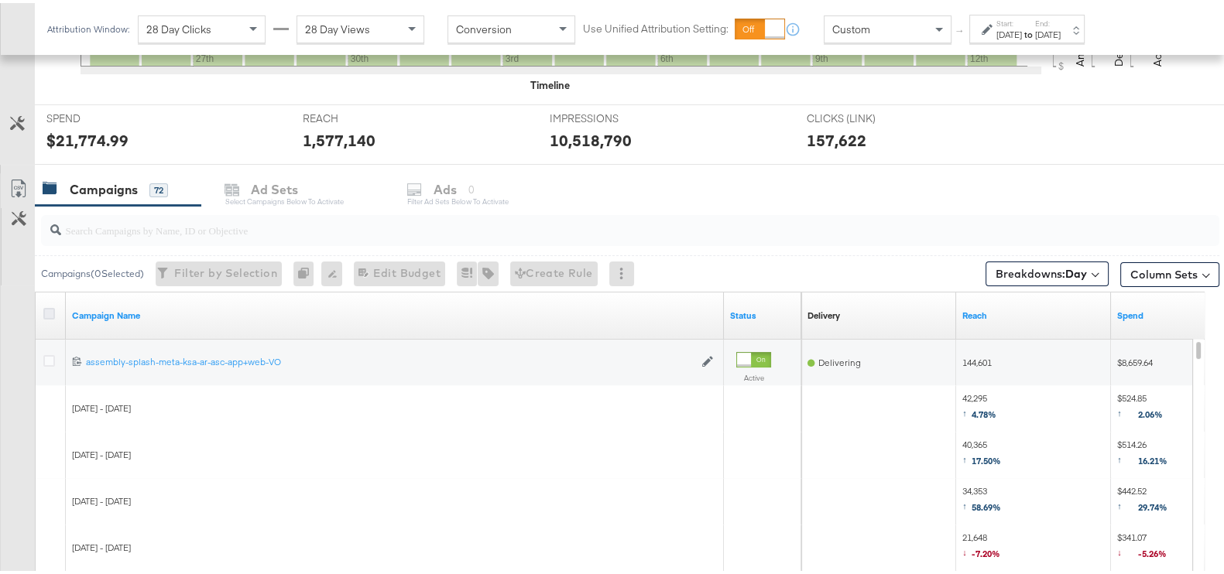
click at [43, 311] on icon at bounding box center [49, 311] width 12 height 12
click at [0, 0] on input "checkbox" at bounding box center [0, 0] width 0 height 0
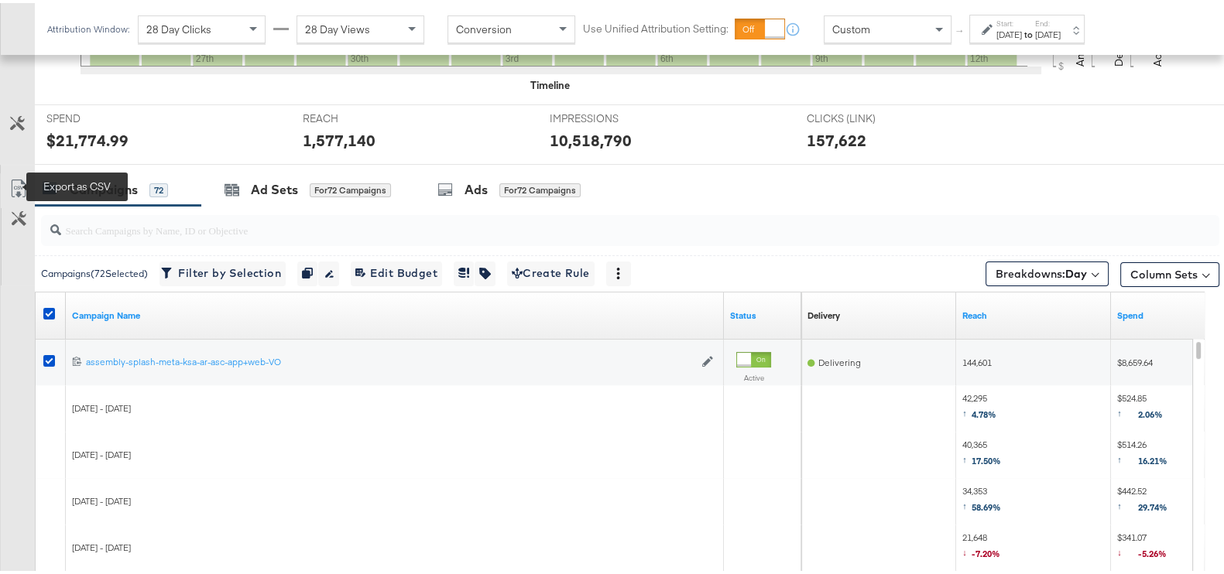
click at [18, 181] on icon at bounding box center [18, 186] width 19 height 19
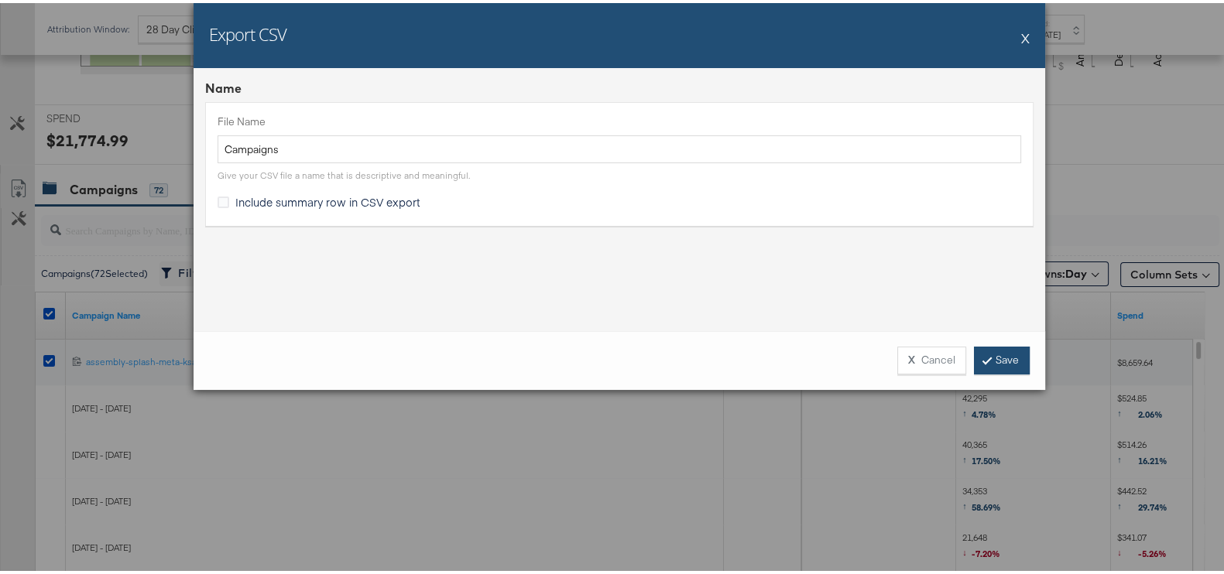
click at [975, 344] on div "X Cancel Save" at bounding box center [958, 358] width 144 height 28
click at [993, 346] on link "Save" at bounding box center [1002, 358] width 56 height 28
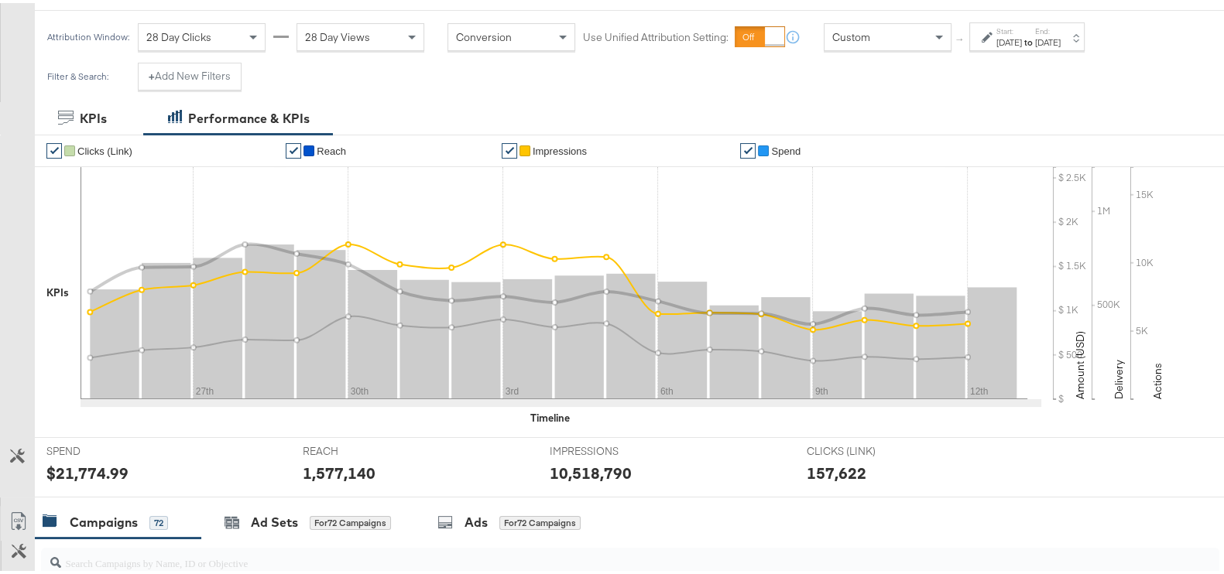
scroll to position [0, 0]
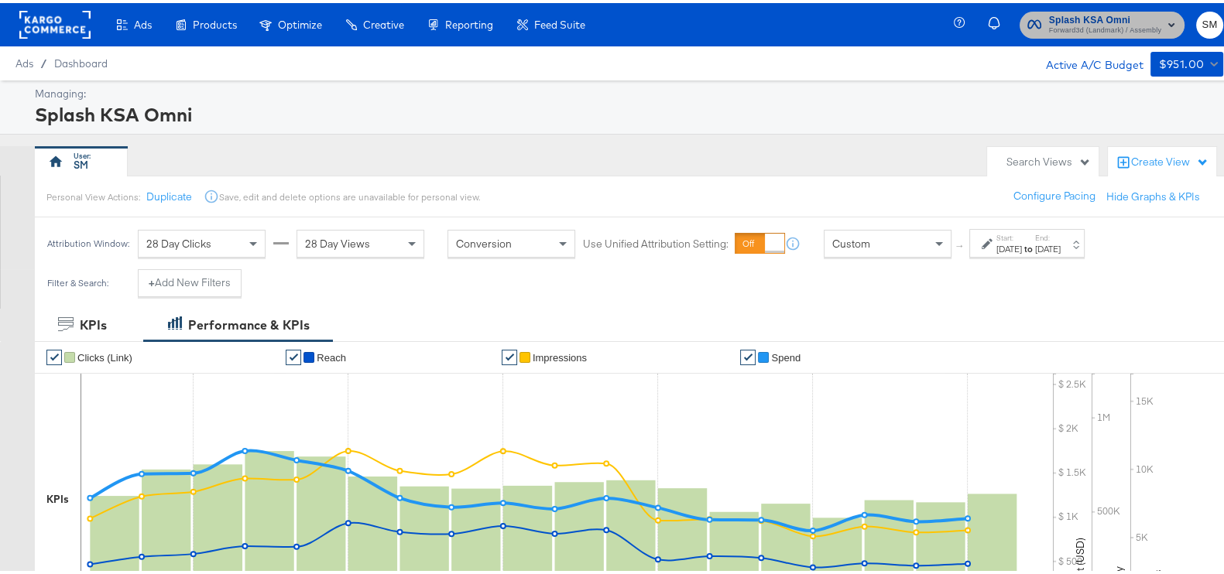
click at [1049, 26] on span "Forward3d (Landmark) / Assembly" at bounding box center [1105, 28] width 112 height 12
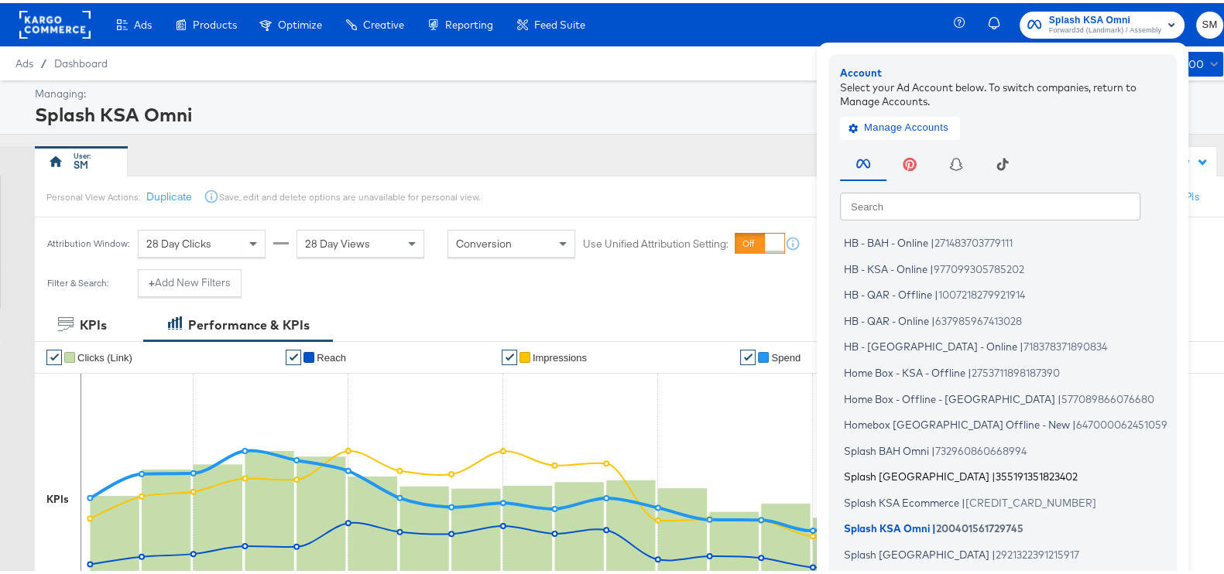
click at [992, 471] on span "|" at bounding box center [994, 474] width 4 height 12
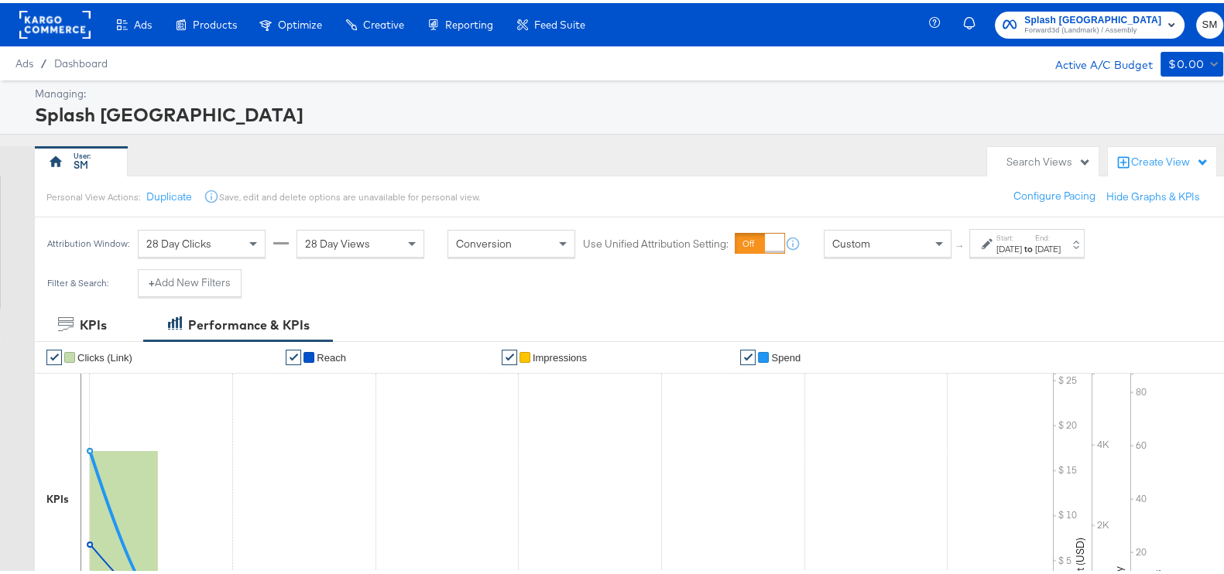
click at [1019, 248] on div "[DATE]" at bounding box center [1009, 246] width 26 height 12
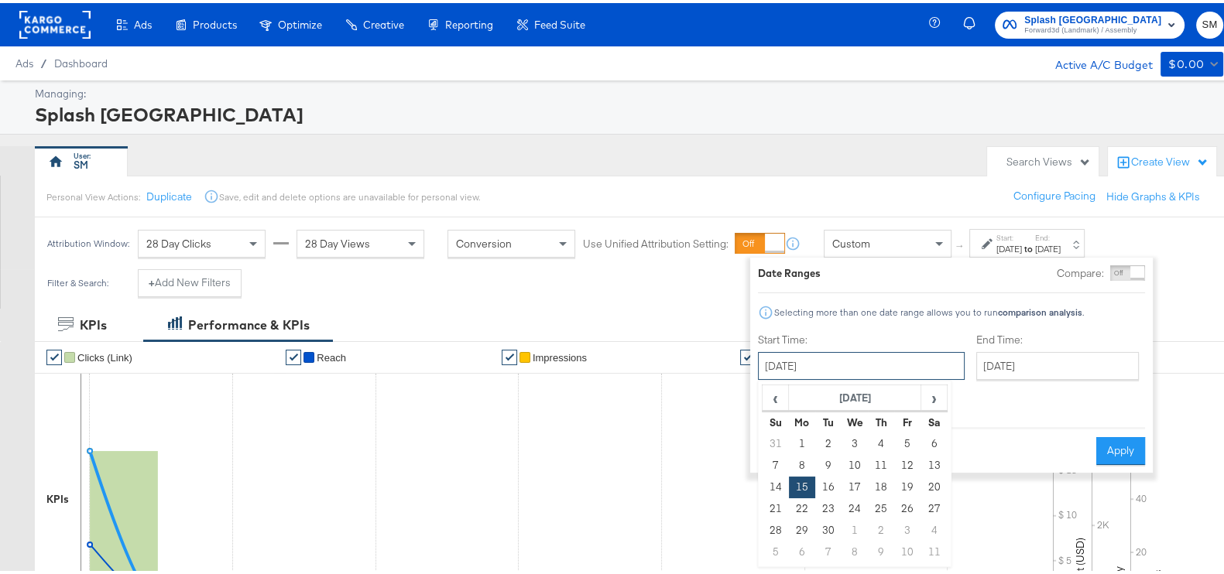
click at [887, 365] on input "[DATE]" at bounding box center [861, 363] width 207 height 28
click at [934, 396] on span "›" at bounding box center [934, 394] width 24 height 23
click at [778, 390] on span "‹" at bounding box center [775, 394] width 24 height 23
click at [878, 504] on td "25" at bounding box center [881, 506] width 26 height 22
type input "[DATE]"
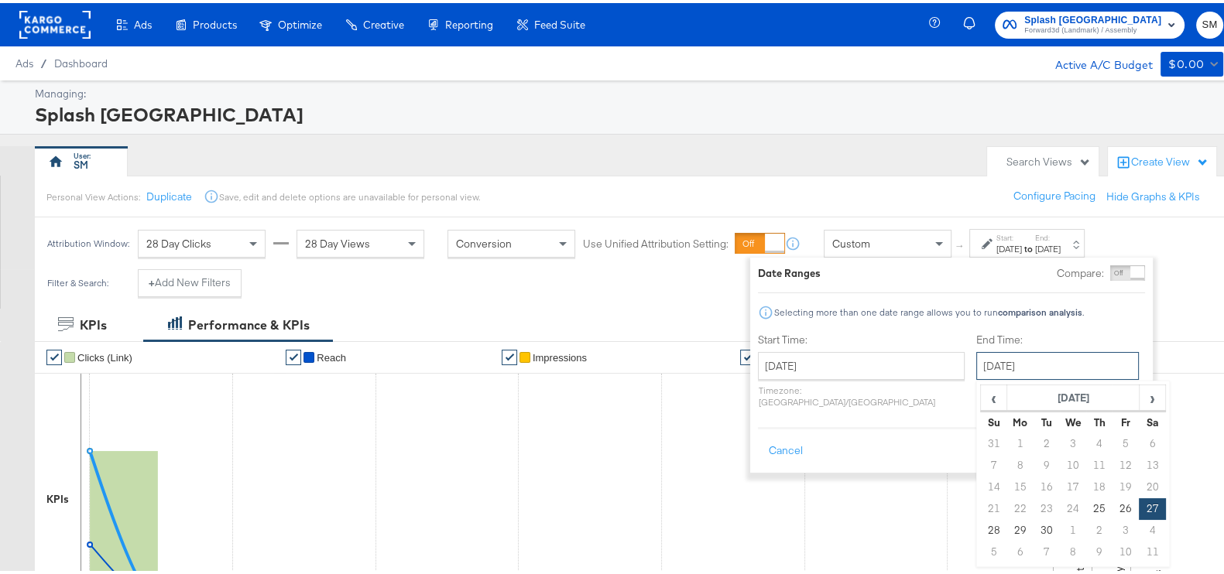
click at [976, 373] on input "[DATE]" at bounding box center [1057, 363] width 163 height 28
click at [1140, 393] on span "›" at bounding box center [1152, 394] width 24 height 23
click at [981, 474] on td "12" at bounding box center [994, 485] width 26 height 22
type input "[DATE]"
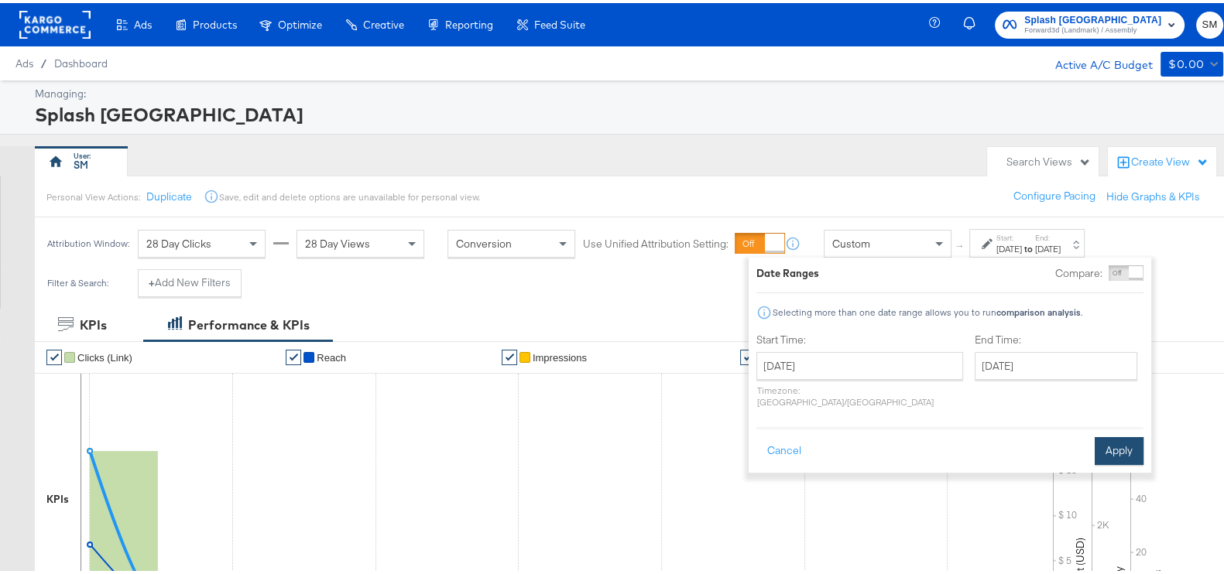
click at [1114, 444] on button "Apply" at bounding box center [1119, 448] width 49 height 28
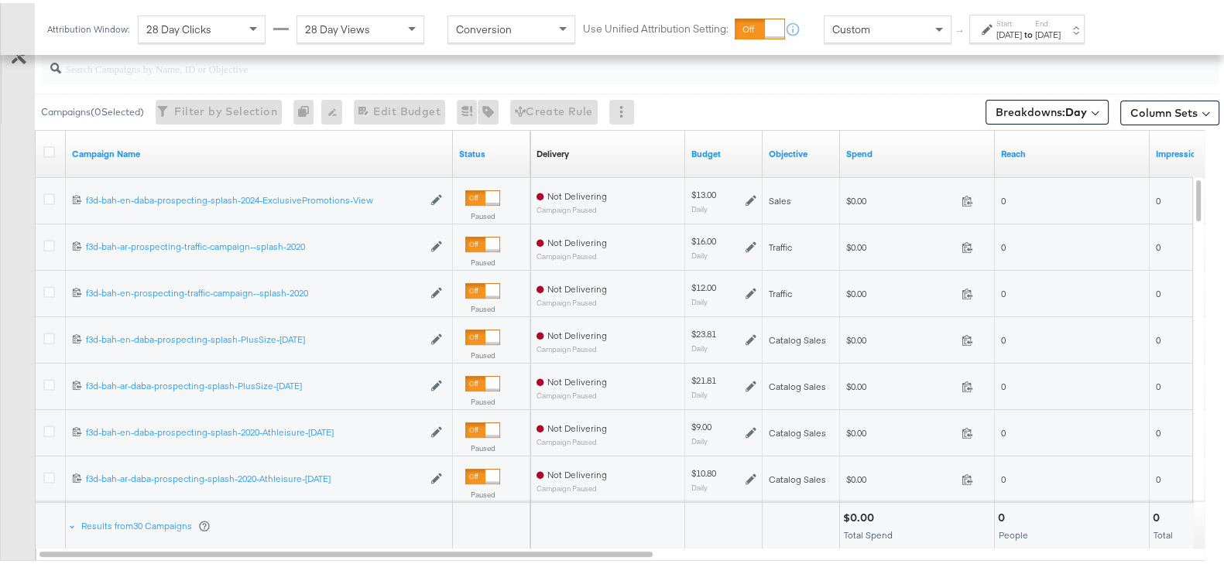
scroll to position [660, 0]
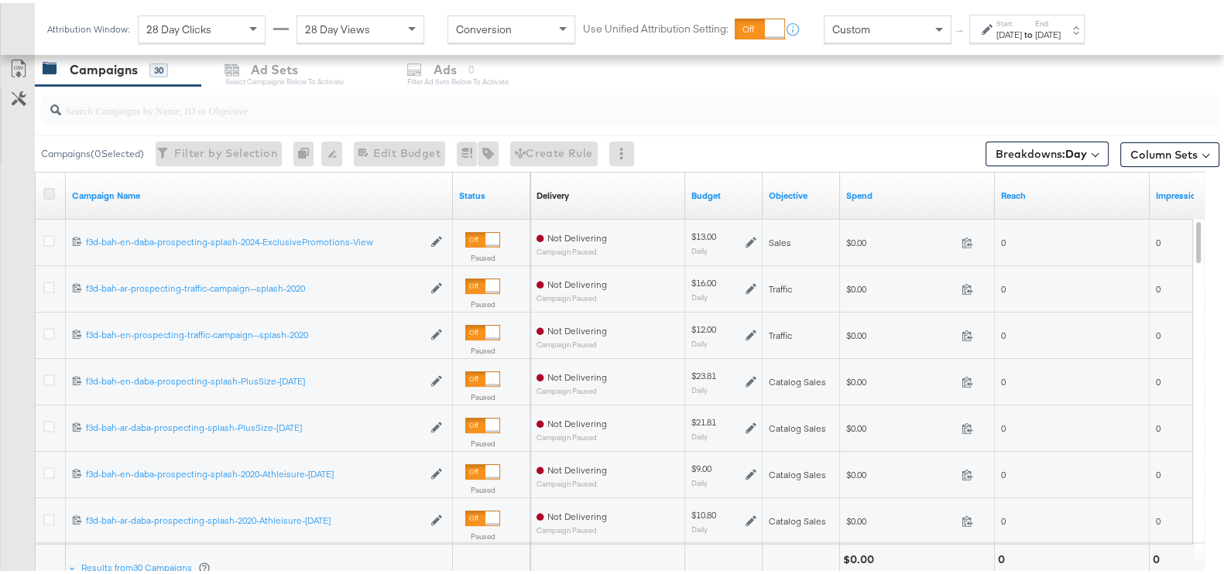
click at [50, 187] on icon at bounding box center [49, 191] width 12 height 12
click at [0, 0] on input "checkbox" at bounding box center [0, 0] width 0 height 0
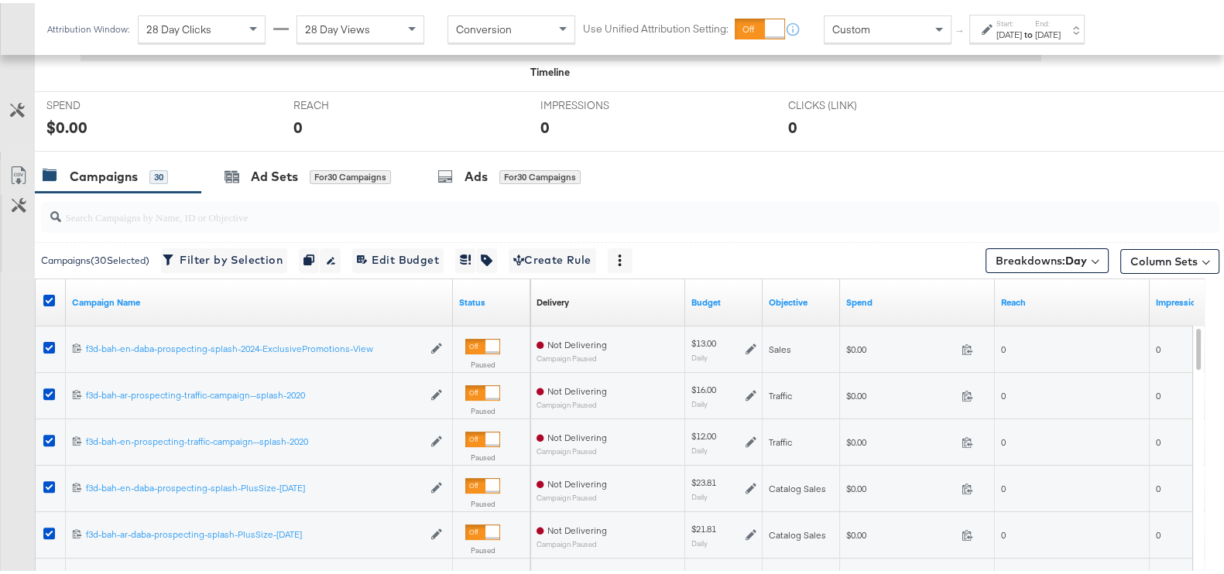
scroll to position [551, 0]
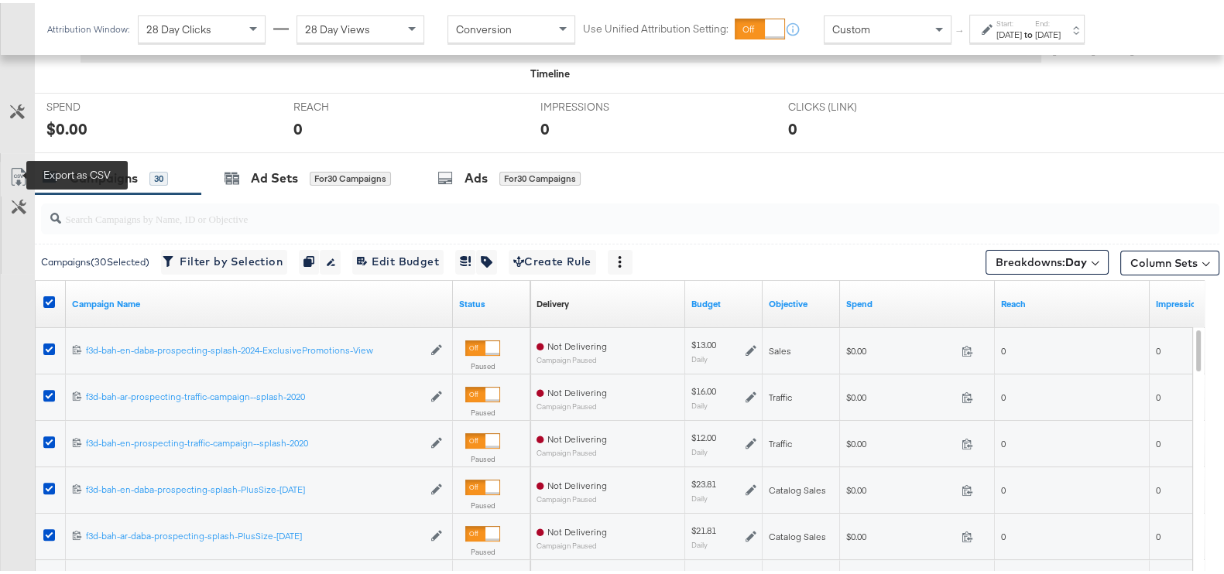
click at [21, 176] on icon at bounding box center [18, 174] width 19 height 19
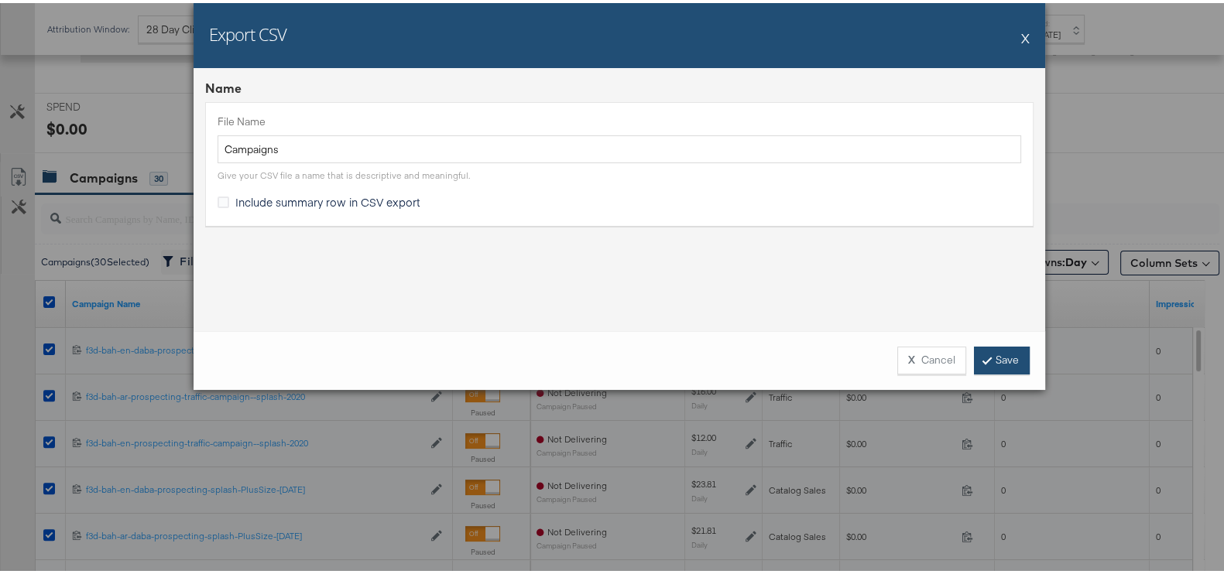
click at [1002, 362] on link "Save" at bounding box center [1002, 358] width 56 height 28
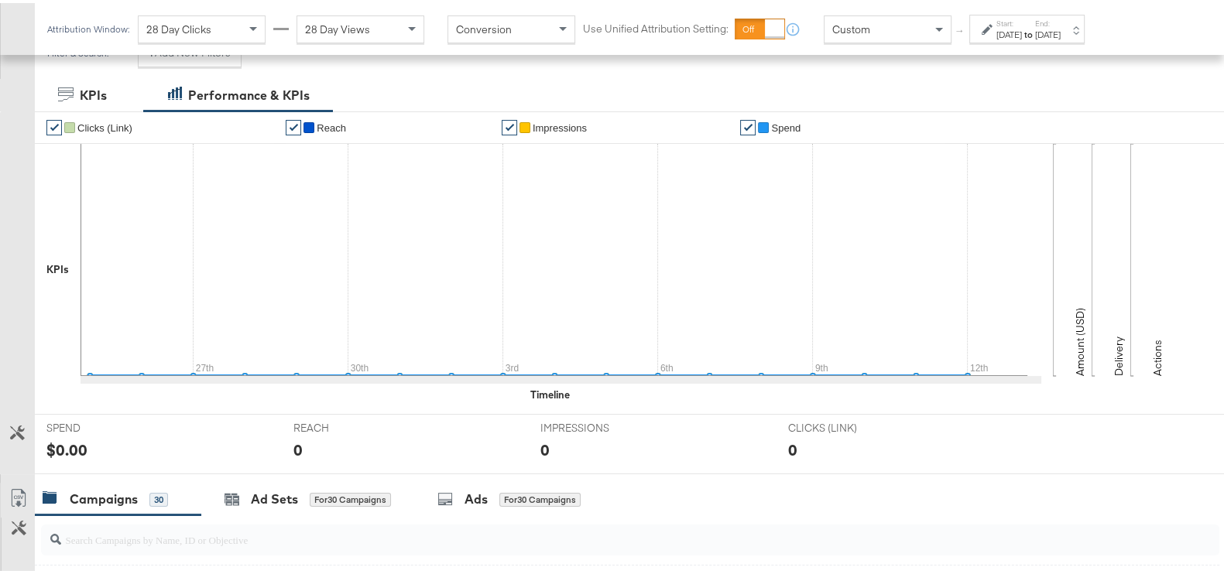
scroll to position [0, 0]
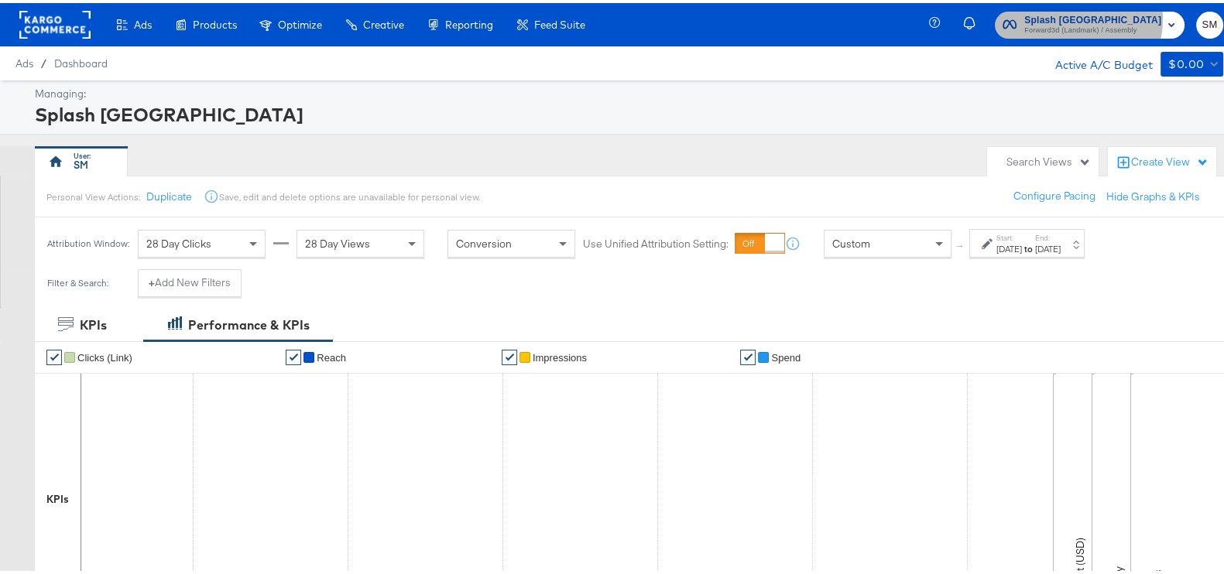
click at [1076, 15] on span "Splash [GEOGRAPHIC_DATA]" at bounding box center [1092, 17] width 137 height 16
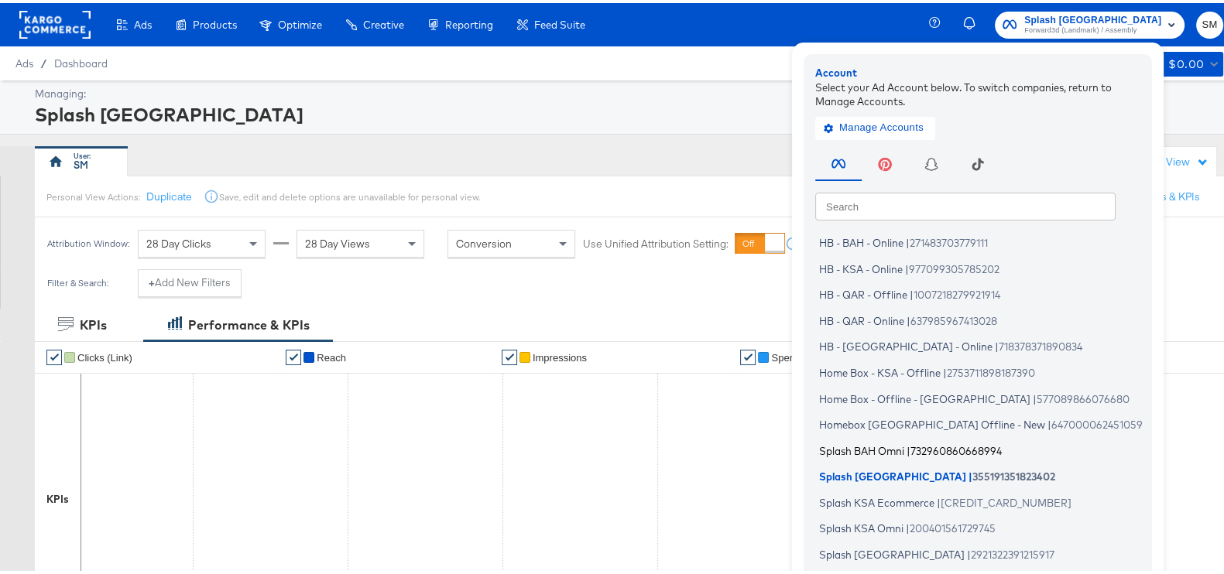
click at [902, 438] on li "Splash BAH Omni | 732960860668994" at bounding box center [981, 448] width 333 height 22
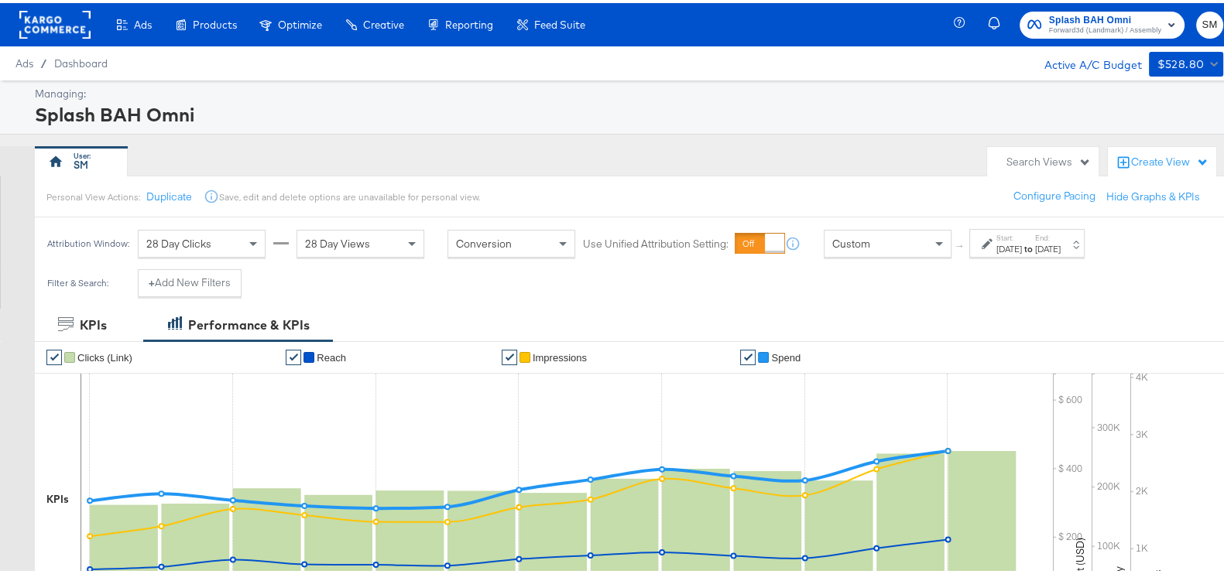
click at [1061, 243] on div "[DATE]" at bounding box center [1048, 246] width 26 height 12
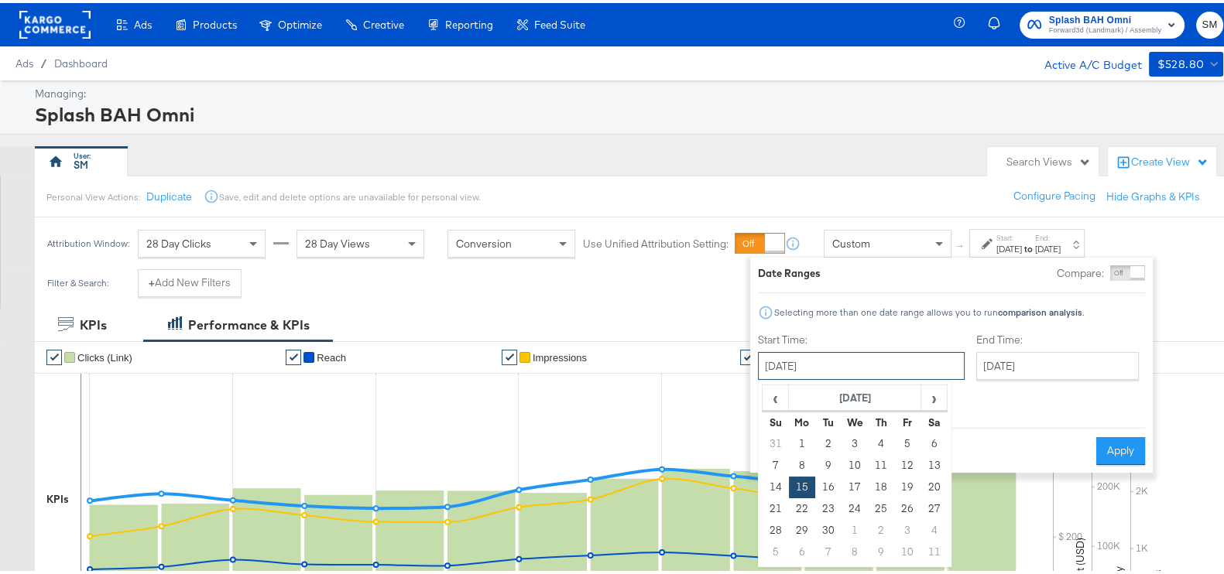
click at [802, 373] on input "[DATE]" at bounding box center [861, 363] width 207 height 28
click at [876, 507] on td "25" at bounding box center [881, 506] width 26 height 22
type input "[DATE]"
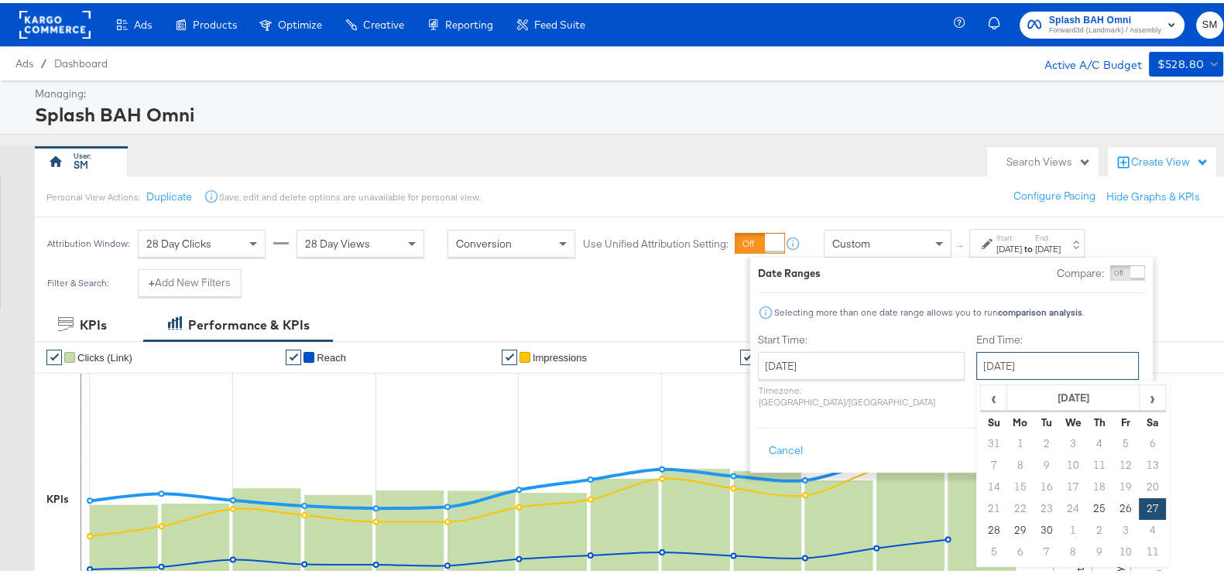
click at [995, 375] on input "[DATE]" at bounding box center [1057, 363] width 163 height 28
click at [1140, 389] on span "›" at bounding box center [1152, 394] width 24 height 23
click at [981, 482] on td "12" at bounding box center [994, 485] width 26 height 22
type input "[DATE]"
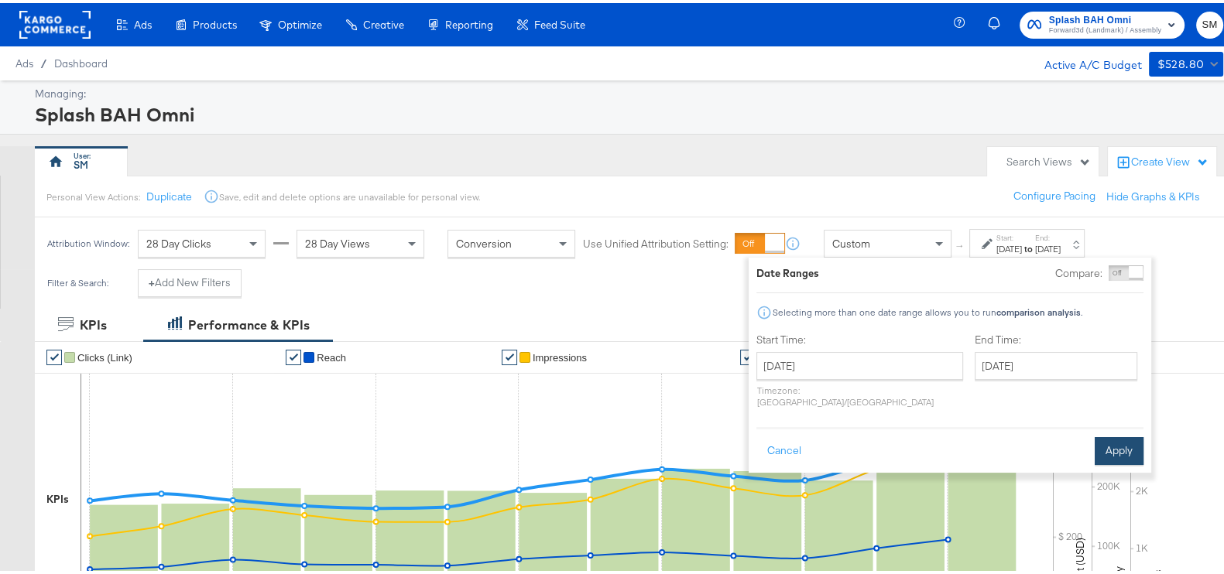
click at [1124, 434] on button "Apply" at bounding box center [1119, 448] width 49 height 28
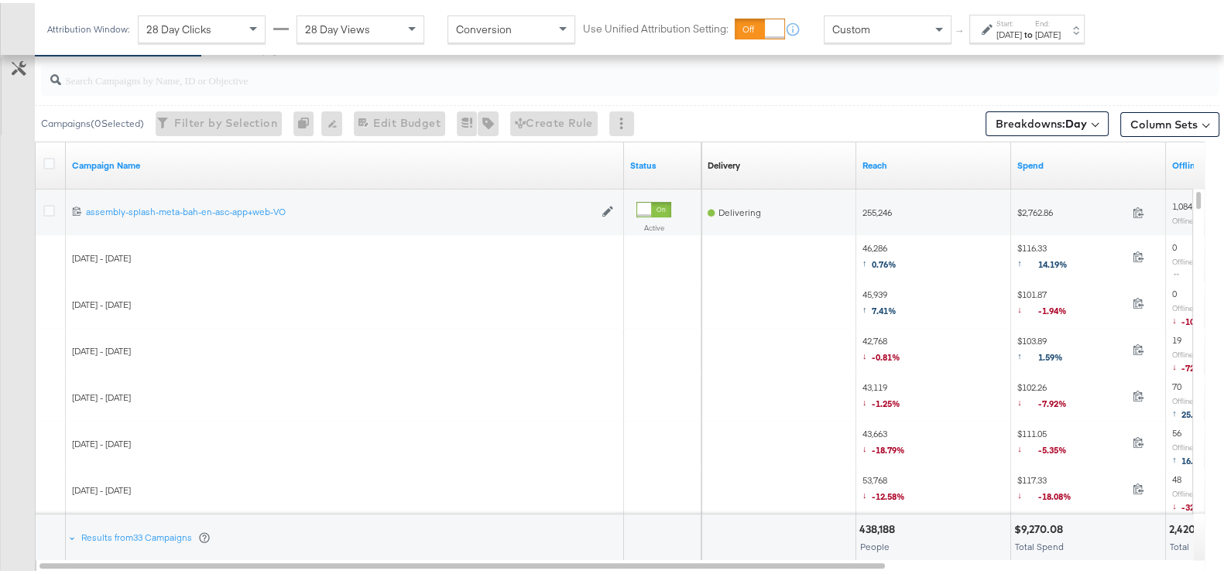
scroll to position [742, 0]
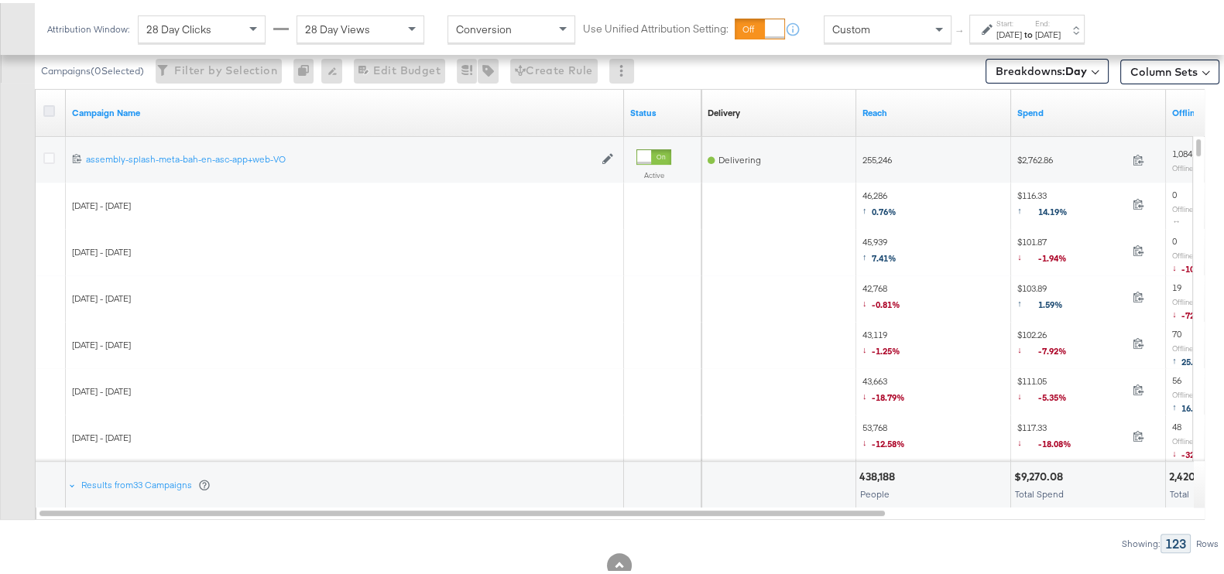
click at [46, 105] on icon at bounding box center [49, 108] width 12 height 12
click at [0, 0] on input "checkbox" at bounding box center [0, 0] width 0 height 0
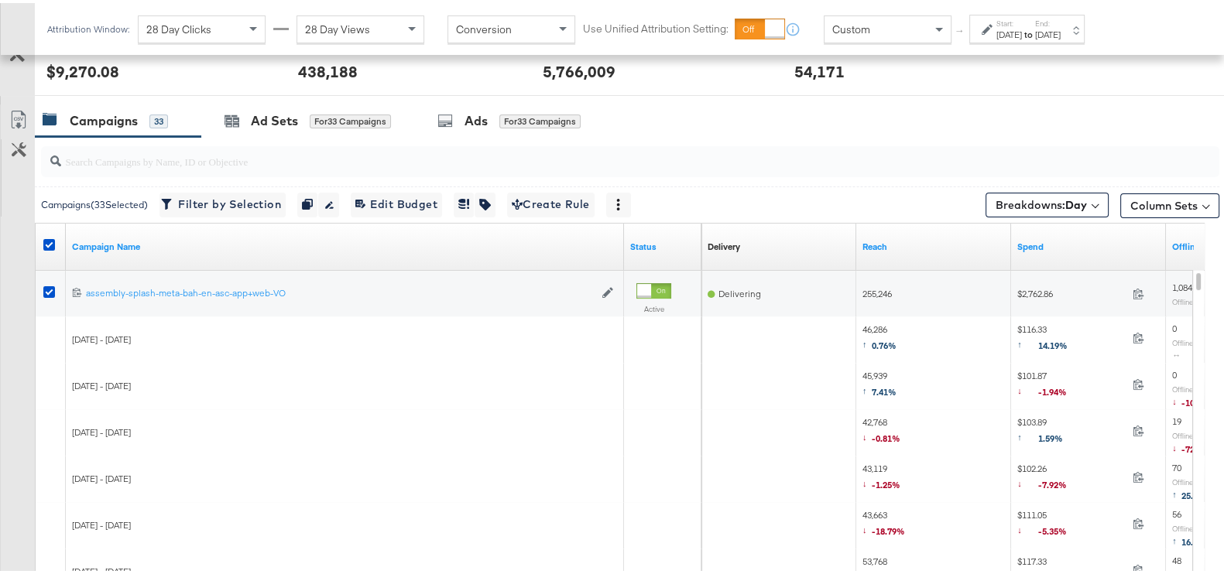
scroll to position [590, 0]
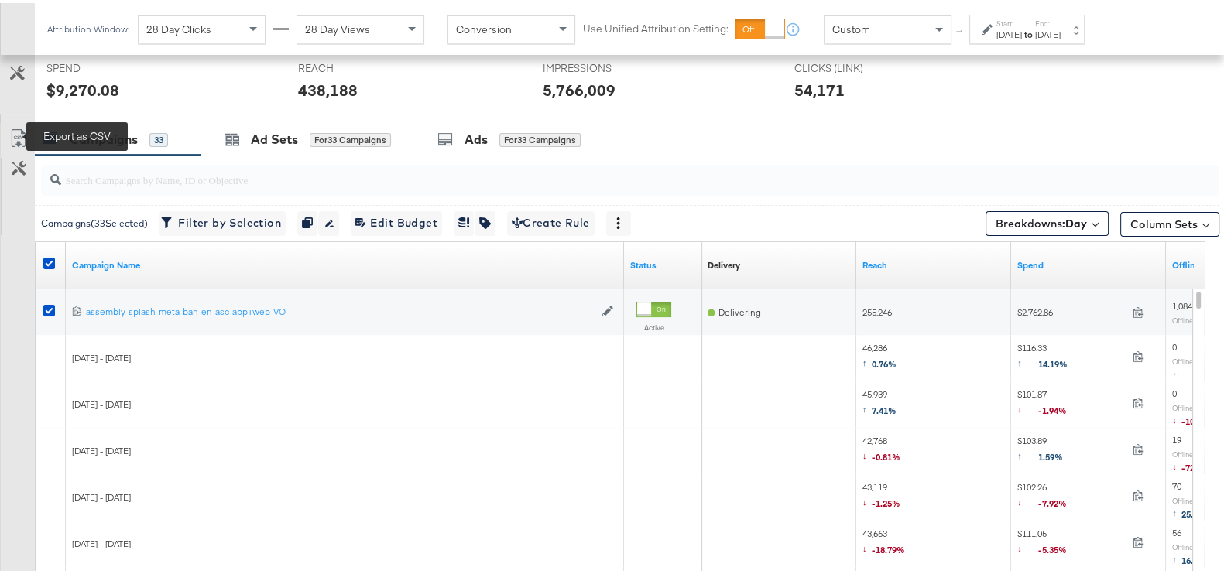
click at [15, 135] on icon at bounding box center [18, 135] width 19 height 19
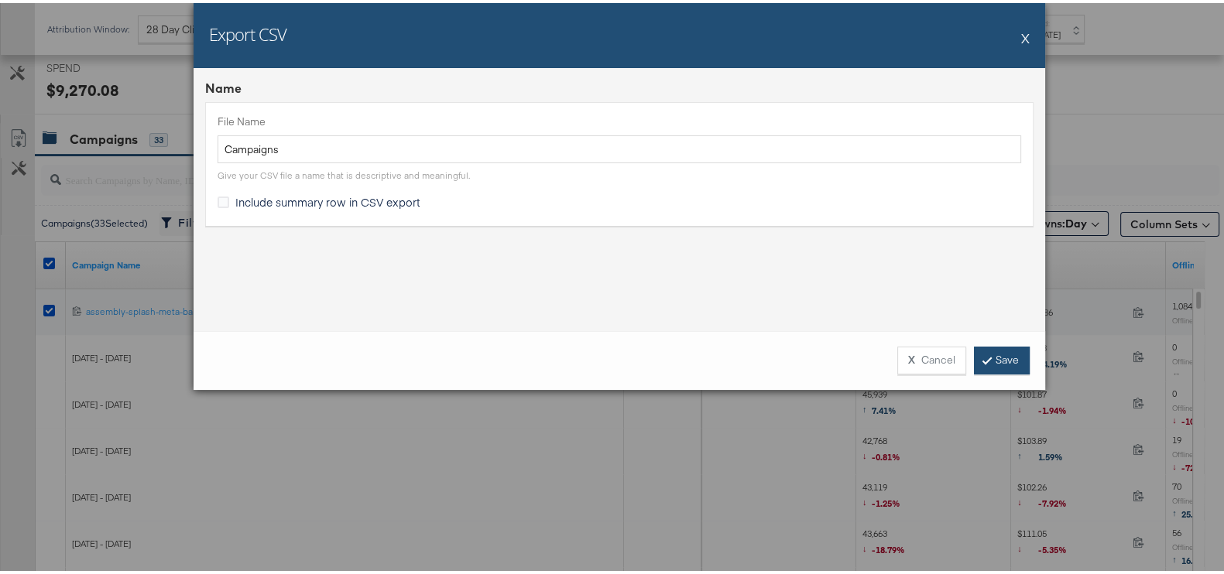
click at [986, 349] on link "Save" at bounding box center [1002, 358] width 56 height 28
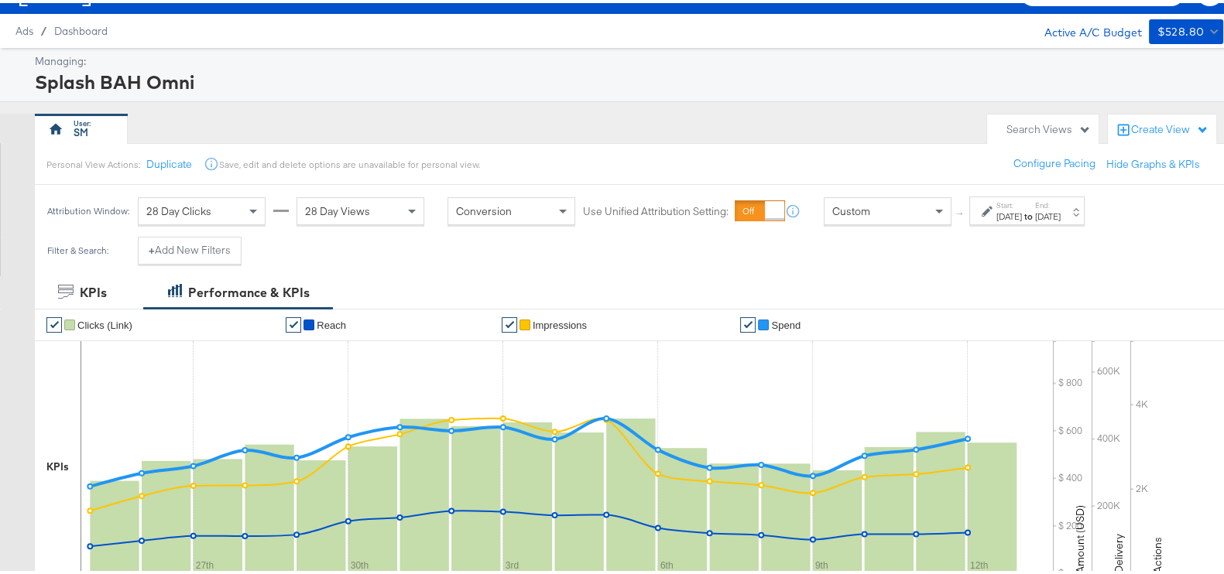
scroll to position [0, 0]
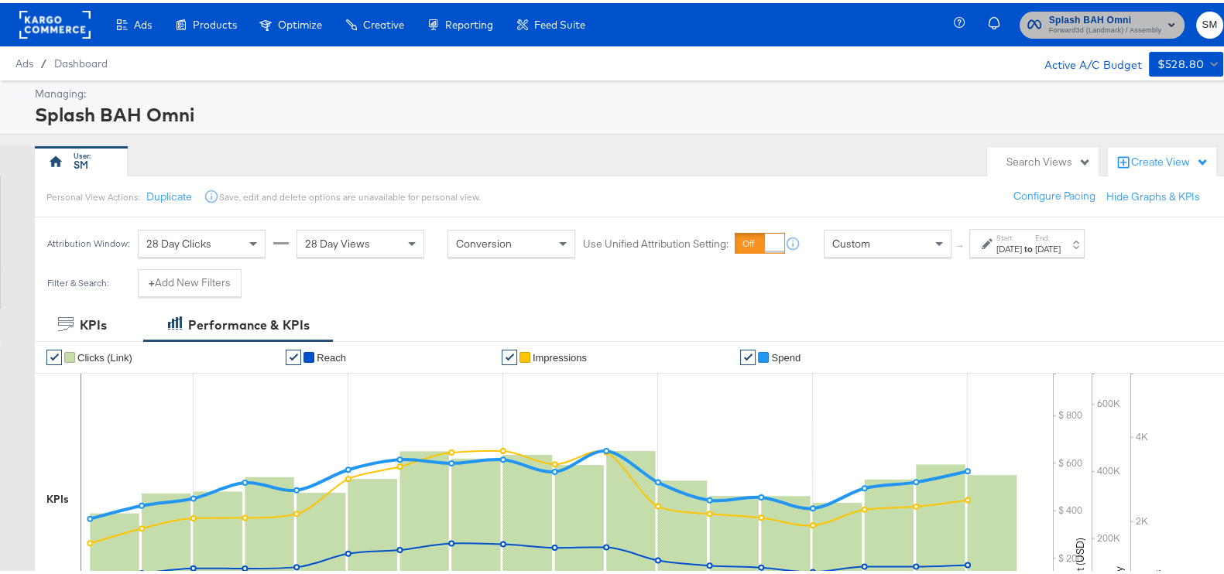
click at [1072, 28] on span "Forward3d (Landmark) / Assembly" at bounding box center [1105, 28] width 112 height 12
